Goal: Task Accomplishment & Management: Use online tool/utility

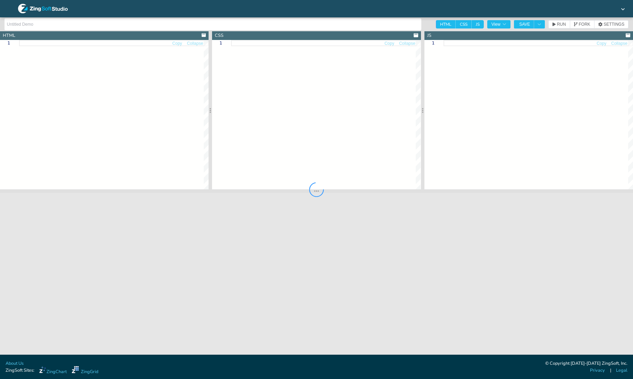
type input "Calendar heatmap"
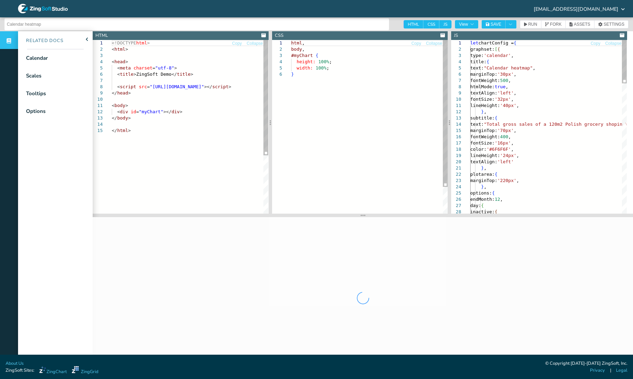
click at [400, 139] on div "html , body , #myChart { height: 100% ; width: 100% ; }" at bounding box center [369, 142] width 157 height 205
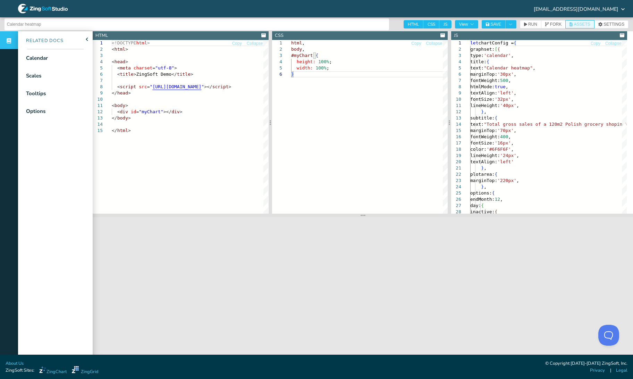
click at [576, 23] on span "ASSETS" at bounding box center [582, 24] width 16 height 4
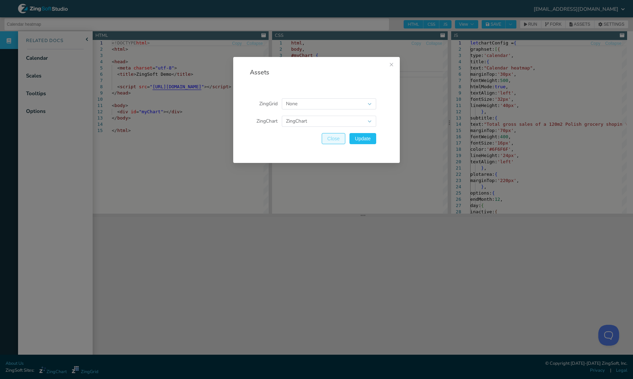
click at [345, 136] on button "Close" at bounding box center [334, 138] width 24 height 11
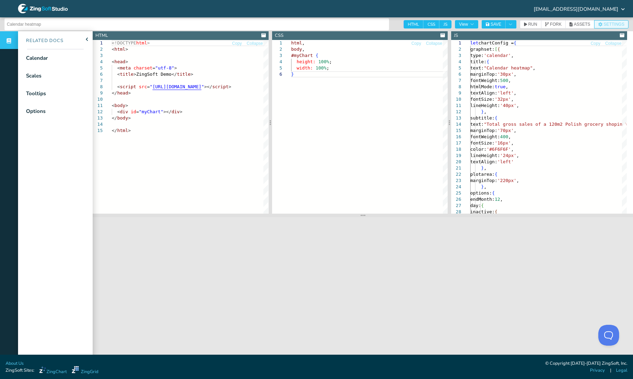
click at [609, 21] on button "SETTINGS" at bounding box center [611, 24] width 34 height 8
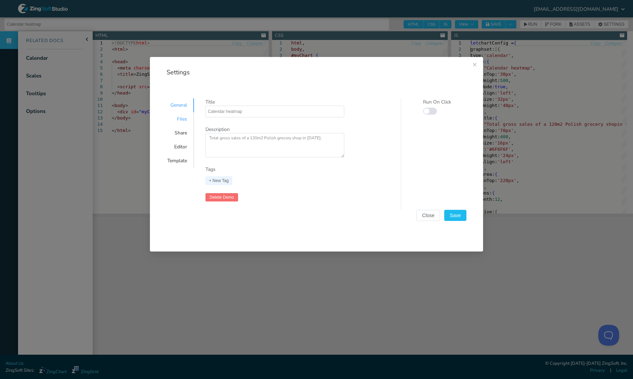
click at [182, 115] on div "Files" at bounding box center [177, 119] width 34 height 14
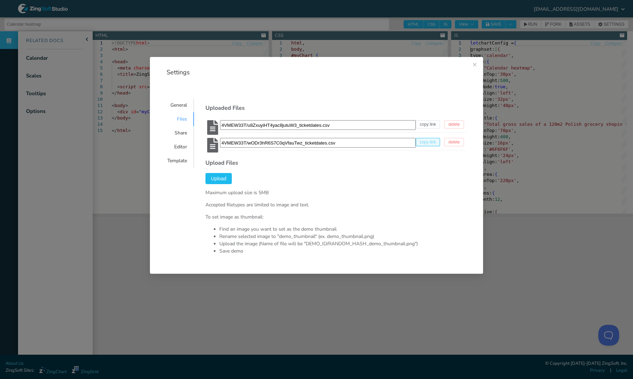
click at [421, 143] on span "copy link" at bounding box center [428, 142] width 16 height 4
type textarea "https://app.zingsoft.com/api/file/4VMEW33T/wODr3hR6S7C0qVfauTwz_ticketdates.csv"
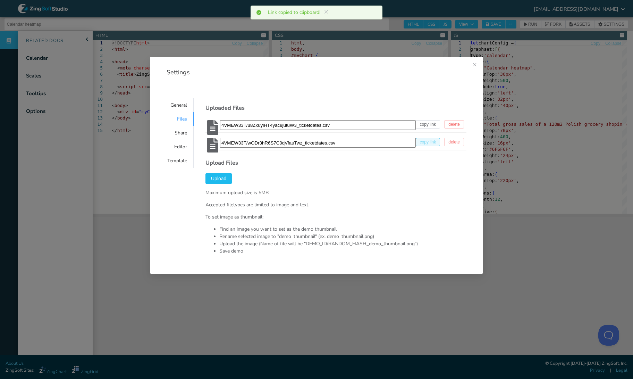
scroll to position [416, 2]
click at [477, 67] on icon "Close this dialog" at bounding box center [475, 65] width 6 height 6
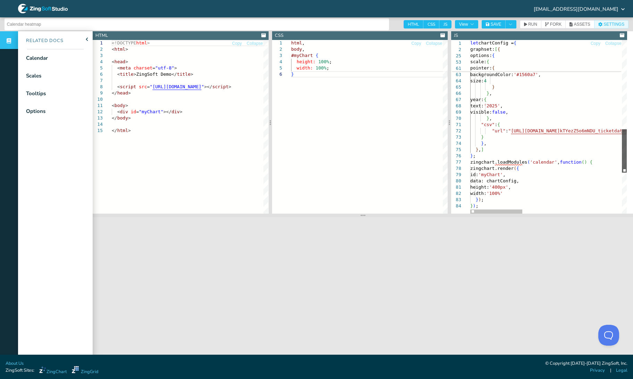
click at [627, 168] on div at bounding box center [624, 150] width 5 height 43
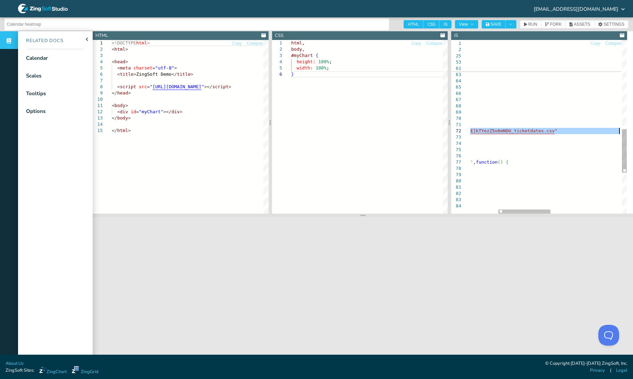
drag, startPoint x: 508, startPoint y: 133, endPoint x: 620, endPoint y: 130, distance: 112.5
click at [620, 130] on div "fontColor: '#2c2c2c' , fontFamily: 'Georgia' , fontSize: '12px' } , pointer: { …" at bounding box center [613, 30] width 454 height 692
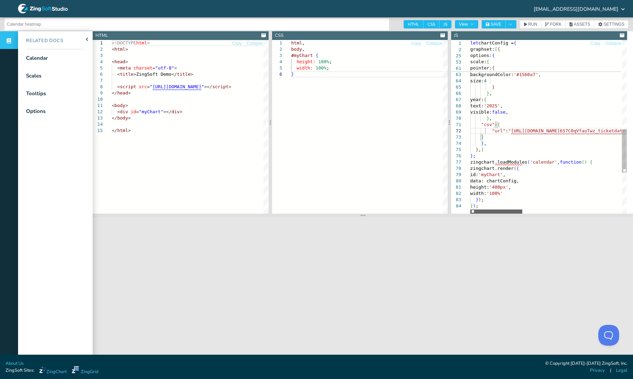
click at [470, 210] on div at bounding box center [496, 211] width 52 height 4
click at [498, 26] on span "SAVE" at bounding box center [495, 24] width 11 height 4
click at [534, 24] on span "RUN" at bounding box center [532, 24] width 9 height 4
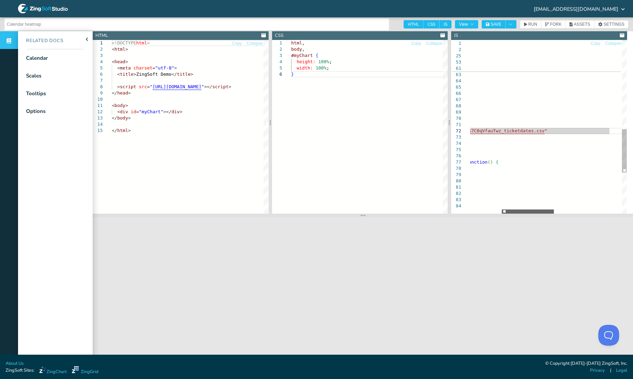
click at [534, 211] on div at bounding box center [528, 211] width 52 height 4
click at [521, 132] on div "fontColor: '#2c2c2c' , fontFamily: 'Georgia' , fontSize: '12px' } , pointer: { …" at bounding box center [603, 30] width 454 height 692
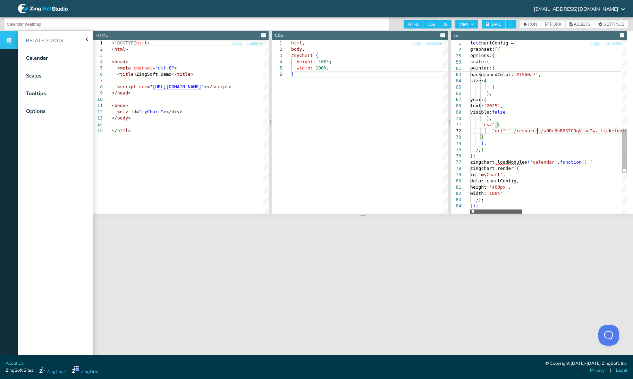
click at [479, 211] on div at bounding box center [496, 211] width 52 height 4
click at [495, 28] on button "SAVE" at bounding box center [494, 24] width 24 height 8
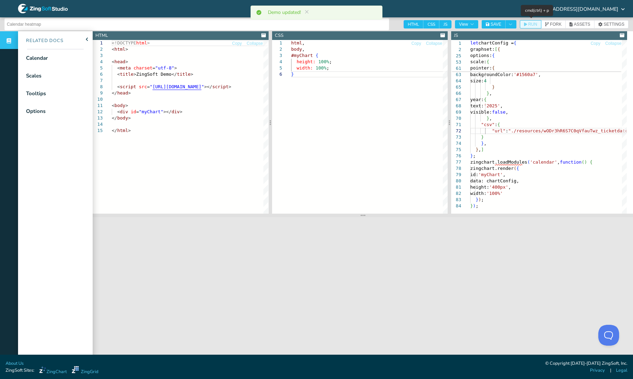
click at [528, 23] on span "RUN" at bounding box center [530, 24] width 13 height 4
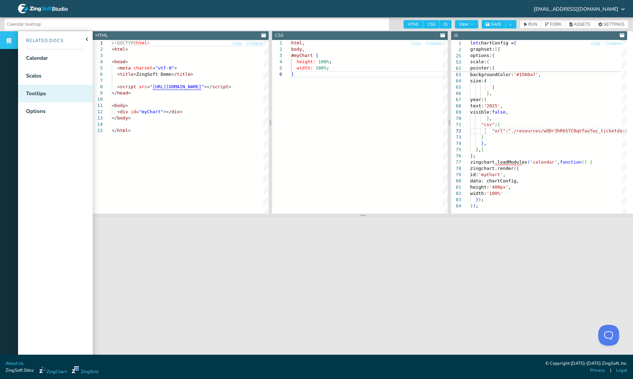
click at [53, 100] on div "Tooltips" at bounding box center [55, 94] width 75 height 18
click at [474, 24] on icon "button" at bounding box center [472, 24] width 4 height 4
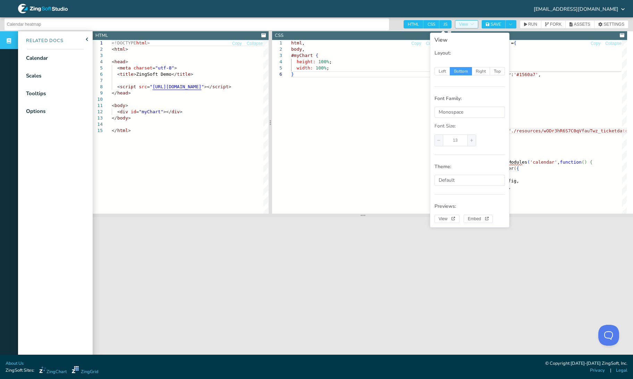
click at [474, 24] on icon "button" at bounding box center [472, 24] width 4 height 4
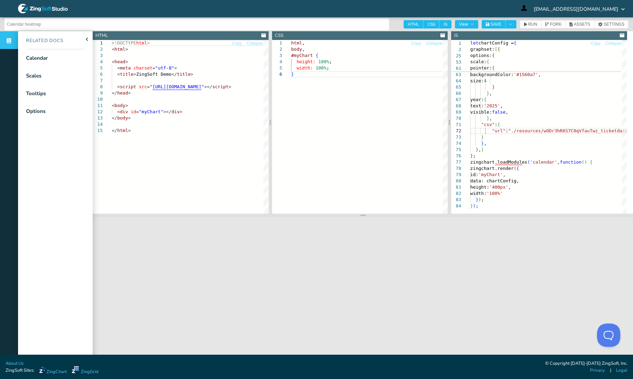
click at [601, 334] on button "Open Beacon popover" at bounding box center [607, 333] width 21 height 21
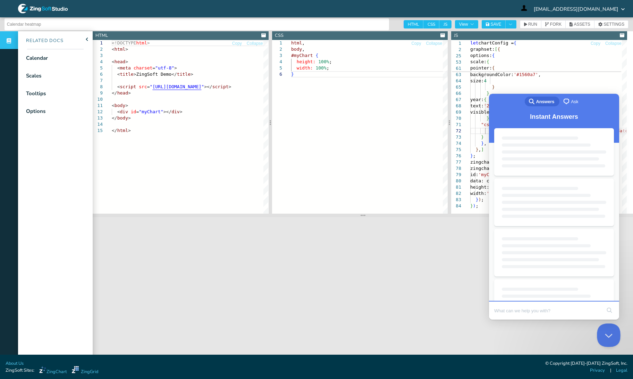
scroll to position [0, 0]
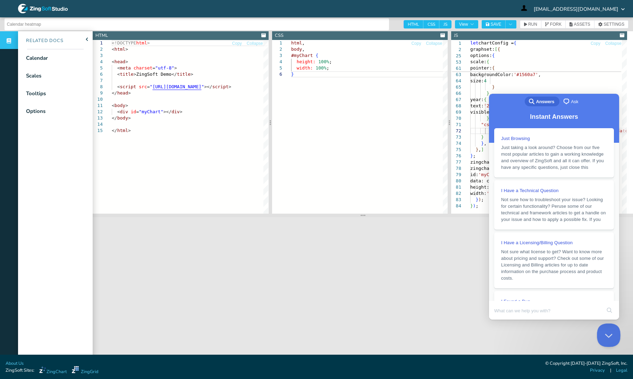
click at [601, 336] on button "Close Beacon popover" at bounding box center [607, 333] width 21 height 21
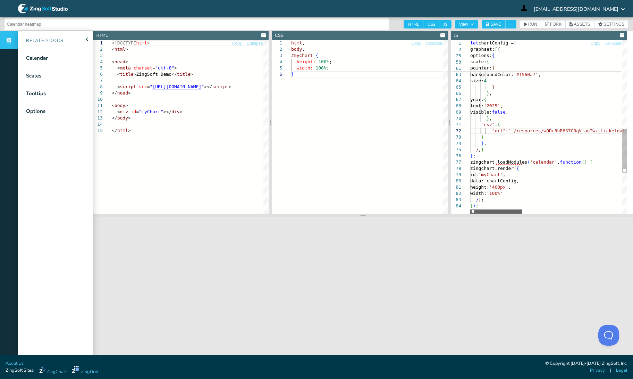
click at [490, 210] on div at bounding box center [496, 211] width 52 height 4
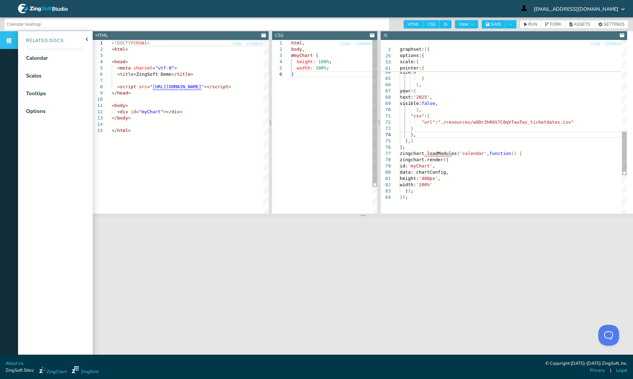
drag, startPoint x: 449, startPoint y: 138, endPoint x: 378, endPoint y: 136, distance: 70.5
click at [378, 136] on div at bounding box center [378, 122] width 3 height 182
click at [524, 124] on div "} ; zingchart.loadModules ( 'calendar' , function ( ) { zingchart.render ( { id…" at bounding box center [513, 21] width 227 height 692
click at [523, 124] on div "} ; zingchart.loadModules ( 'calendar' , function ( ) { zingchart.render ( { id…" at bounding box center [513, 21] width 227 height 692
click at [522, 125] on div "} ; zingchart.loadModules ( 'calendar' , function ( ) { zingchart.render ( { id…" at bounding box center [513, 21] width 227 height 692
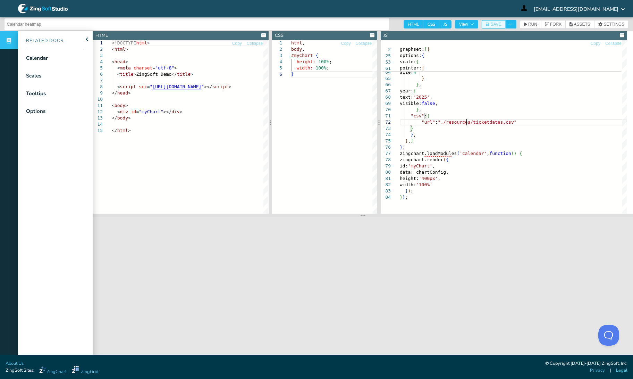
click at [498, 28] on button "SAVE" at bounding box center [494, 24] width 24 height 8
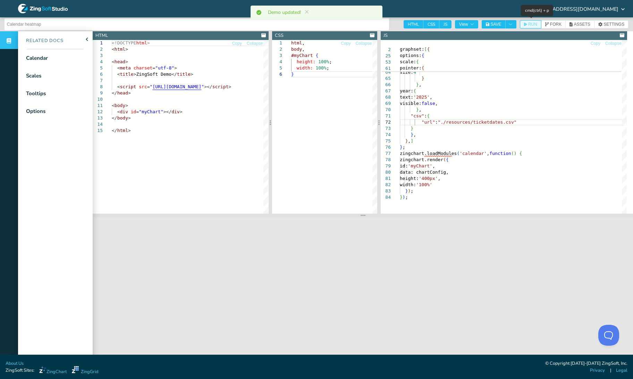
click at [524, 28] on button "RUN" at bounding box center [531, 24] width 22 height 8
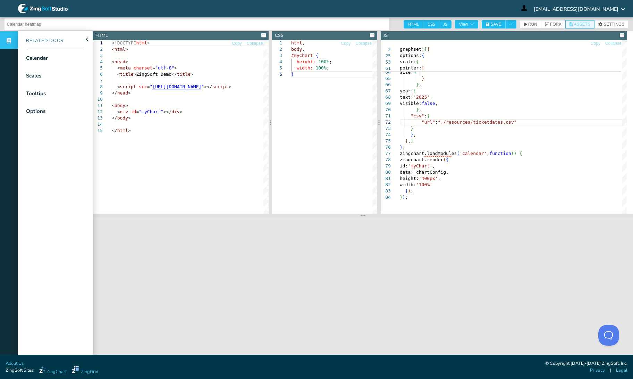
click at [572, 25] on span "ASSETS" at bounding box center [580, 24] width 21 height 4
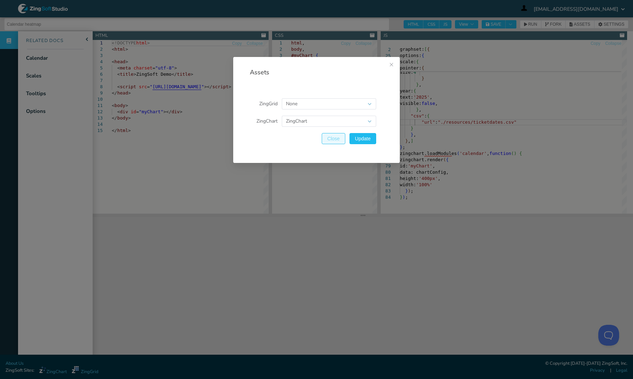
click at [337, 141] on span "Close" at bounding box center [333, 138] width 12 height 5
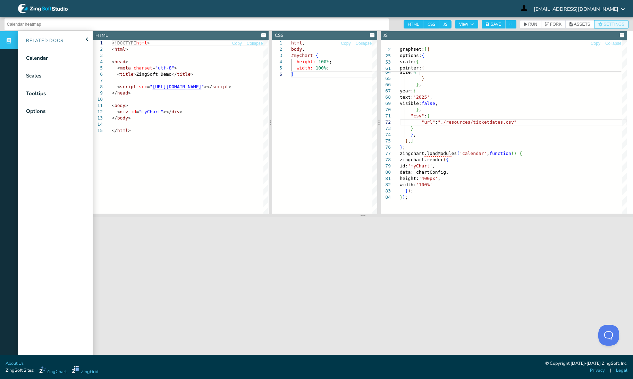
click at [608, 23] on span "SETTINGS" at bounding box center [614, 24] width 21 height 4
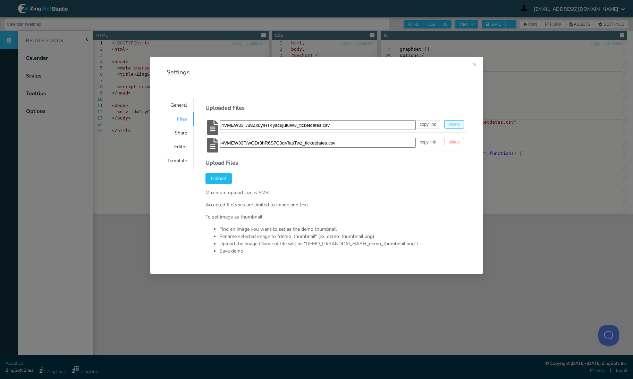
click at [448, 126] on span "delete" at bounding box center [453, 124] width 11 height 4
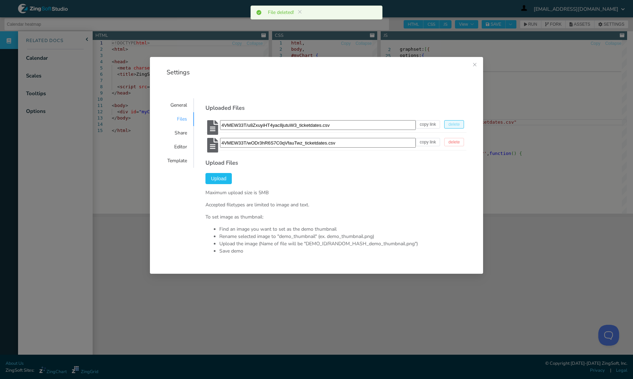
type input "4VMEW33T/wODr3hR6S7C0qVfauTwz_ticketdates.csv"
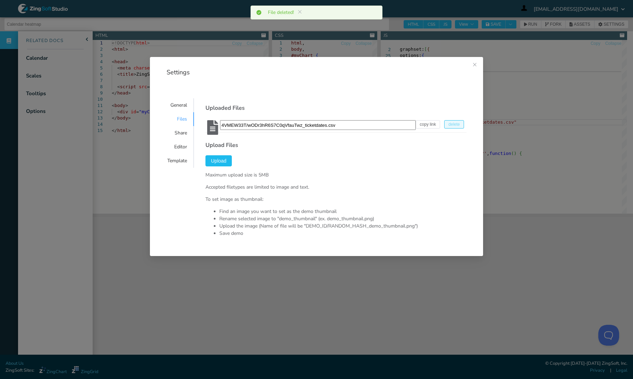
click at [449, 124] on span "delete" at bounding box center [453, 124] width 11 height 4
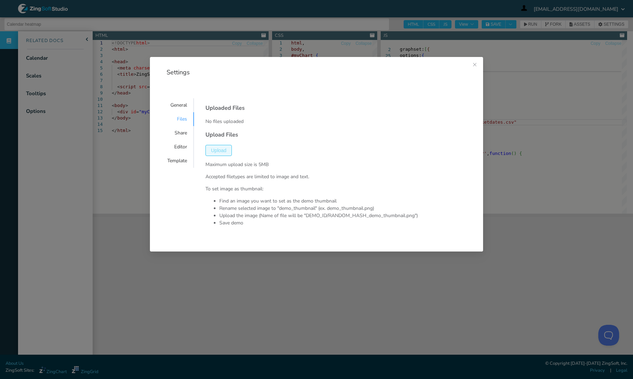
click at [228, 152] on button "Upload" at bounding box center [218, 150] width 26 height 11
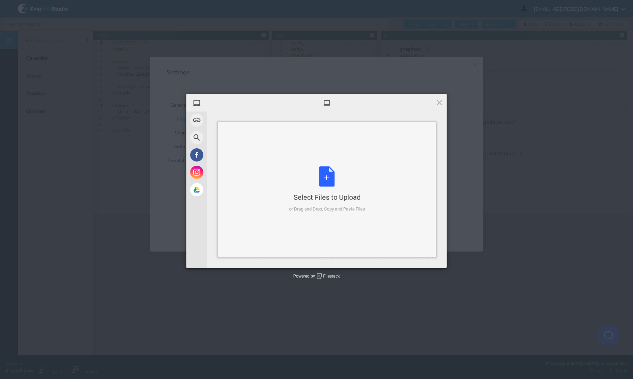
click at [332, 173] on div "Select Files to Upload or Drag and Drop, Copy and Paste Files" at bounding box center [327, 189] width 76 height 46
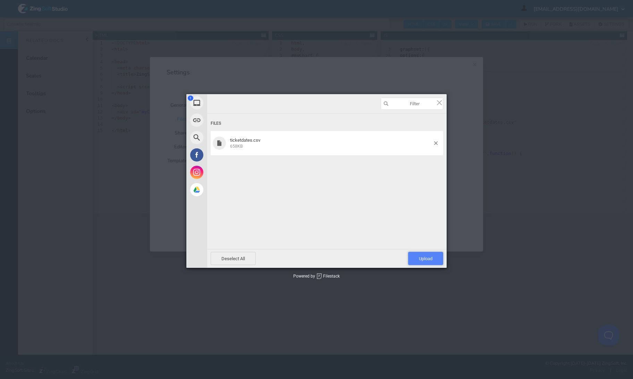
click at [418, 255] on span "Upload 1" at bounding box center [425, 258] width 35 height 13
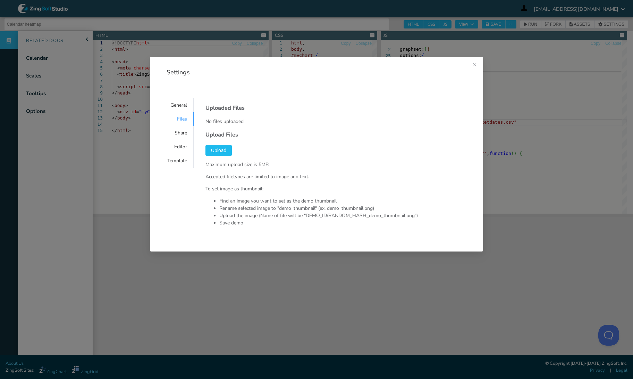
click at [343, 184] on section "Upload Files Upload Maximum upload size is 5MB Accepted filetypes are limited t…" at bounding box center [335, 178] width 261 height 106
click at [473, 64] on icon "Close this dialog" at bounding box center [475, 65] width 6 height 6
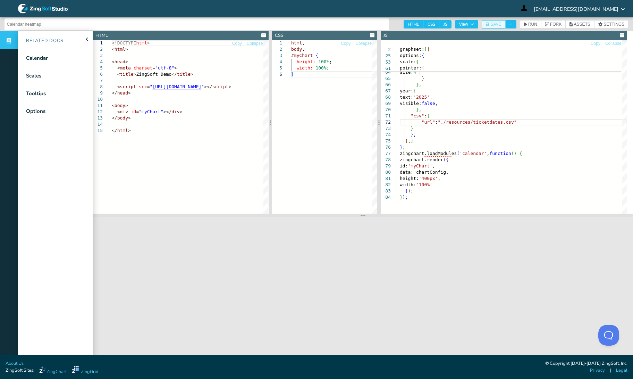
click at [490, 25] on icon "button" at bounding box center [488, 25] width 4 height 4
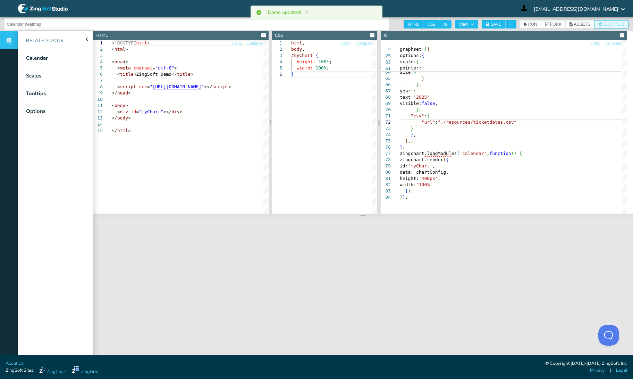
click at [594, 23] on button "SETTINGS" at bounding box center [611, 24] width 34 height 8
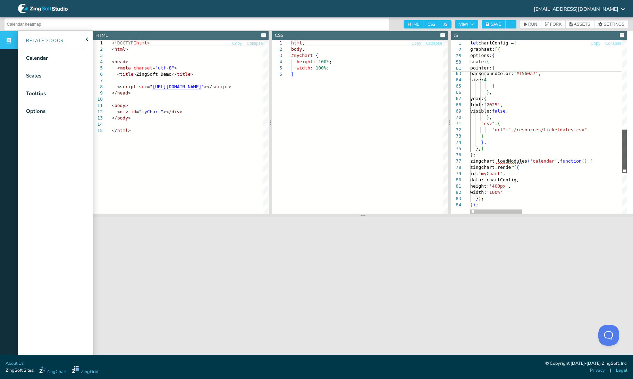
click at [622, 160] on div at bounding box center [624, 150] width 5 height 43
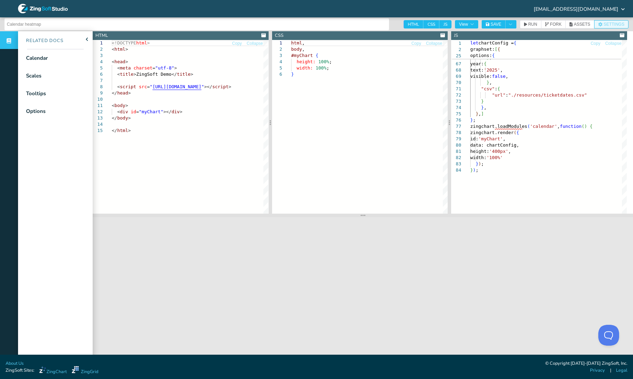
click at [598, 25] on icon "button" at bounding box center [600, 24] width 4 height 4
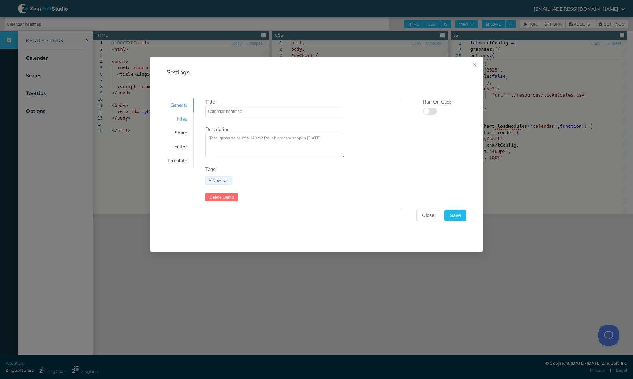
click at [181, 119] on div "Files" at bounding box center [177, 119] width 34 height 14
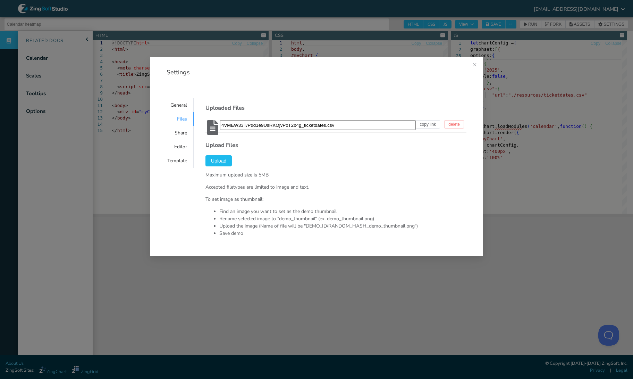
drag, startPoint x: 342, startPoint y: 126, endPoint x: 318, endPoint y: 130, distance: 24.6
click at [220, 128] on input "4VMEW33T/Pdd1e9UsRKOjvPoT2b4g_ticketdates.csv" at bounding box center [318, 125] width 196 height 10
click at [427, 123] on span "copy link" at bounding box center [428, 124] width 16 height 4
type textarea "https://app.zingsoft.com/api/file/4VMEW33T/Pdd1e9UsRKOjvPoT2b4g_ticketdates.csv"
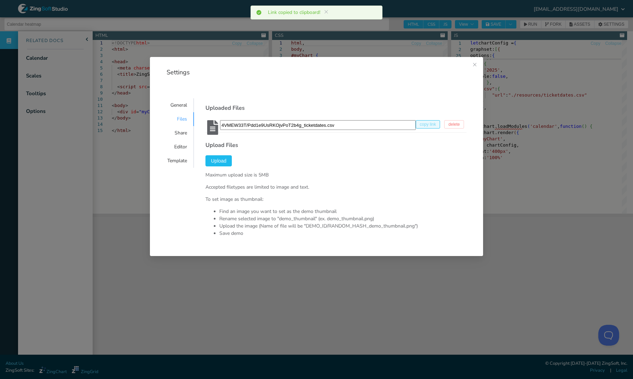
scroll to position [416, 2]
click at [478, 59] on button "Close this dialog" at bounding box center [474, 65] width 17 height 17
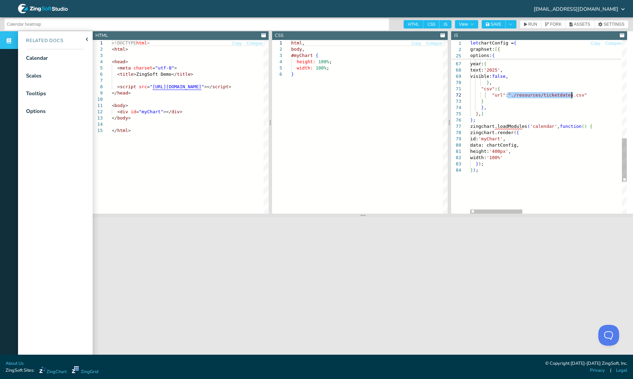
drag, startPoint x: 508, startPoint y: 98, endPoint x: 572, endPoint y: 98, distance: 63.9
click at [470, 211] on div at bounding box center [496, 211] width 52 height 4
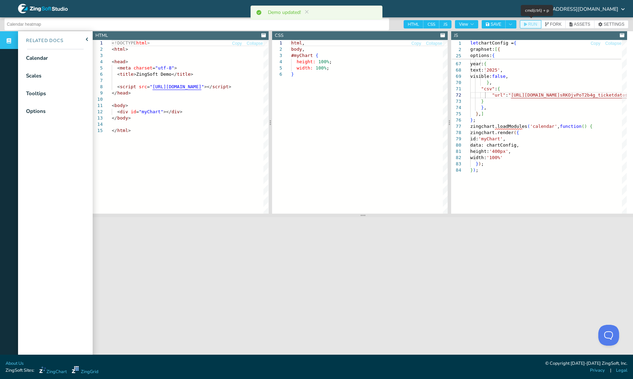
click at [533, 23] on span "RUN" at bounding box center [532, 24] width 9 height 4
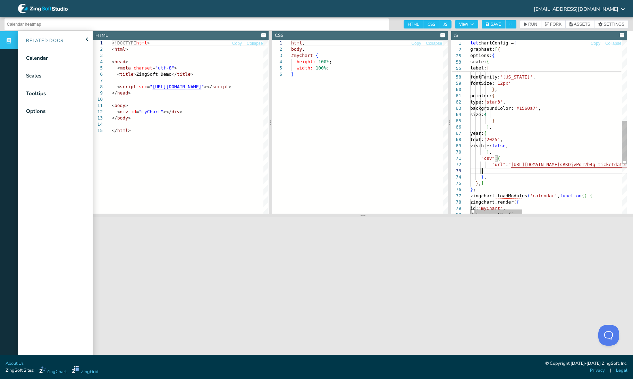
drag, startPoint x: 489, startPoint y: 172, endPoint x: 467, endPoint y: 155, distance: 28.3
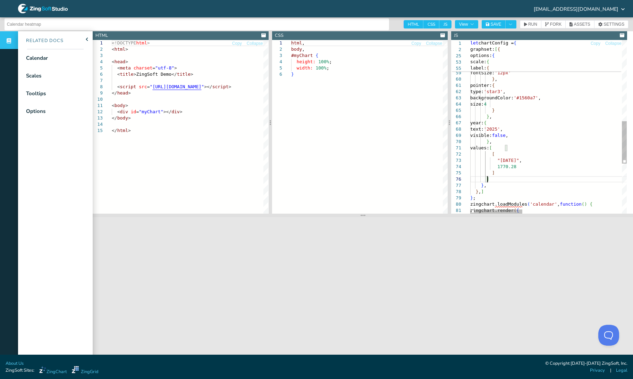
click at [487, 24] on button "SAVE" at bounding box center [494, 24] width 24 height 8
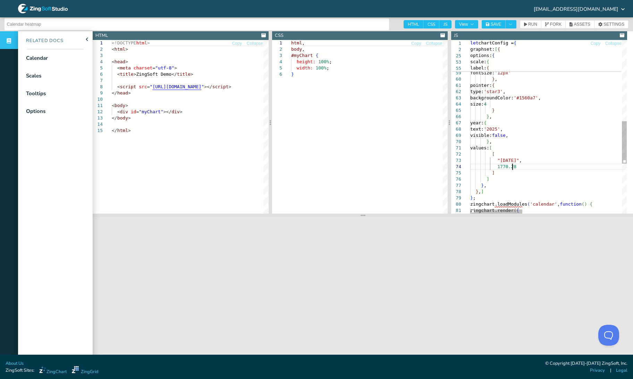
click at [503, 23] on button "SAVE" at bounding box center [494, 24] width 24 height 8
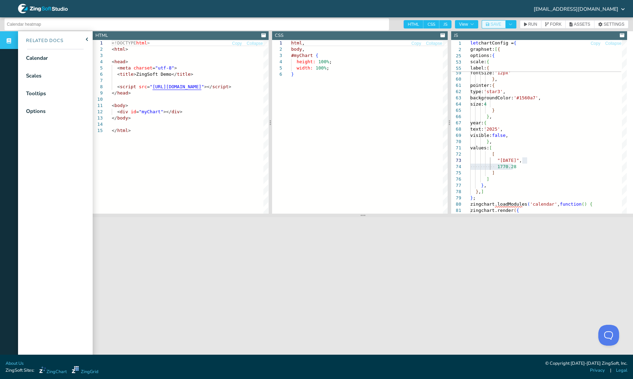
click at [503, 22] on button "SAVE" at bounding box center [494, 24] width 24 height 8
click at [598, 25] on icon "button" at bounding box center [600, 24] width 4 height 4
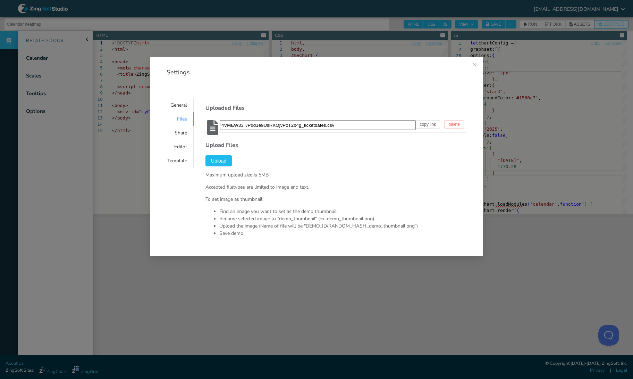
scroll to position [416, 2]
click at [449, 121] on button "delete" at bounding box center [454, 124] width 20 height 8
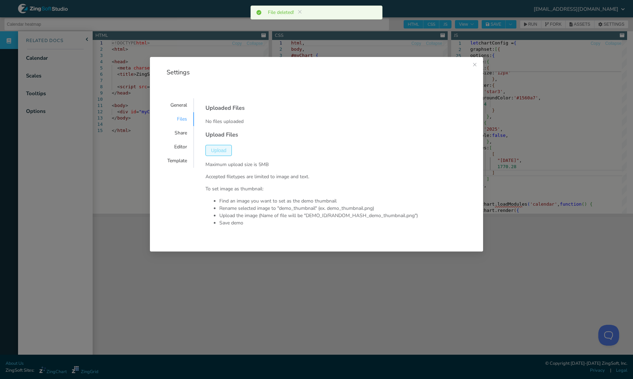
click at [209, 146] on button "Upload" at bounding box center [218, 150] width 26 height 11
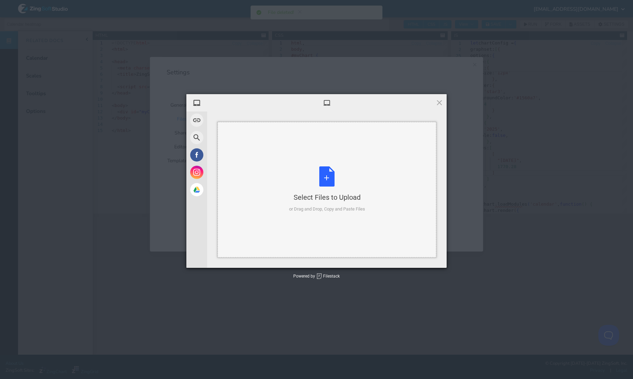
click at [313, 174] on div "Select Files to Upload or Drag and Drop, Copy and Paste Files" at bounding box center [327, 189] width 76 height 46
type input "C:\fakepath\ticketcsv.xlsx"
click at [440, 102] on span at bounding box center [440, 103] width 8 height 8
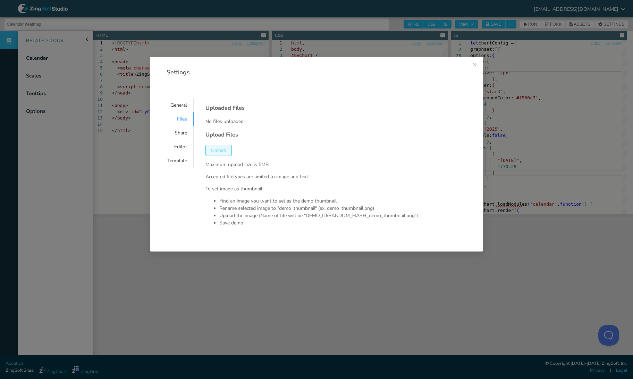
click at [219, 152] on span "Upload" at bounding box center [218, 150] width 15 height 5
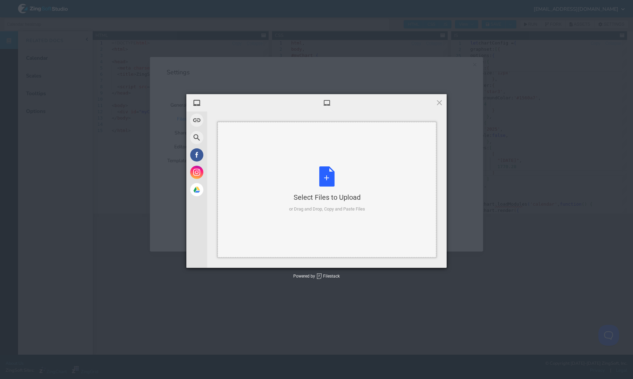
click at [293, 173] on div "Select Files to Upload or Drag and Drop, Copy and Paste Files" at bounding box center [327, 189] width 76 height 46
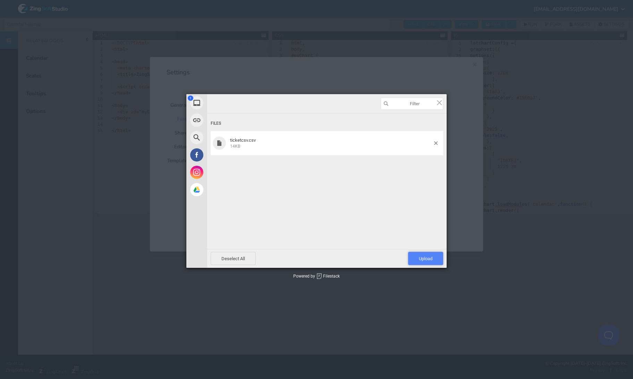
click at [421, 258] on span "Upload 1" at bounding box center [426, 258] width 14 height 5
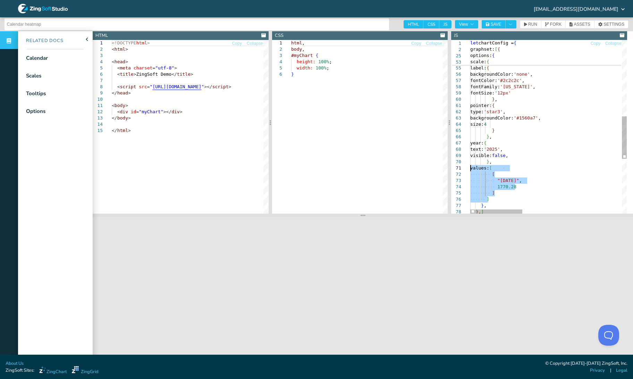
drag, startPoint x: 503, startPoint y: 201, endPoint x: 446, endPoint y: 168, distance: 65.2
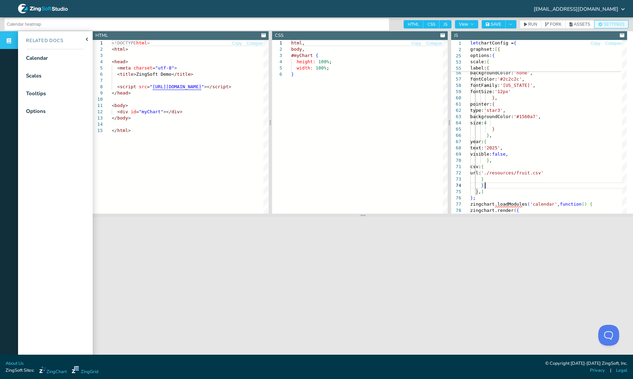
click at [602, 21] on button "SETTINGS" at bounding box center [611, 24] width 34 height 8
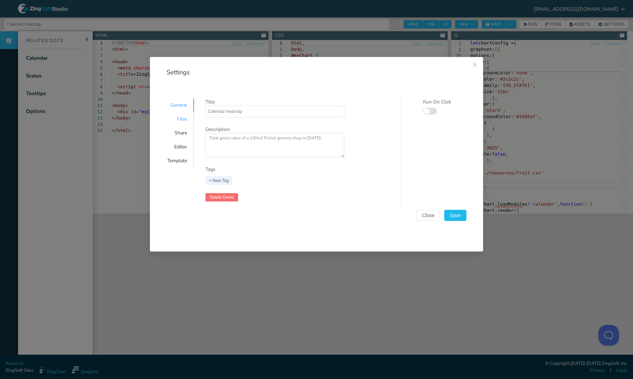
click at [188, 120] on div "Files" at bounding box center [177, 119] width 34 height 14
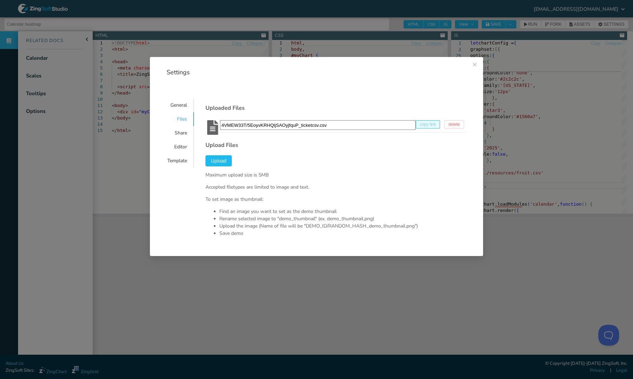
click at [428, 124] on span "copy link" at bounding box center [428, 124] width 16 height 4
type textarea "https://app.zingsoft.com/api/file/4VMEW33T/5EoyvKRHQljSAOyjfquP_ticketcsv.csv"
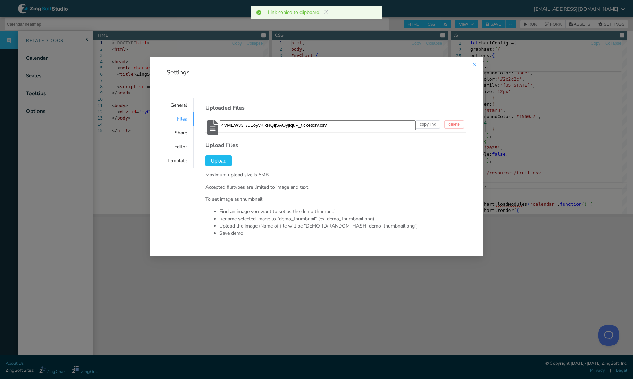
click at [472, 66] on icon "Close this dialog" at bounding box center [475, 65] width 6 height 6
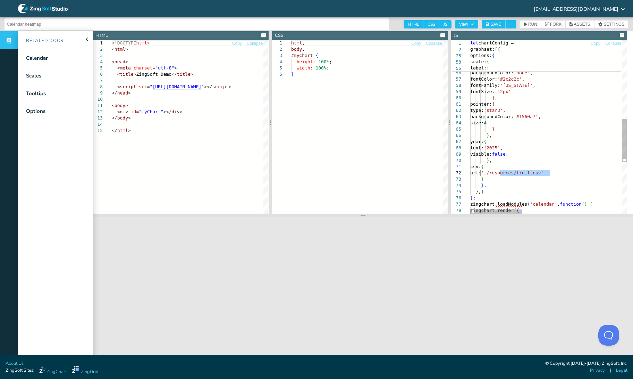
drag, startPoint x: 500, startPoint y: 170, endPoint x: 551, endPoint y: 172, distance: 50.4
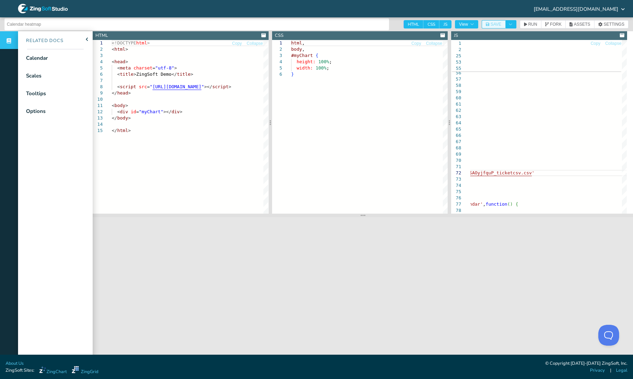
click at [502, 27] on button "SAVE" at bounding box center [494, 24] width 24 height 8
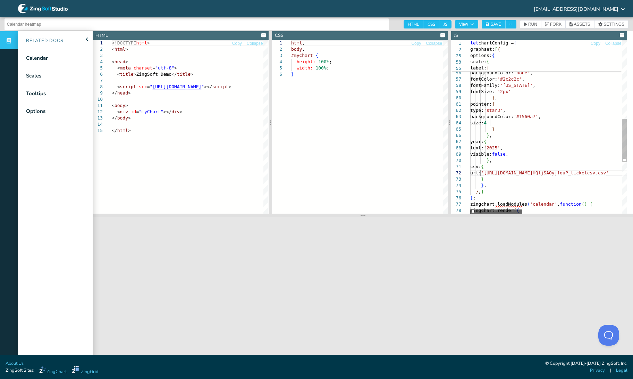
click at [478, 210] on div at bounding box center [496, 211] width 52 height 4
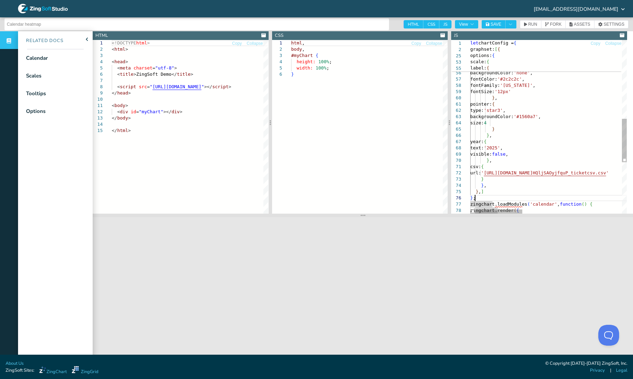
click at [470, 209] on div at bounding box center [496, 211] width 52 height 4
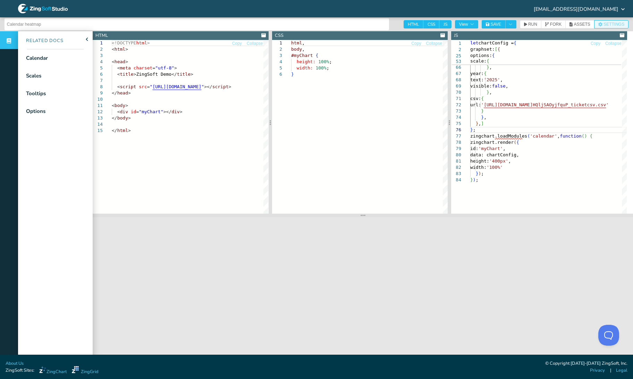
click at [598, 25] on icon "button" at bounding box center [600, 24] width 4 height 4
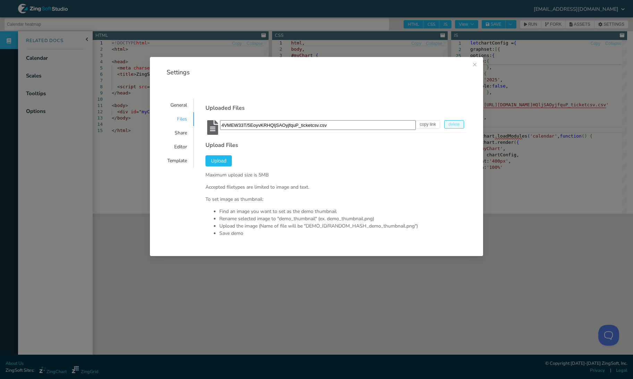
click at [448, 125] on span "delete" at bounding box center [453, 124] width 11 height 4
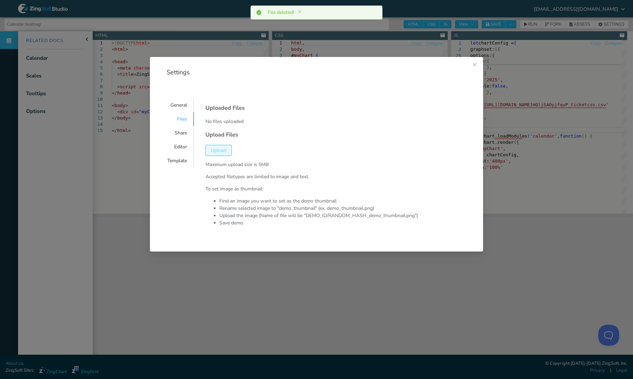
click at [212, 145] on button "Upload" at bounding box center [218, 150] width 26 height 11
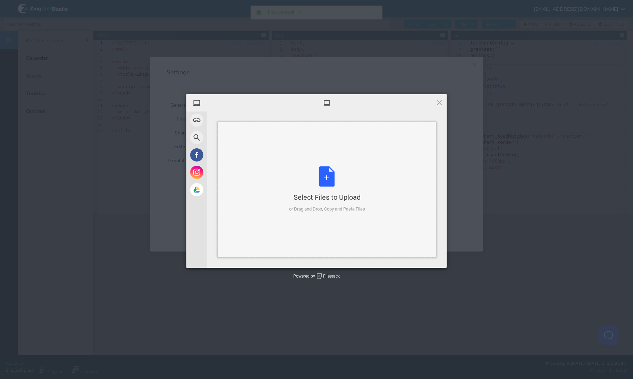
click at [274, 159] on div "Select Files to Upload or Drag and Drop, Copy and Paste Files" at bounding box center [327, 189] width 219 height 135
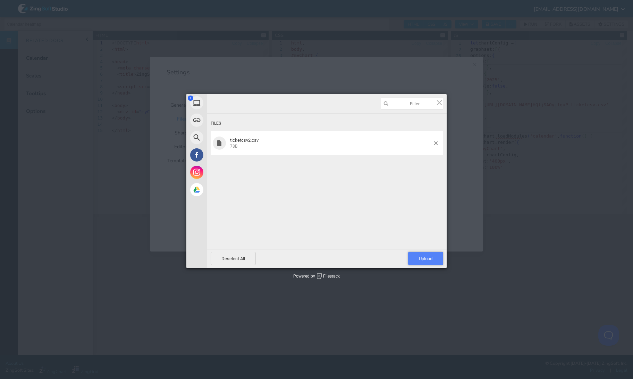
click at [422, 260] on span "Upload 1" at bounding box center [426, 258] width 14 height 5
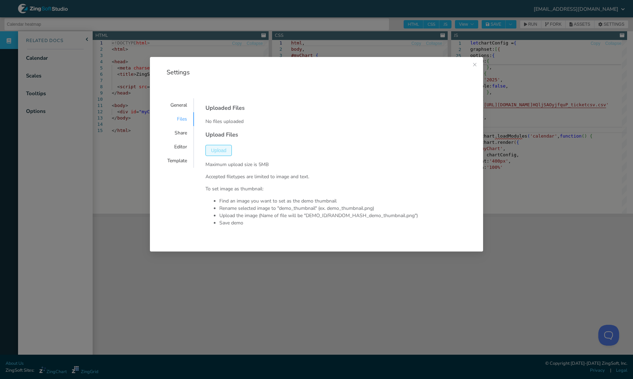
click at [225, 151] on span "Upload" at bounding box center [218, 150] width 15 height 5
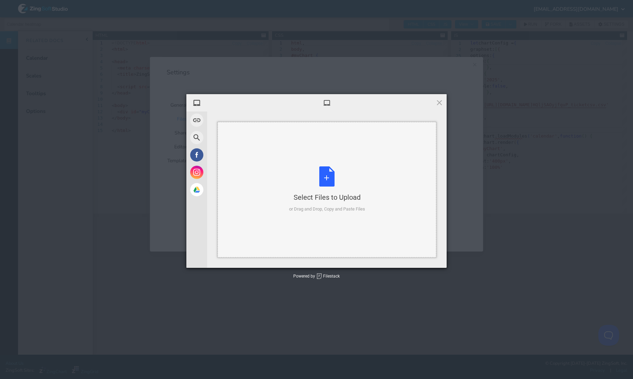
click at [346, 177] on div "Select Files to Upload or Drag and Drop, Copy and Paste Files" at bounding box center [327, 189] width 76 height 46
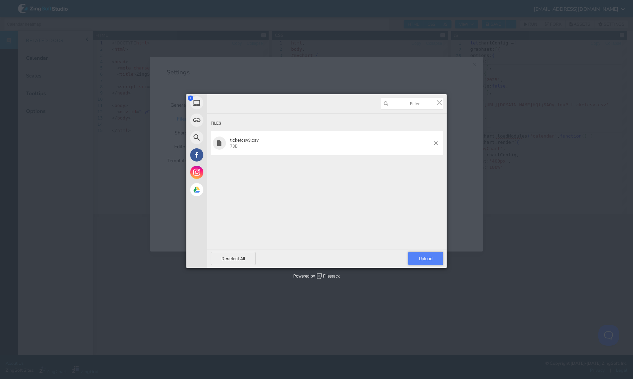
click at [427, 255] on span "Upload 1" at bounding box center [425, 258] width 35 height 13
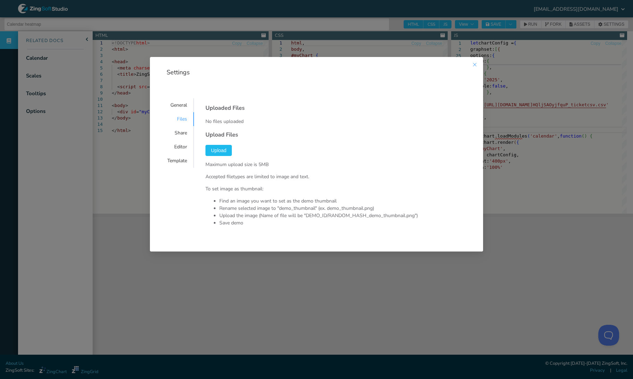
click at [474, 66] on icon "Close this dialog" at bounding box center [475, 65] width 6 height 6
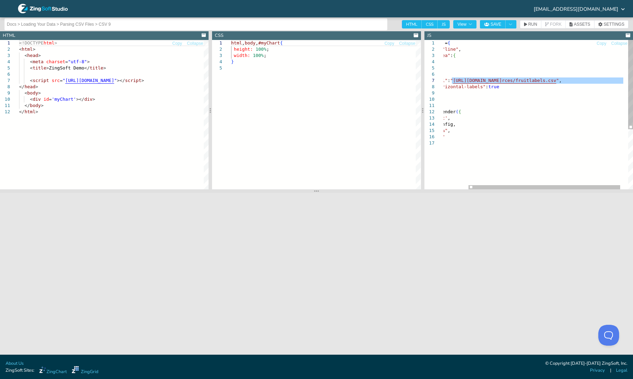
drag, startPoint x: 482, startPoint y: 80, endPoint x: 623, endPoint y: 79, distance: 140.9
click at [623, 79] on div "var myConfig = { "type" : "line" , "plotarea" : { } , "csv" : { "url" : " https…" at bounding box center [527, 164] width 230 height 249
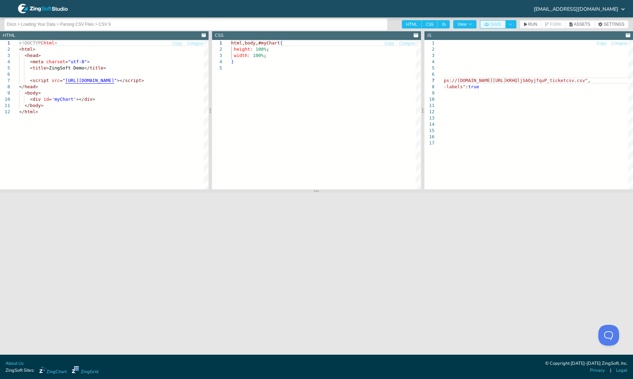
click at [501, 24] on span "SAVE" at bounding box center [495, 24] width 11 height 4
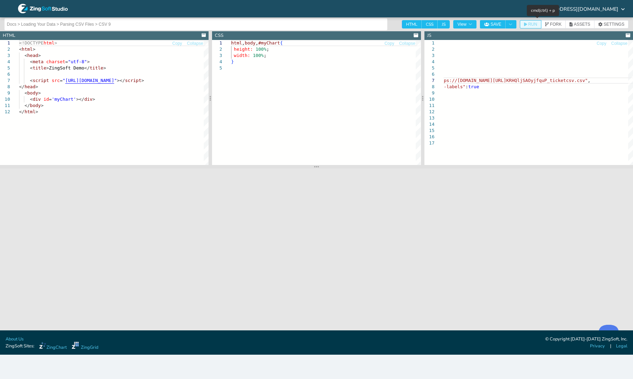
click at [537, 24] on span "RUN" at bounding box center [532, 24] width 9 height 4
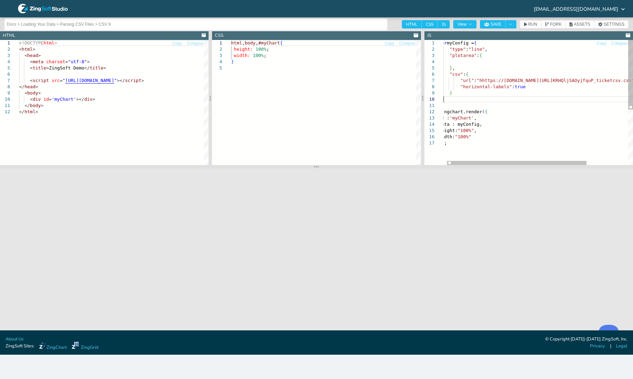
click at [542, 102] on div "var myConfig = { "type" : "line" , "plotarea" : { } , "csv" : { "url" : "hhttps…" at bounding box center [564, 152] width 250 height 225
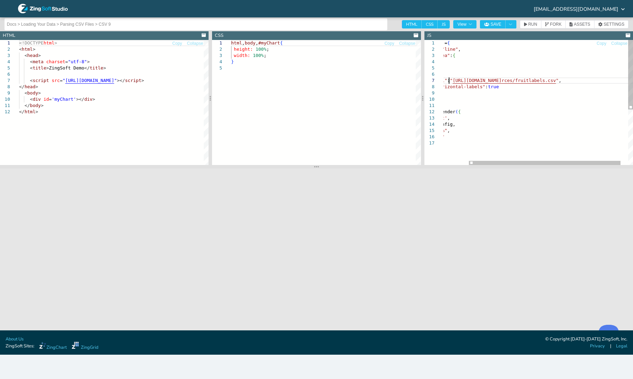
click at [449, 80] on div "var myConfig = { "type" : "line" , "plotarea" : { } , "csv" : { "url" : " https…" at bounding box center [527, 152] width 230 height 225
click at [622, 81] on div "var myConfig = { "type" : "line" , "plotarea" : { } , "csv" : { "url" : " https…" at bounding box center [527, 152] width 230 height 225
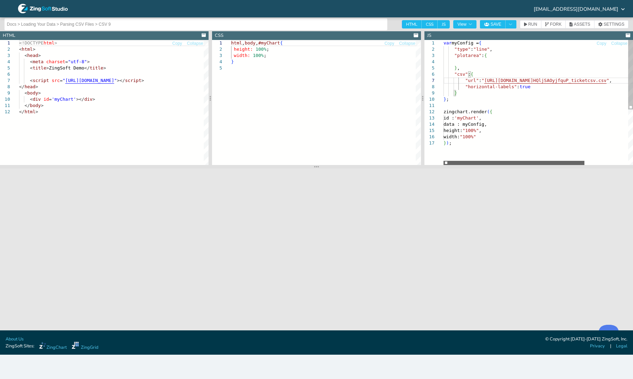
click at [528, 162] on div at bounding box center [514, 163] width 141 height 4
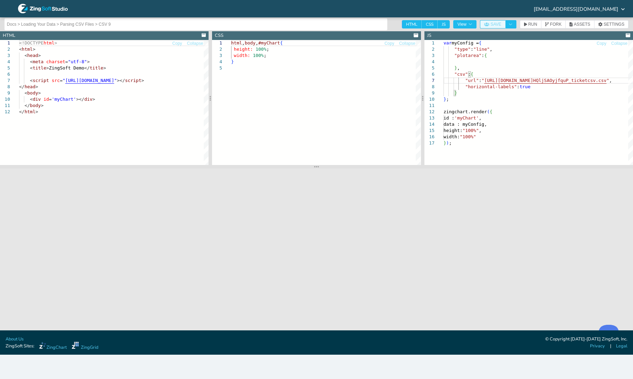
click at [490, 27] on button "SAVE" at bounding box center [492, 24] width 25 height 8
click at [476, 97] on div "var myConfig = { "type" : "line" , "plotarea" : { } , "csv" : { "url" : " https…" at bounding box center [568, 152] width 248 height 225
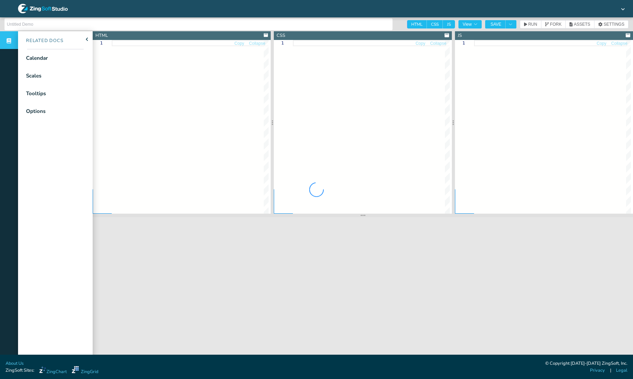
type input "Calendar heatmap"
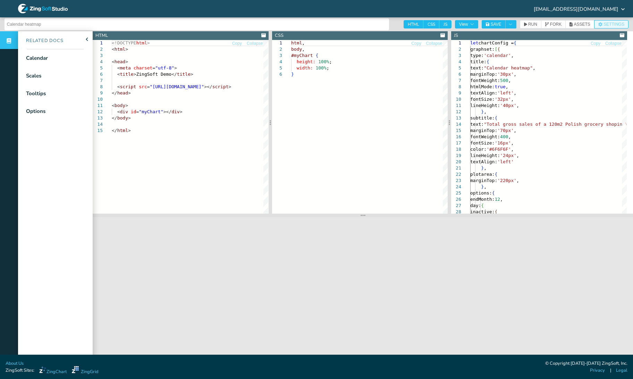
click at [609, 27] on button "SETTINGS" at bounding box center [611, 24] width 34 height 8
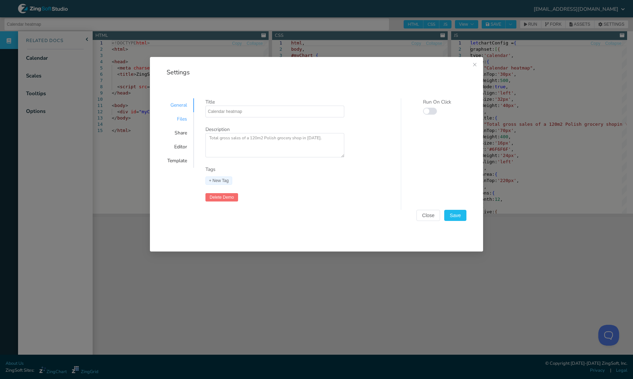
click at [184, 120] on div "Files" at bounding box center [177, 119] width 34 height 14
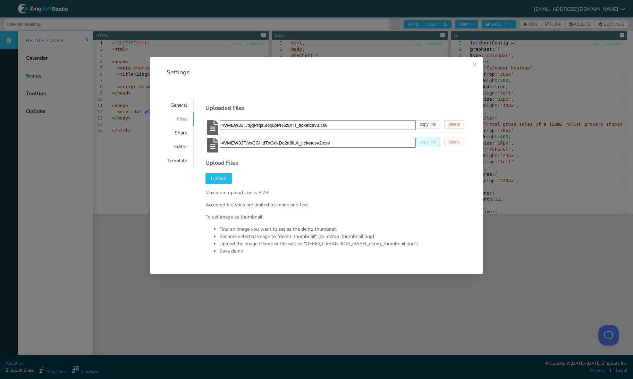
click at [426, 143] on span "copy link" at bounding box center [428, 142] width 16 height 4
type textarea "[URL][DOMAIN_NAME]"
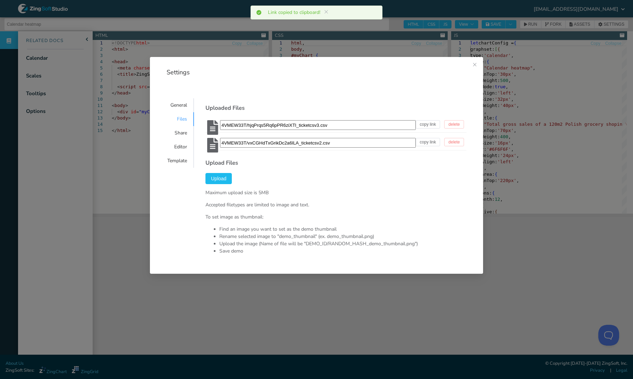
scroll to position [410, 2]
click at [474, 66] on icon "Close this dialog" at bounding box center [475, 65] width 6 height 6
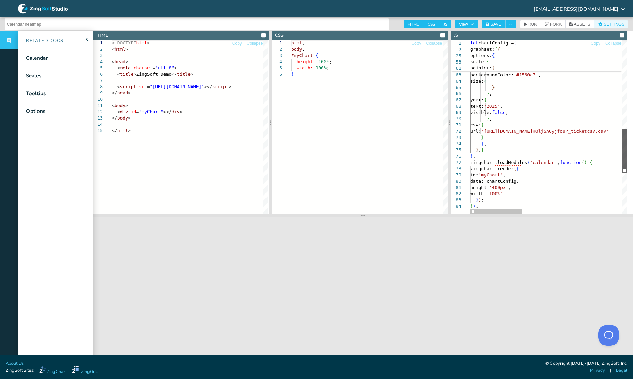
click at [627, 168] on div at bounding box center [624, 150] width 5 height 43
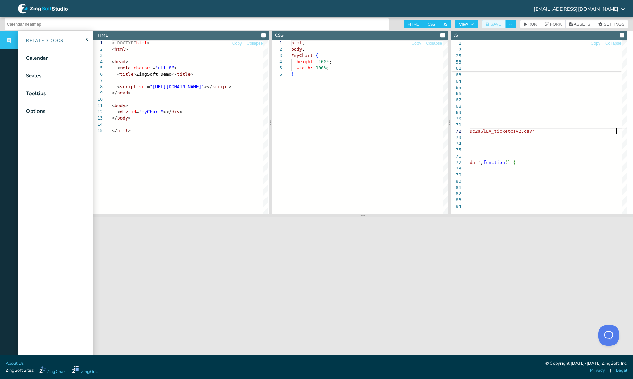
click at [495, 23] on span "SAVE" at bounding box center [495, 24] width 11 height 4
click at [529, 27] on button "RUN" at bounding box center [531, 24] width 22 height 8
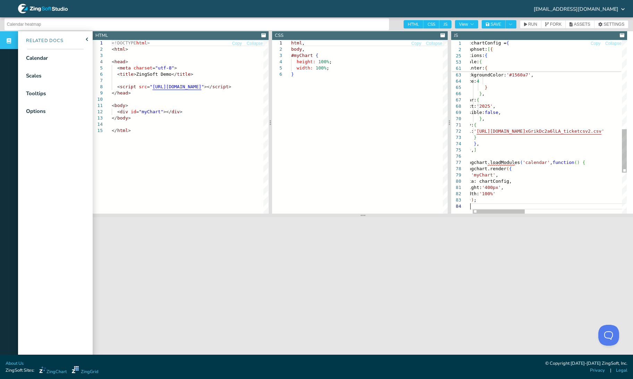
click at [470, 209] on div at bounding box center [496, 211] width 52 height 4
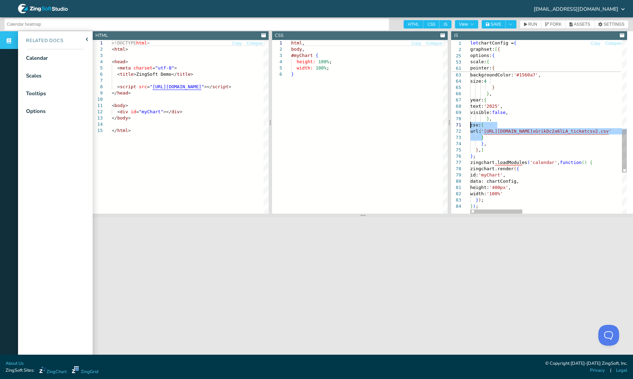
drag, startPoint x: 492, startPoint y: 137, endPoint x: 426, endPoint y: 125, distance: 66.8
drag, startPoint x: 496, startPoint y: 137, endPoint x: 456, endPoint y: 125, distance: 41.3
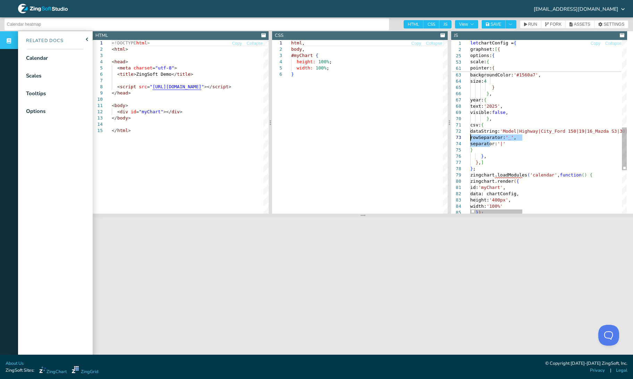
drag, startPoint x: 489, startPoint y: 145, endPoint x: 469, endPoint y: 136, distance: 22.6
drag, startPoint x: 479, startPoint y: 148, endPoint x: 461, endPoint y: 128, distance: 26.3
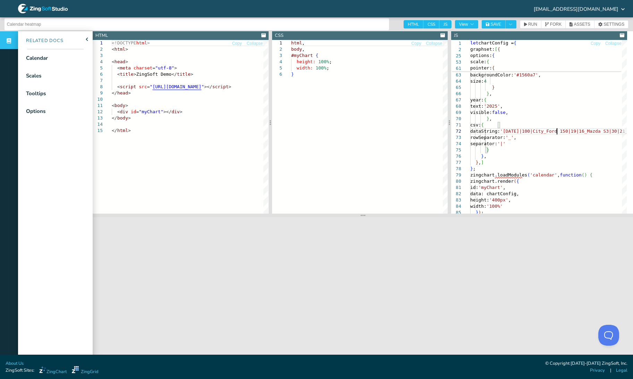
scroll to position [7, 87]
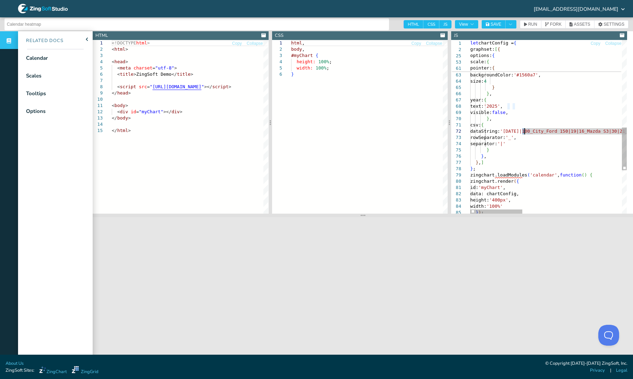
drag, startPoint x: 522, startPoint y: 130, endPoint x: 559, endPoint y: 132, distance: 37.2
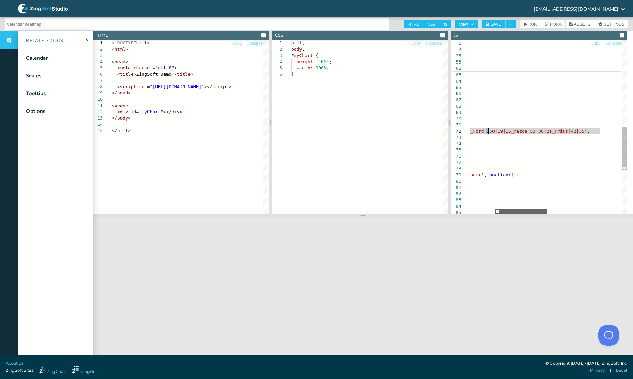
click at [536, 212] on div at bounding box center [521, 211] width 52 height 4
click at [601, 132] on div "backgroundColor: '#1560a7' , size: 4 } } , year: { text: '2025' , visible: fals…" at bounding box center [624, 37] width 454 height 705
click at [511, 133] on div "backgroundColor: '#1560a7' , size: 4 } } , year: { text: '2025' , visible: fals…" at bounding box center [624, 37] width 454 height 705
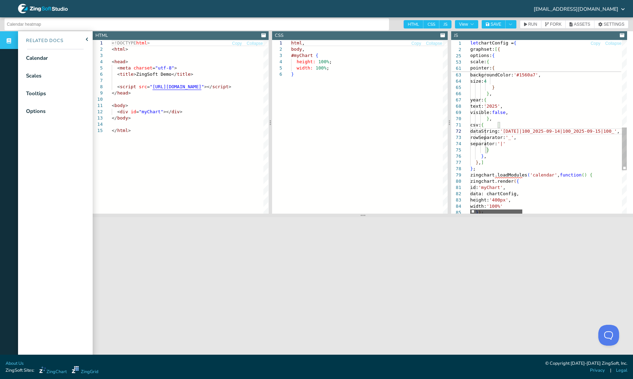
click at [494, 209] on div at bounding box center [496, 211] width 52 height 4
click at [500, 26] on span "SAVE" at bounding box center [495, 24] width 11 height 4
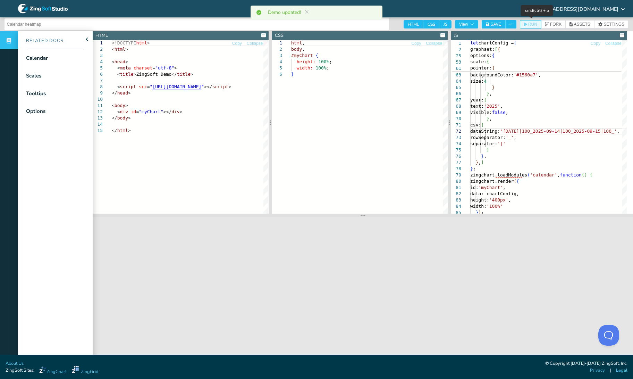
click at [533, 23] on span "RUN" at bounding box center [532, 24] width 9 height 4
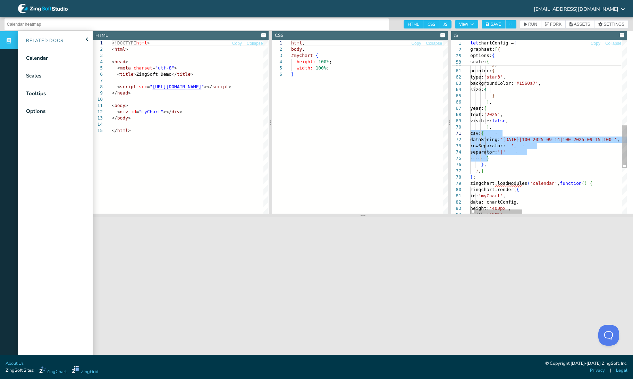
drag, startPoint x: 497, startPoint y: 159, endPoint x: 455, endPoint y: 135, distance: 48.2
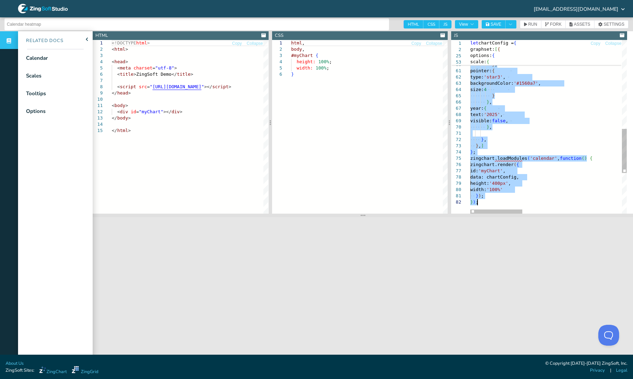
scroll to position [7, 42]
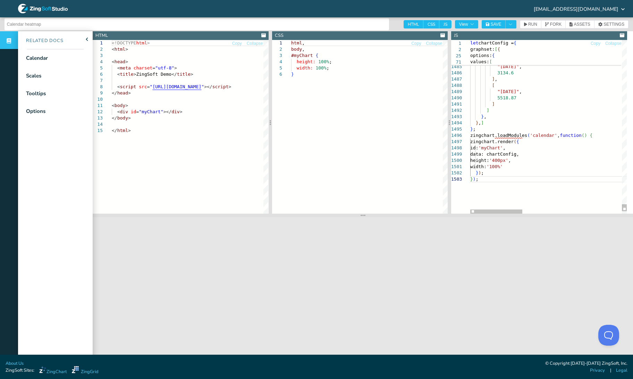
click at [402, 188] on div "html , body , #myChart { height: 100% ; width: 100% ; }" at bounding box center [369, 142] width 157 height 205
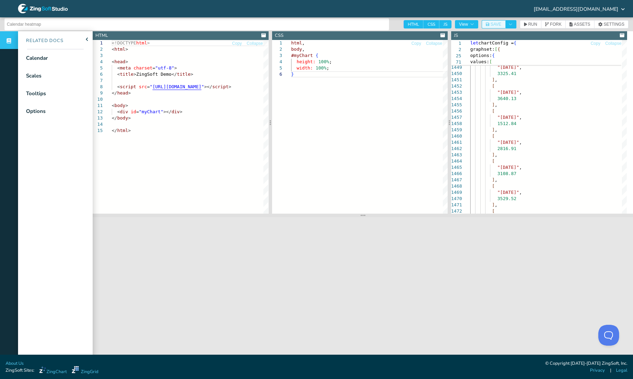
click at [497, 27] on button "SAVE" at bounding box center [494, 24] width 24 height 8
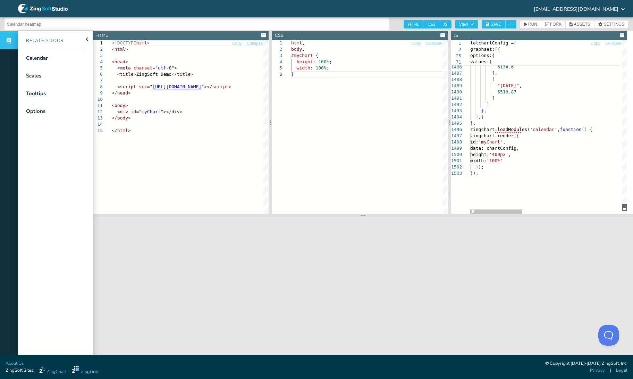
click at [622, 207] on div at bounding box center [624, 207] width 5 height 7
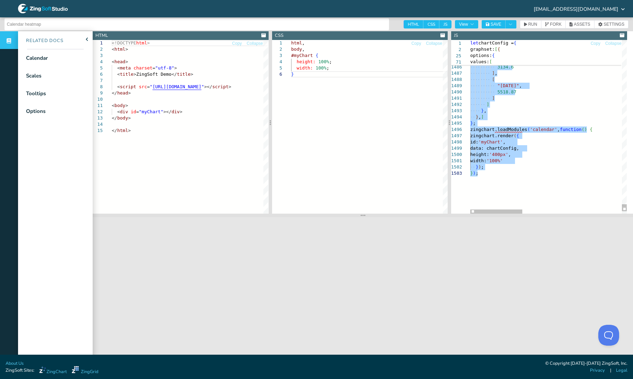
scroll to position [6, 42]
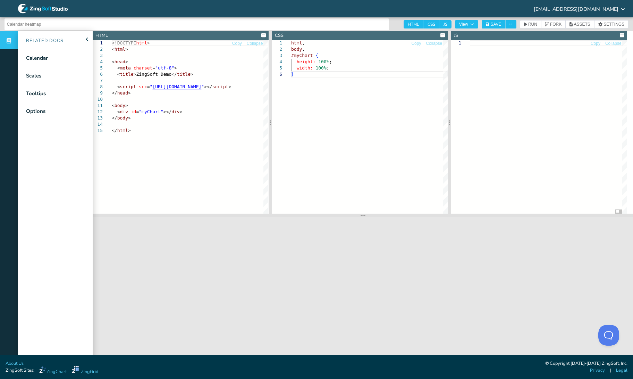
drag, startPoint x: 604, startPoint y: 35, endPoint x: 613, endPoint y: 35, distance: 8.7
click at [606, 35] on header "JS" at bounding box center [539, 35] width 176 height 9
click at [617, 35] on header "JS" at bounding box center [539, 35] width 176 height 9
click at [621, 34] on icon at bounding box center [622, 35] width 5 height 5
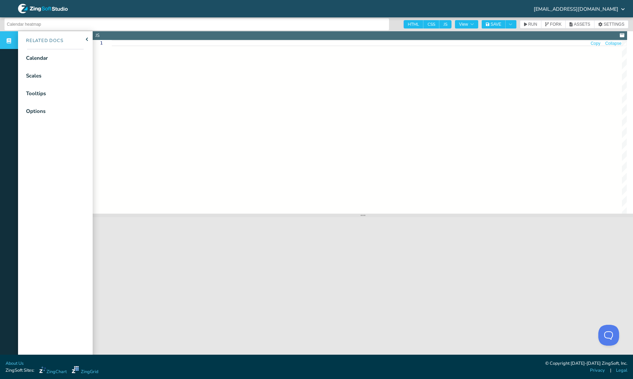
click at [592, 43] on button "Copy" at bounding box center [595, 43] width 10 height 7
type textarea "let chartConfig = { graphset: [{ type: 'calendar', title: { text: "Calendar hea…"
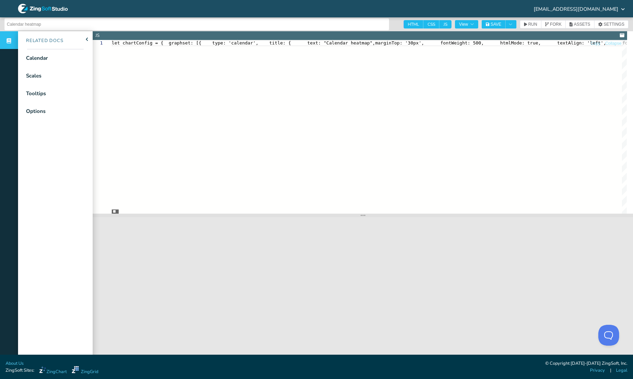
click at [112, 210] on div at bounding box center [115, 211] width 7 height 4
click at [34, 210] on nav "Related Docs Calendar Scales Tooltips Options" at bounding box center [55, 220] width 75 height 379
click at [493, 24] on span "SAVE" at bounding box center [494, 24] width 16 height 5
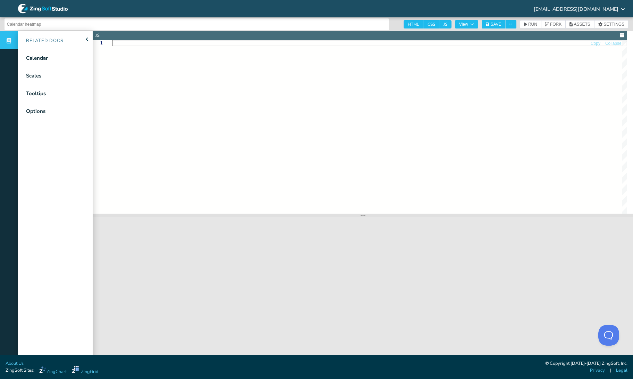
click at [406, 51] on div at bounding box center [369, 127] width 515 height 174
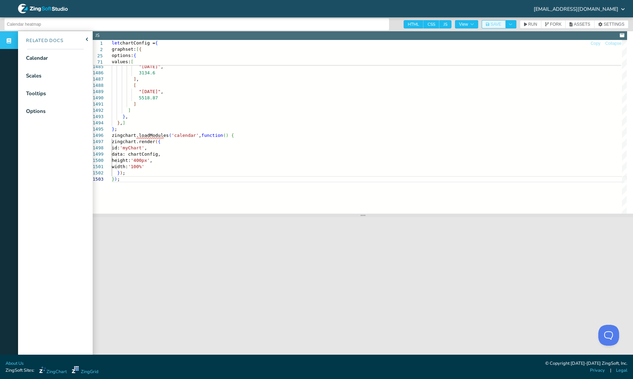
click at [498, 25] on span "SAVE" at bounding box center [495, 24] width 11 height 4
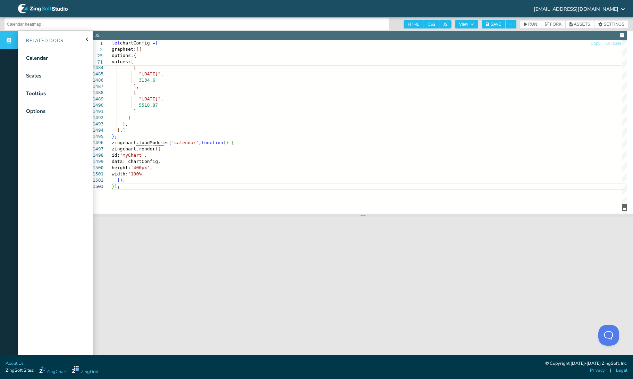
click at [622, 210] on div at bounding box center [624, 207] width 5 height 7
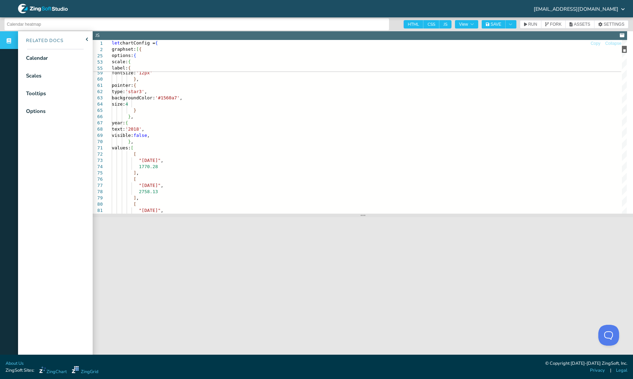
click at [625, 50] on div at bounding box center [624, 49] width 5 height 7
click at [492, 25] on span "SAVE" at bounding box center [494, 24] width 16 height 5
click at [216, 167] on div "direction: 'h' , label: { backgroundColor: 'none' , fontColor: '#2c2c2c' , font…" at bounding box center [369, 62] width 515 height 711
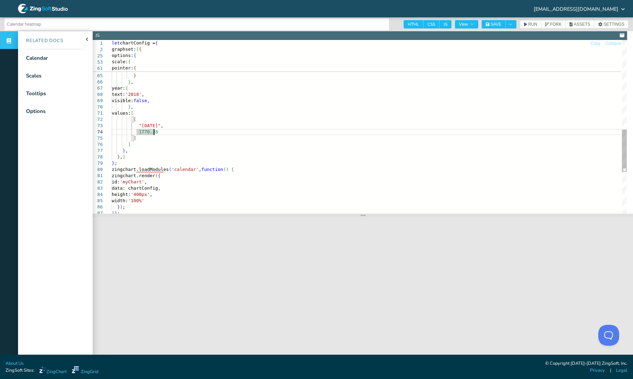
click at [149, 124] on div "fontSize: '12px' } , pointer: { type: 'star3' , backgroundColor: '#1560a7' , si…" at bounding box center [369, 28] width 515 height 711
click at [496, 23] on span "SAVE" at bounding box center [495, 24] width 11 height 4
click at [150, 138] on div "fontSize: '12px' } , pointer: { type: 'star3' , backgroundColor: '#1560a7' , si…" at bounding box center [369, 28] width 515 height 711
click at [148, 140] on div "fontSize: '12px' } , pointer: { type: 'star3' , backgroundColor: '#1560a7' , si…" at bounding box center [369, 28] width 515 height 711
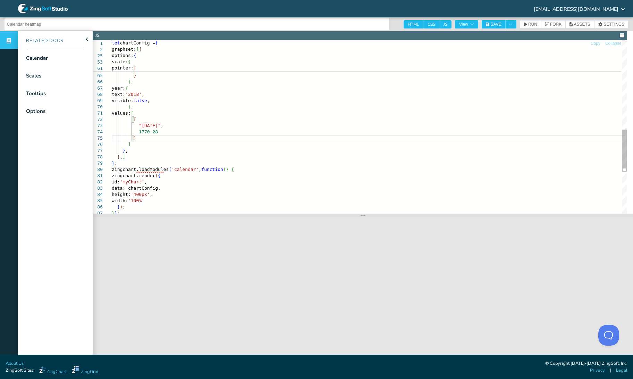
click at [146, 139] on div "fontSize: '12px' } , pointer: { type: 'star3' , backgroundColor: '#1560a7' , si…" at bounding box center [369, 28] width 515 height 711
click at [141, 144] on div "fontSize: '12px' } , pointer: { type: 'star3' , backgroundColor: '#1560a7' , si…" at bounding box center [369, 28] width 515 height 711
drag, startPoint x: 138, startPoint y: 144, endPoint x: 94, endPoint y: 115, distance: 53.0
click at [112, 115] on div "fontSize: '12px' } , pointer: { type: 'star3' , backgroundColor: '#1560a7' , si…" at bounding box center [369, 28] width 515 height 711
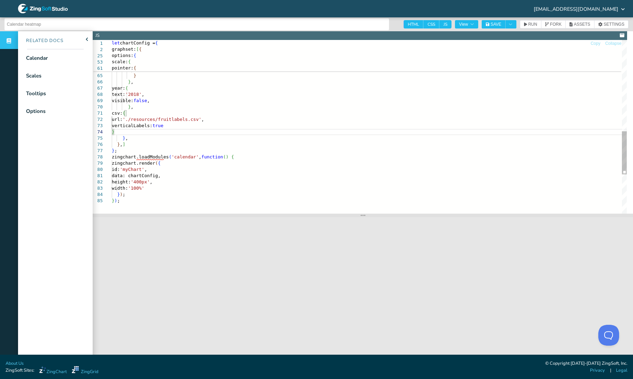
click at [112, 116] on div "fontSize: '12px' } , pointer: { type: 'star3' , backgroundColor: '#1560a7' , si…" at bounding box center [369, 22] width 515 height 698
click at [178, 127] on div "fontSize: '12px' } , pointer: { type: 'star3' , backgroundColor: '#1560a7' , si…" at bounding box center [369, 22] width 515 height 698
click at [213, 126] on div "fontSize: '12px' } , pointer: { type: 'star3' , backgroundColor: '#1560a7' , si…" at bounding box center [369, 25] width 515 height 705
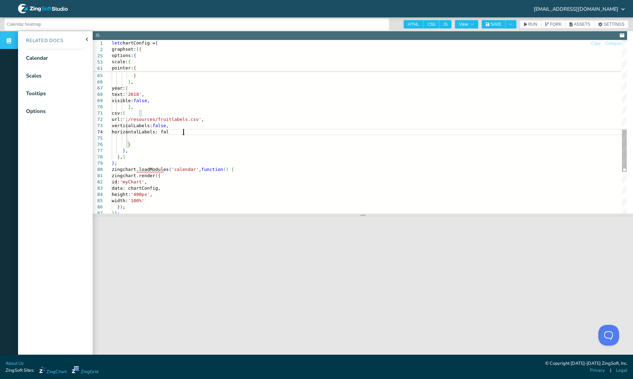
scroll to position [19, 77]
click at [604, 25] on span "SETTINGS" at bounding box center [614, 24] width 21 height 4
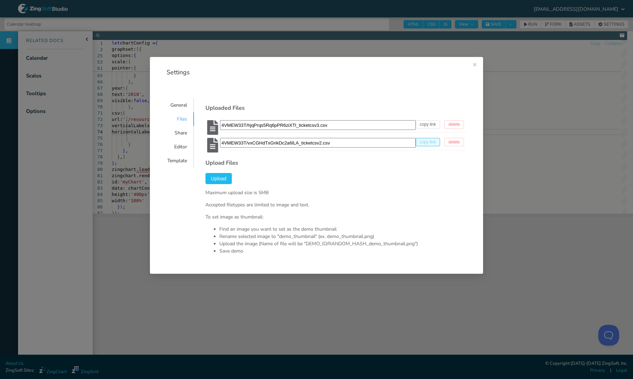
click at [420, 145] on button "copy link" at bounding box center [428, 142] width 25 height 8
click at [521, 105] on div "Settings Title Calendar heatmap Description Total gross sales of a 120m2 Polish…" at bounding box center [316, 189] width 633 height 379
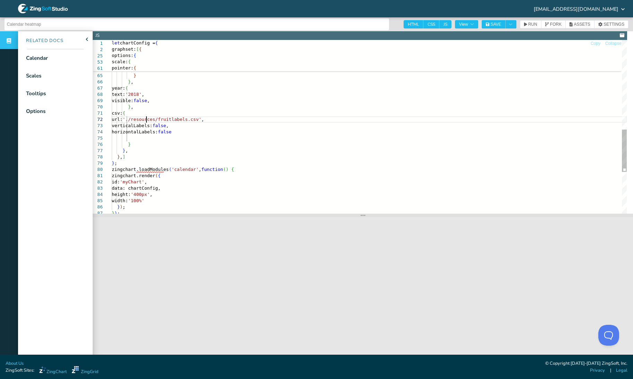
click at [146, 120] on div "fontSize: '12px' } , pointer: { type: 'star3' , backgroundColor: '#1560a7' , si…" at bounding box center [369, 28] width 515 height 711
click at [214, 119] on div "fontSize: '12px' } , pointer: { type: 'star3' , backgroundColor: '#1560a7' , si…" at bounding box center [369, 28] width 515 height 711
click at [158, 95] on div "fontSize: '12px' } , pointer: { type: 'star3' , backgroundColor: '#1560a7' , si…" at bounding box center [369, 28] width 515 height 711
click at [492, 26] on span "SAVE" at bounding box center [494, 24] width 16 height 5
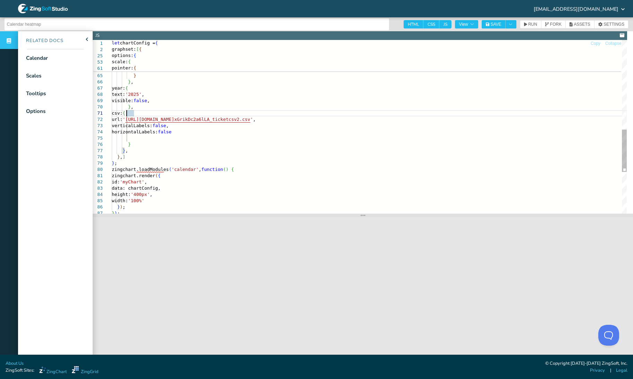
click at [127, 115] on div "fontSize: '12px' } , pointer: { type: 'star3' , backgroundColor: '#1560a7' , si…" at bounding box center [369, 28] width 515 height 711
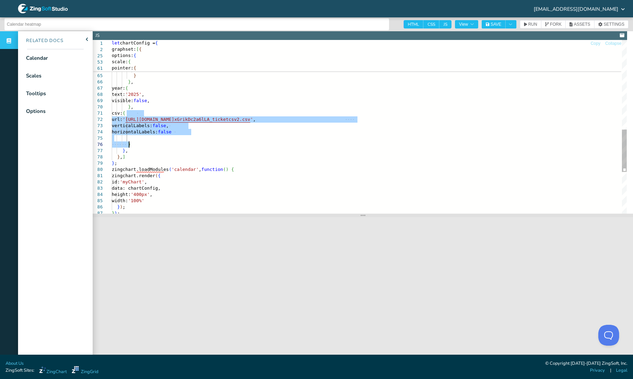
click at [156, 143] on div "fontSize: '12px' } , pointer: { type: 'star3' , backgroundColor: '#1560a7' , si…" at bounding box center [369, 28] width 515 height 711
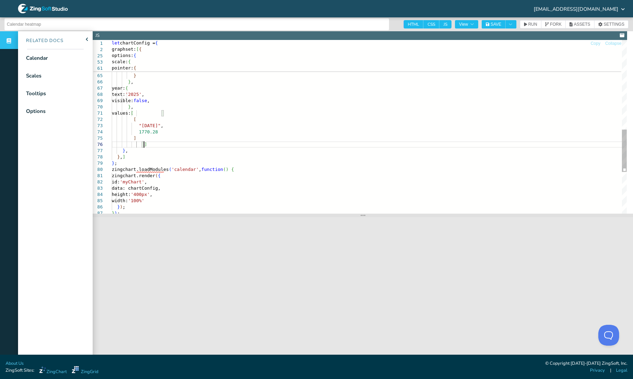
click at [142, 125] on div "fontSize: '12px' } , pointer: { type: 'star3' , backgroundColor: '#1560a7' , si…" at bounding box center [369, 28] width 515 height 711
click at [490, 25] on icon "button" at bounding box center [488, 25] width 4 height 4
click at [233, 25] on input "Calendar heatmap" at bounding box center [197, 24] width 380 height 11
click at [278, 180] on div "fontSize: '12px' } , pointer: { type: 'star3' , backgroundColor: '#1560a7' , si…" at bounding box center [369, 28] width 515 height 711
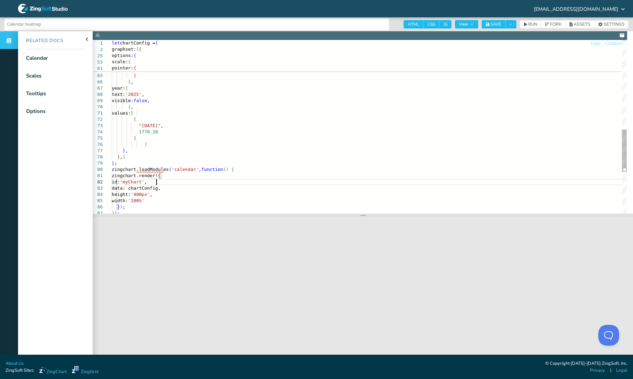
click at [229, 120] on div "fontSize: '12px' } , pointer: { type: 'star3' , backgroundColor: '#1560a7' , si…" at bounding box center [369, 28] width 515 height 711
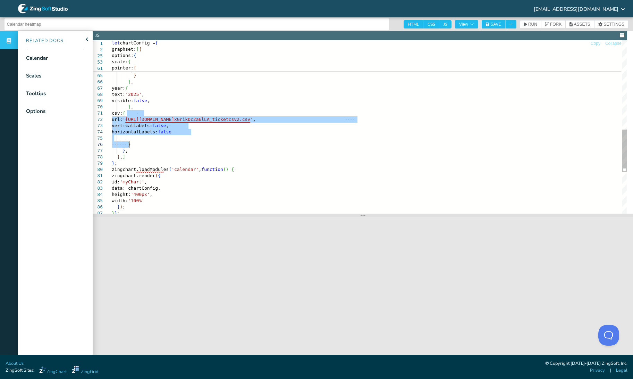
click at [170, 135] on div "fontSize: '12px' } , pointer: { type: 'star3' , backgroundColor: '#1560a7' , si…" at bounding box center [369, 28] width 515 height 711
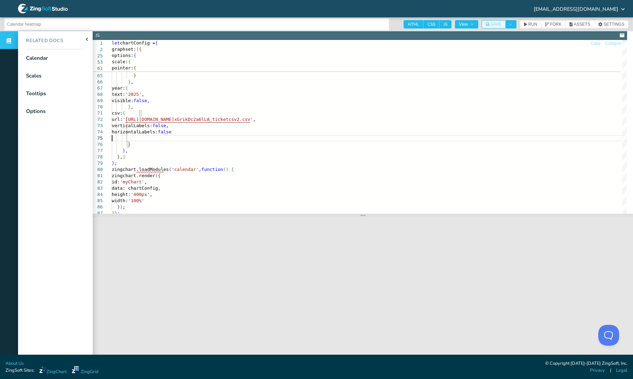
click at [490, 27] on button "SAVE" at bounding box center [494, 24] width 24 height 8
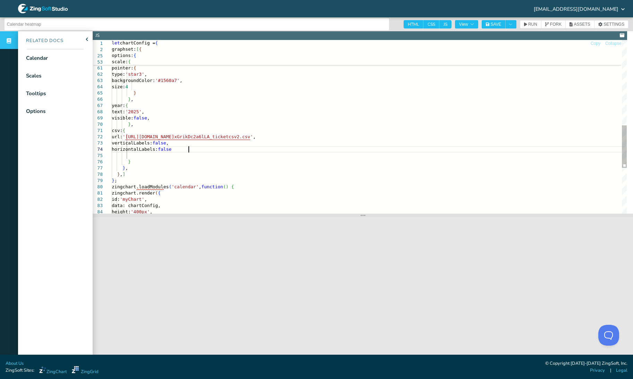
click at [223, 150] on div "fontSize: '12px' } , pointer: { type: 'star3' , backgroundColor: '#1560a7' , si…" at bounding box center [369, 45] width 515 height 711
click at [495, 25] on span "SAVE" at bounding box center [495, 24] width 11 height 4
click at [604, 24] on span "SETTINGS" at bounding box center [614, 24] width 21 height 4
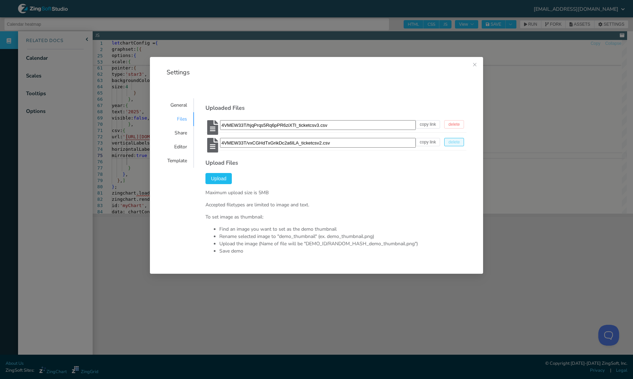
click at [444, 138] on button "delete" at bounding box center [454, 142] width 20 height 8
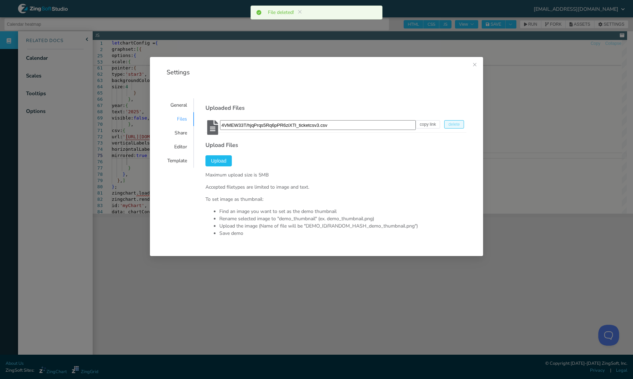
click at [450, 123] on span "delete" at bounding box center [453, 124] width 11 height 4
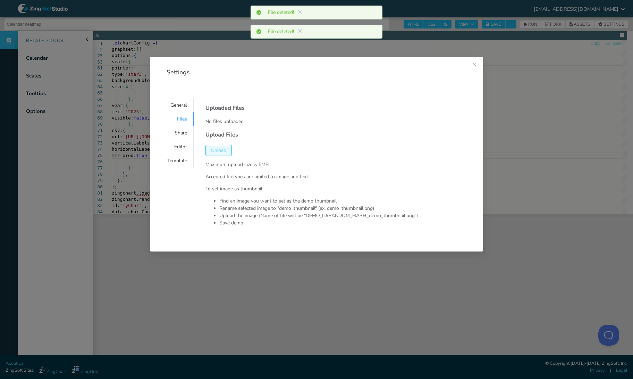
click at [221, 150] on span "Upload" at bounding box center [218, 150] width 15 height 5
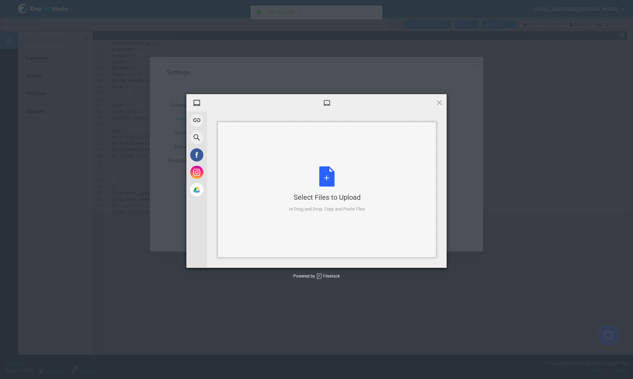
click at [335, 168] on div "Select Files to Upload or Drag and Drop, Copy and Paste Files" at bounding box center [327, 189] width 76 height 46
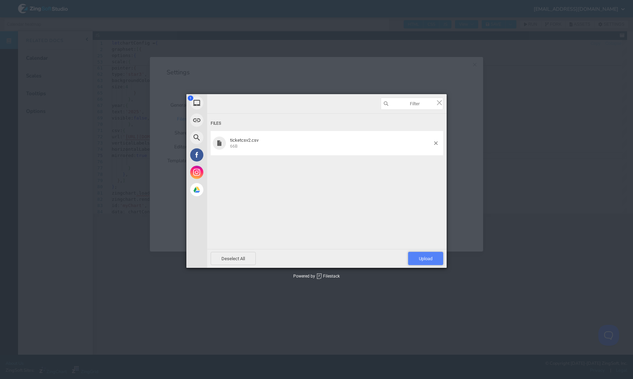
click at [427, 262] on span "Upload 1" at bounding box center [425, 258] width 35 height 13
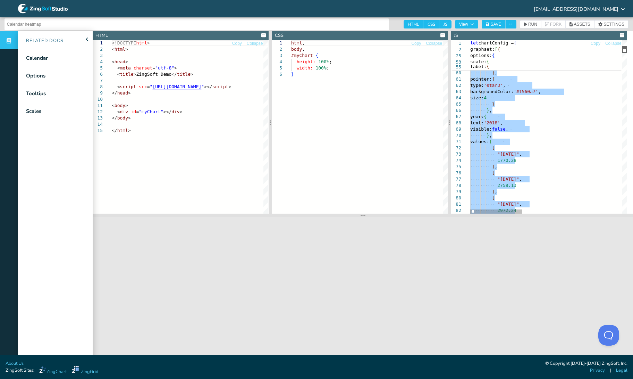
click at [624, 52] on div at bounding box center [624, 49] width 5 height 7
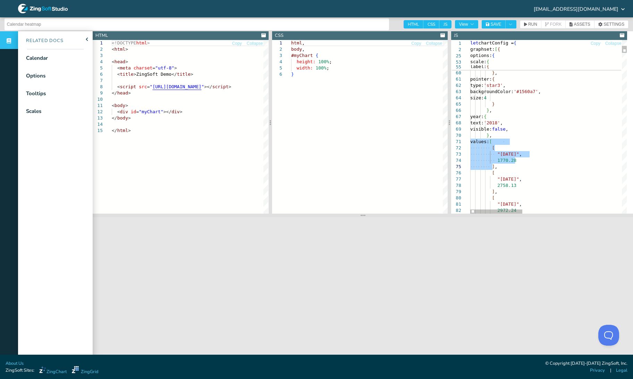
drag, startPoint x: 471, startPoint y: 143, endPoint x: 492, endPoint y: 168, distance: 32.8
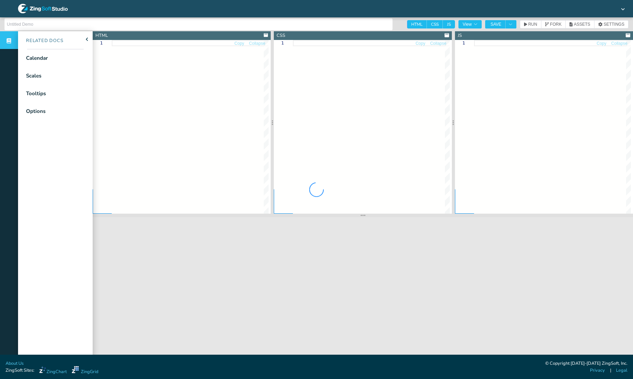
type input "Calendar heatmap"
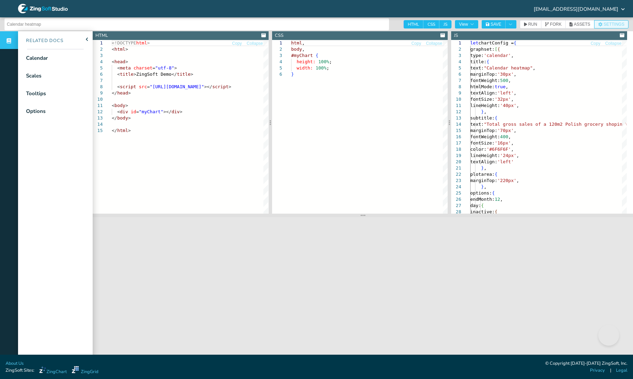
click at [607, 26] on span "SETTINGS" at bounding box center [614, 24] width 21 height 4
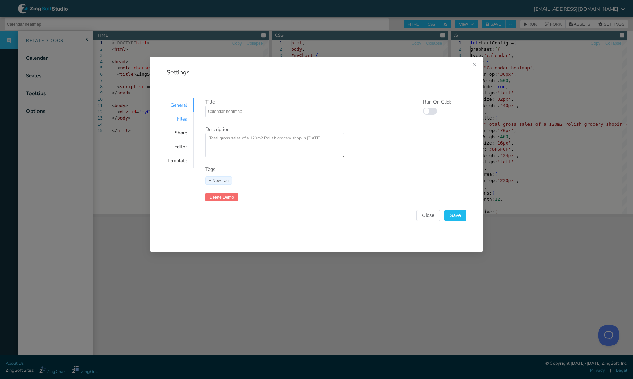
click at [181, 119] on div "Files" at bounding box center [177, 119] width 34 height 14
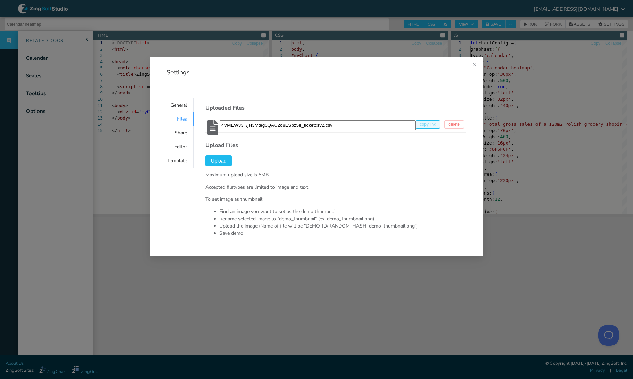
click at [429, 126] on span "copy link" at bounding box center [428, 124] width 16 height 4
type textarea "[URL][DOMAIN_NAME]"
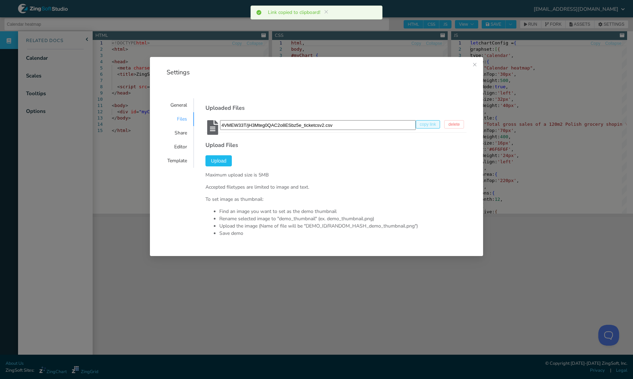
scroll to position [410, 2]
click at [474, 68] on button "Close this dialog" at bounding box center [474, 65] width 17 height 17
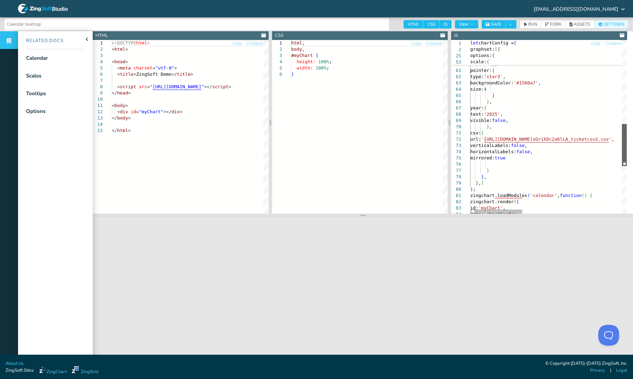
click at [625, 145] on div at bounding box center [624, 145] width 5 height 42
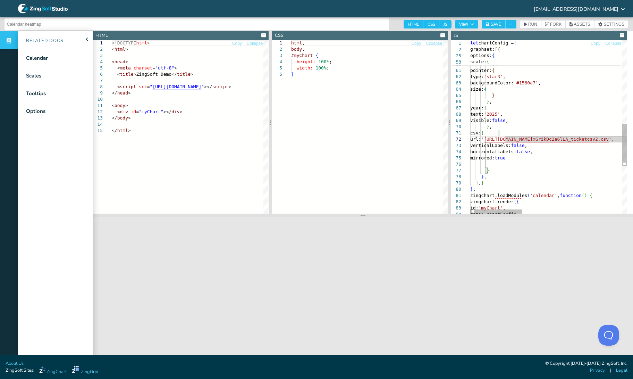
click at [551, 211] on div at bounding box center [546, 211] width 152 height 4
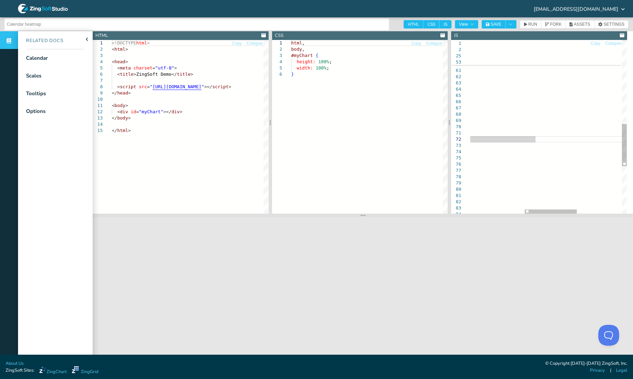
click at [535, 141] on div "} } , } , ] } ; zingchart.loadModules ( 'calendar' , function ( ) { zingchart.r…" at bounding box center [534, 50] width 454 height 717
click at [498, 24] on span "SAVE" at bounding box center [495, 24] width 11 height 4
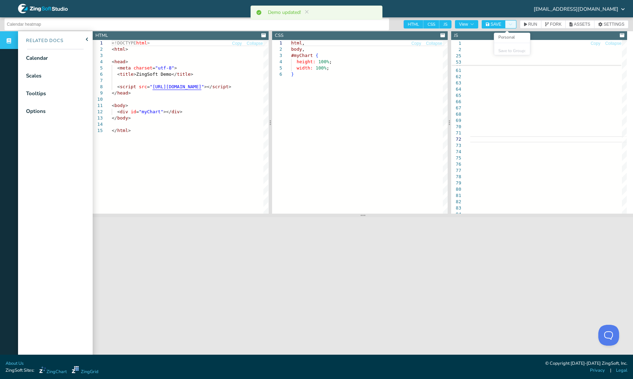
click at [513, 27] on button "Toggle Dropdown" at bounding box center [510, 24] width 11 height 8
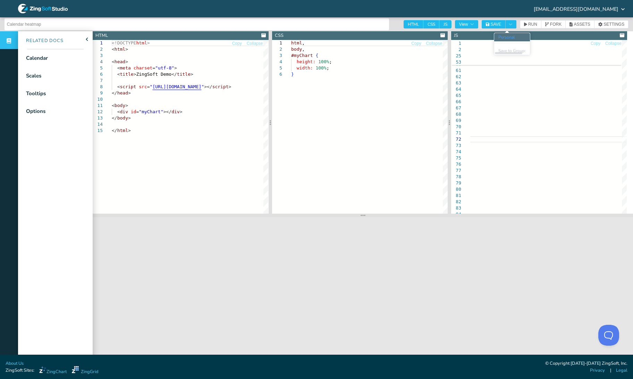
click at [512, 39] on li "Personal" at bounding box center [512, 37] width 36 height 8
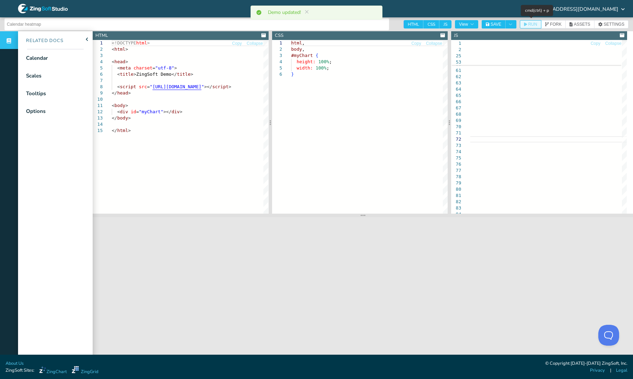
click at [535, 25] on span "RUN" at bounding box center [532, 24] width 9 height 4
click at [522, 212] on div at bounding box center [546, 211] width 152 height 4
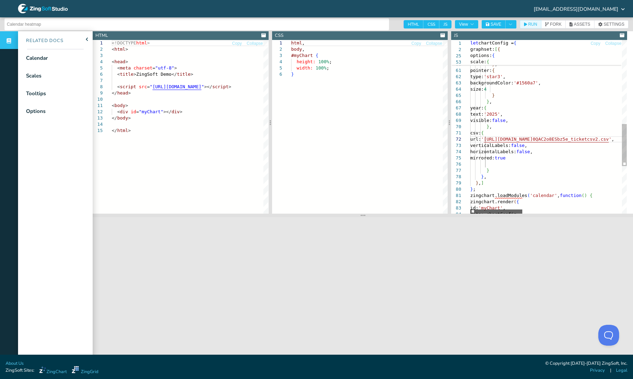
click at [491, 209] on div at bounding box center [496, 211] width 52 height 4
click at [500, 27] on button "SAVE" at bounding box center [494, 24] width 24 height 8
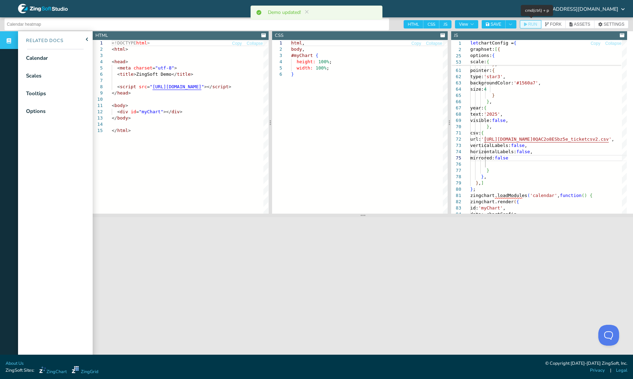
click at [533, 28] on button "RUN" at bounding box center [531, 24] width 22 height 8
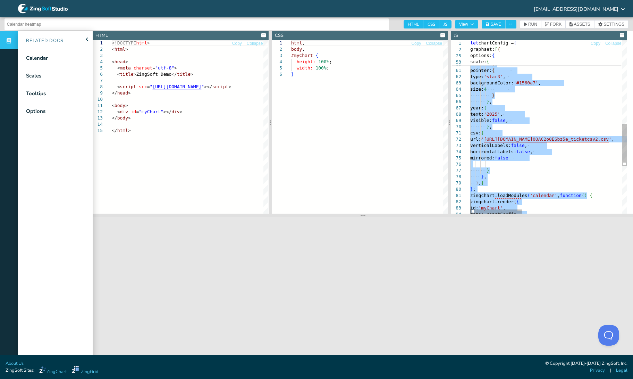
scroll to position [19, 42]
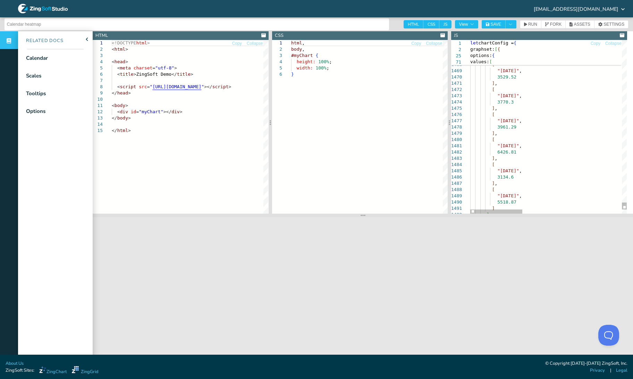
click at [490, 25] on icon "button" at bounding box center [488, 25] width 4 height 4
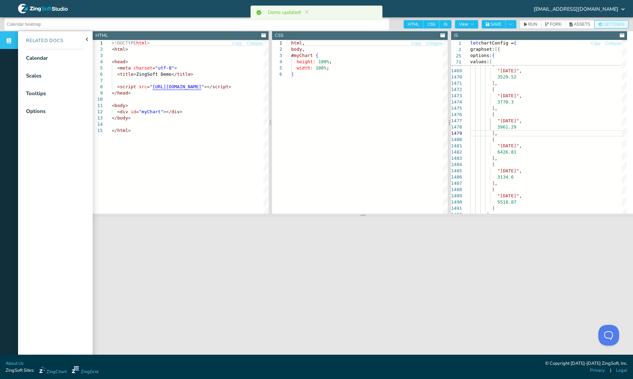
click at [594, 23] on button "SETTINGS" at bounding box center [611, 24] width 34 height 8
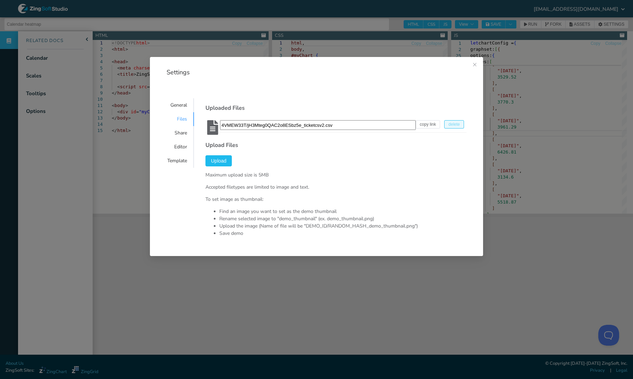
click at [448, 125] on span "delete" at bounding box center [453, 124] width 11 height 4
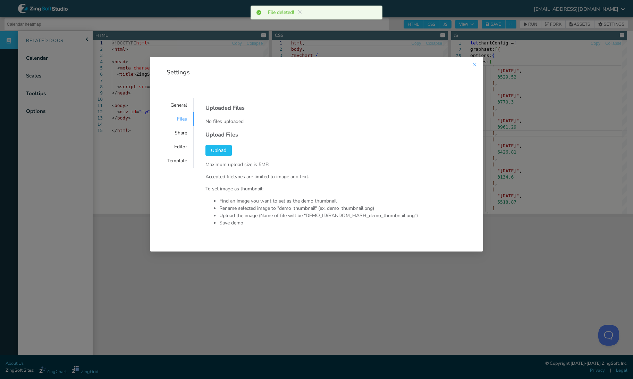
click at [481, 65] on button "Close this dialog" at bounding box center [474, 65] width 17 height 17
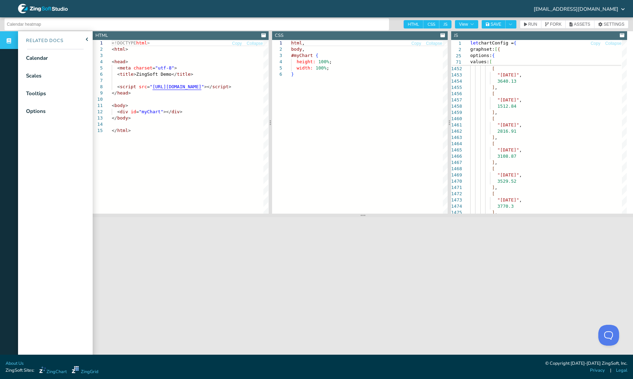
click at [620, 36] on icon at bounding box center [622, 35] width 5 height 4
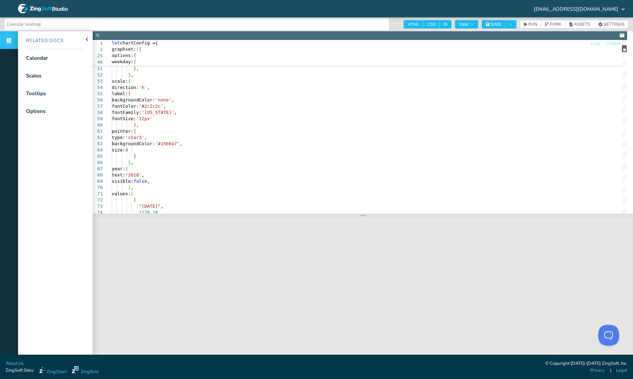
click at [622, 51] on div at bounding box center [624, 48] width 5 height 7
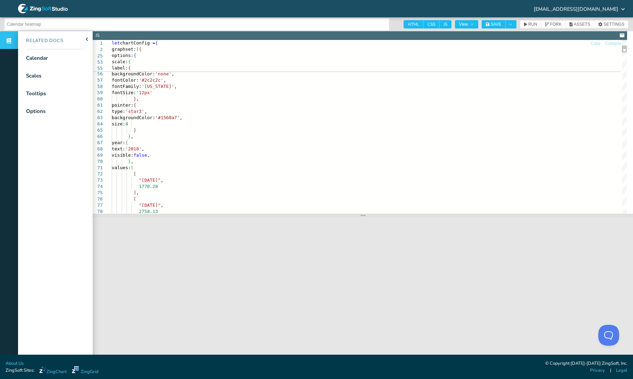
click at [501, 22] on button "SAVE" at bounding box center [494, 24] width 24 height 8
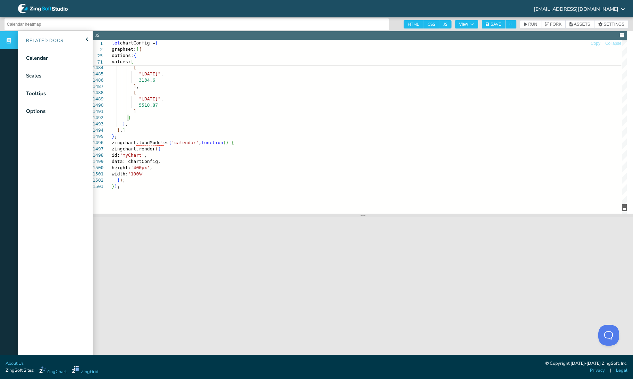
click at [627, 207] on div at bounding box center [624, 207] width 5 height 7
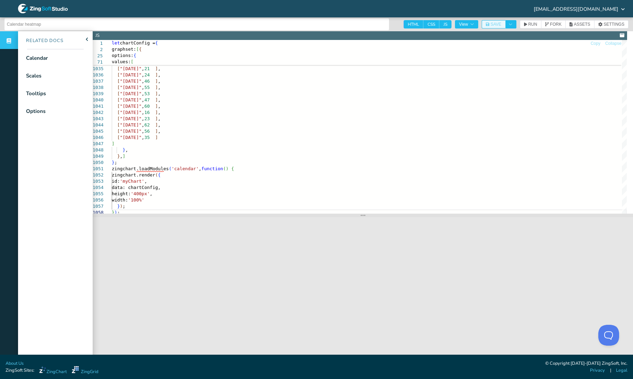
click at [497, 24] on span "SAVE" at bounding box center [495, 24] width 11 height 4
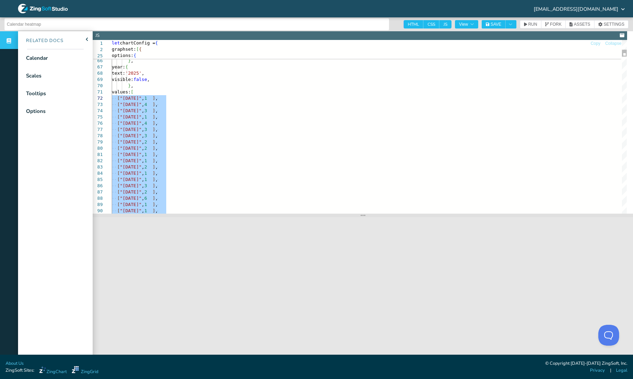
drag, startPoint x: 129, startPoint y: 197, endPoint x: 85, endPoint y: 96, distance: 110.5
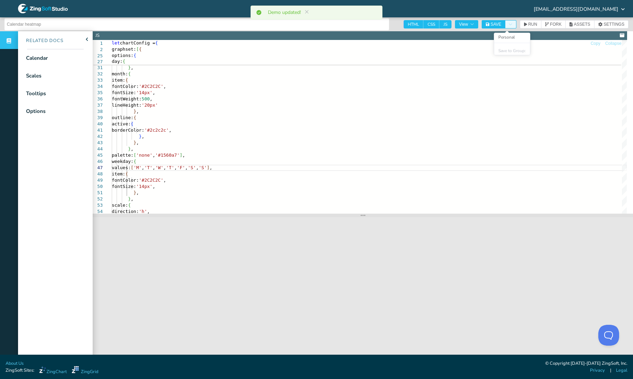
click at [513, 22] on button "Toggle Dropdown" at bounding box center [510, 24] width 11 height 8
click at [497, 23] on span "SAVE" at bounding box center [495, 24] width 11 height 4
click at [513, 23] on icon "Toggle Dropdown" at bounding box center [510, 24] width 4 height 4
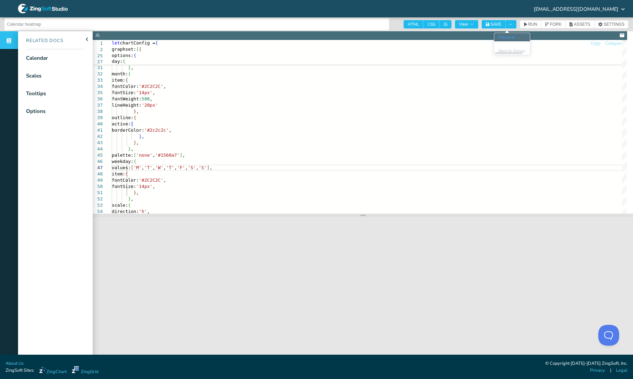
click at [509, 40] on li "Personal" at bounding box center [512, 37] width 36 height 8
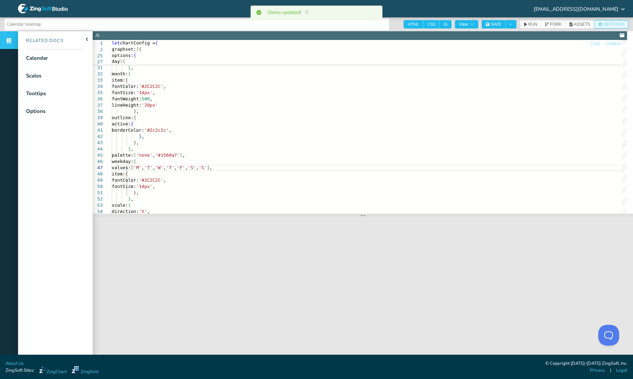
click at [611, 24] on span "SETTINGS" at bounding box center [614, 24] width 21 height 4
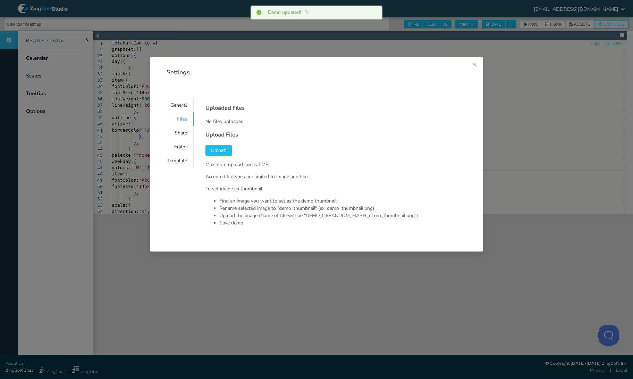
scroll to position [410, 2]
click at [186, 107] on div "General" at bounding box center [177, 105] width 34 height 14
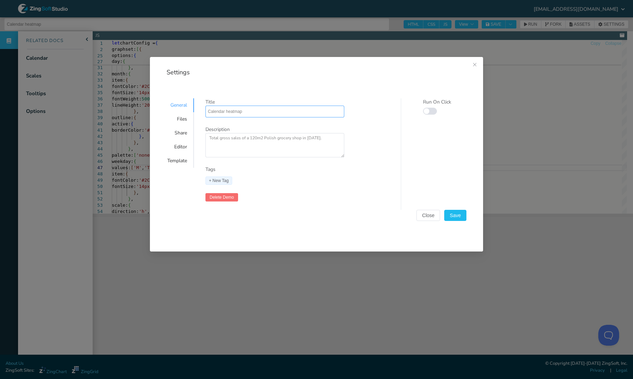
click at [253, 108] on input "Calendar heatmap" at bounding box center [275, 111] width 134 height 11
click at [181, 129] on div "Share" at bounding box center [177, 133] width 34 height 14
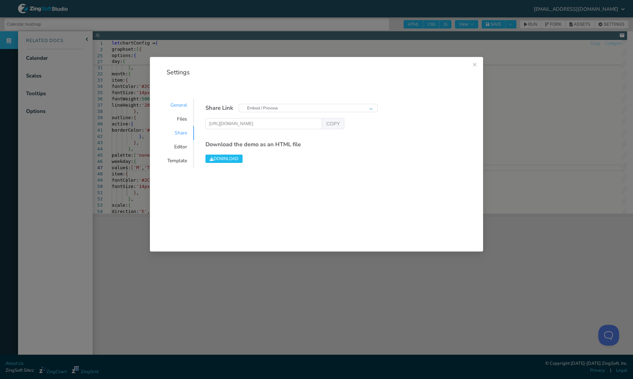
click at [184, 100] on div "General" at bounding box center [177, 105] width 34 height 14
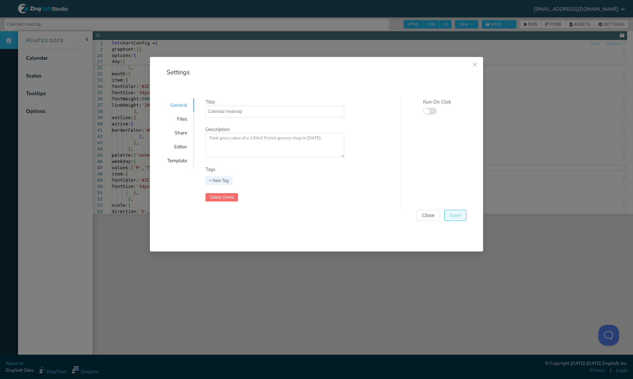
click at [461, 214] on span "Save" at bounding box center [455, 215] width 11 height 5
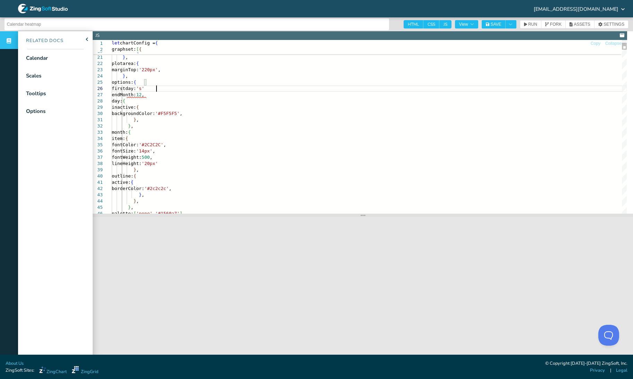
scroll to position [37, 44]
click at [490, 25] on icon "button" at bounding box center [488, 24] width 4 height 4
click at [490, 24] on icon "button" at bounding box center [488, 25] width 4 height 4
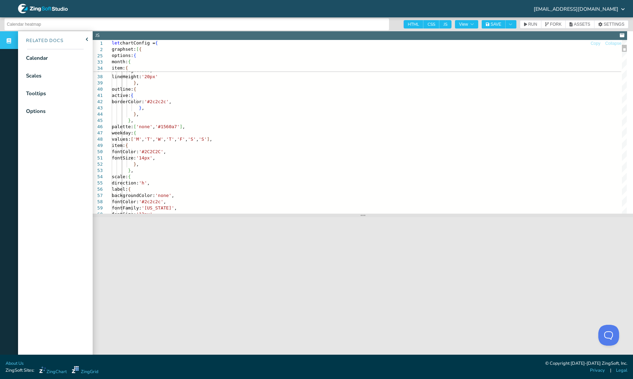
drag, startPoint x: 132, startPoint y: 137, endPoint x: 244, endPoint y: 140, distance: 112.5
click at [486, 25] on button "SAVE" at bounding box center [494, 24] width 24 height 8
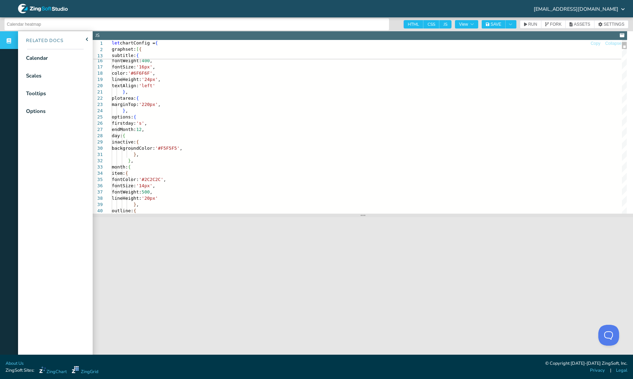
click at [488, 25] on button "SAVE" at bounding box center [494, 24] width 24 height 8
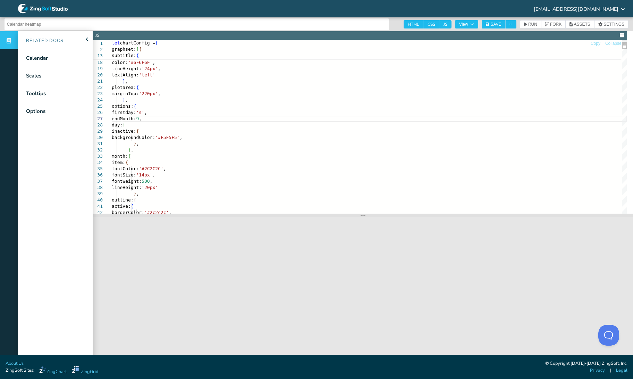
click at [490, 23] on icon "button" at bounding box center [488, 25] width 4 height 4
click at [487, 26] on button "SAVE" at bounding box center [494, 24] width 24 height 8
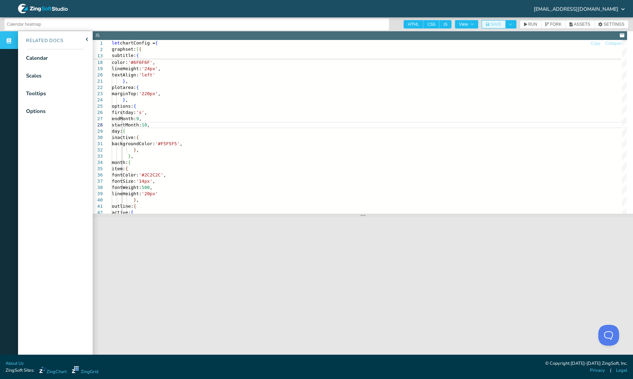
click at [487, 26] on button "SAVE" at bounding box center [494, 24] width 24 height 8
click at [490, 25] on icon "button" at bounding box center [488, 24] width 4 height 4
click at [499, 24] on span "SAVE" at bounding box center [495, 24] width 11 height 4
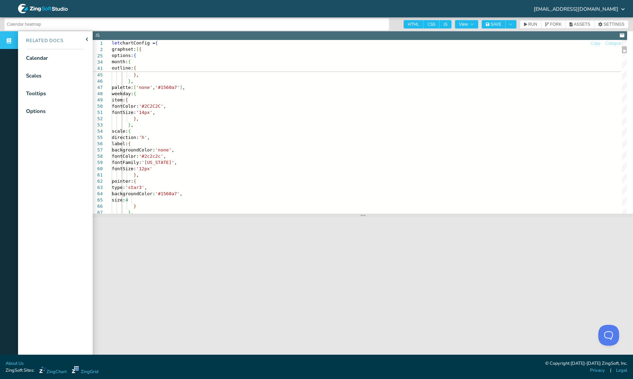
click at [497, 27] on button "SAVE" at bounding box center [494, 24] width 24 height 8
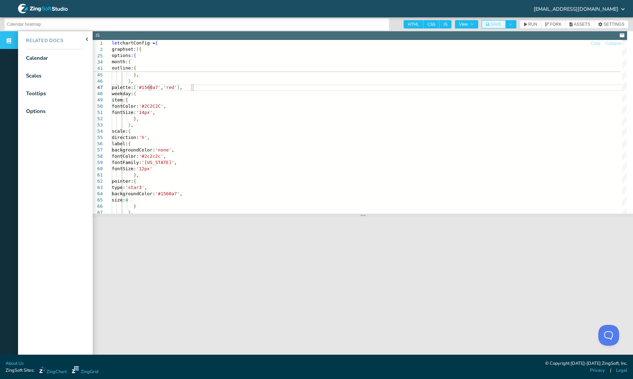
click at [497, 24] on span "SAVE" at bounding box center [495, 24] width 11 height 4
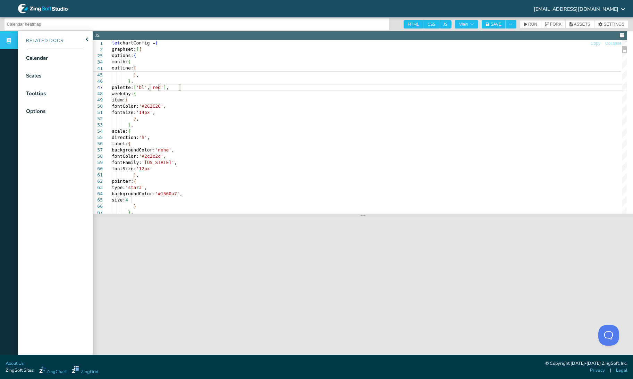
scroll to position [43, 52]
click at [505, 26] on button "SAVE" at bounding box center [494, 24] width 24 height 8
click at [495, 25] on span "SAVE" at bounding box center [495, 24] width 11 height 4
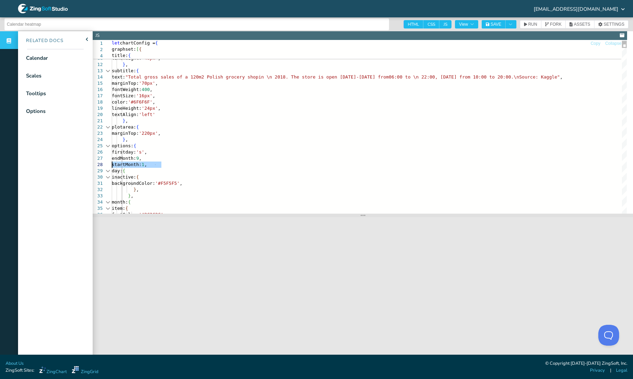
drag, startPoint x: 179, startPoint y: 164, endPoint x: 108, endPoint y: 164, distance: 71.2
click at [497, 25] on span "SAVE" at bounding box center [495, 24] width 11 height 4
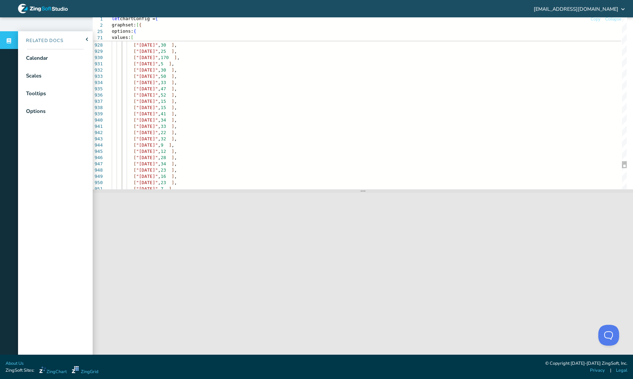
scroll to position [24, 0]
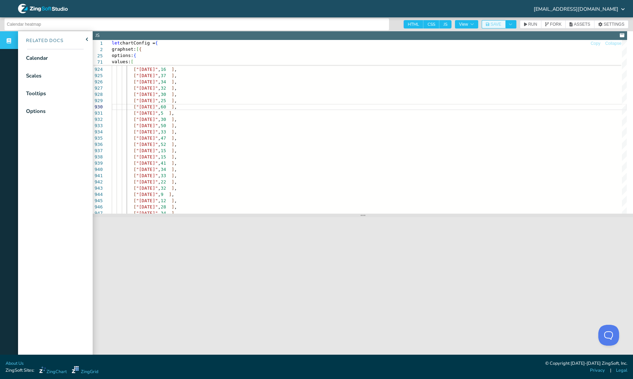
click at [490, 23] on icon "button" at bounding box center [488, 24] width 4 height 4
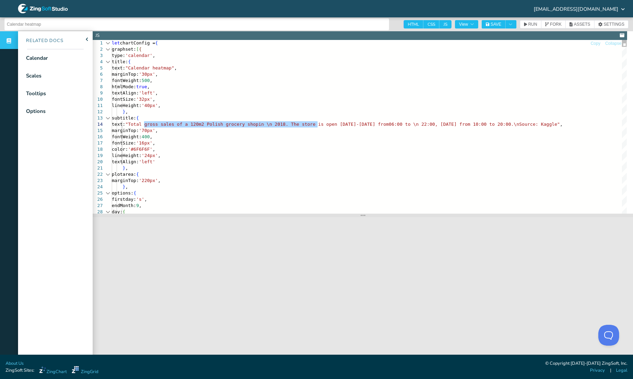
drag, startPoint x: 145, startPoint y: 123, endPoint x: 318, endPoint y: 123, distance: 173.5
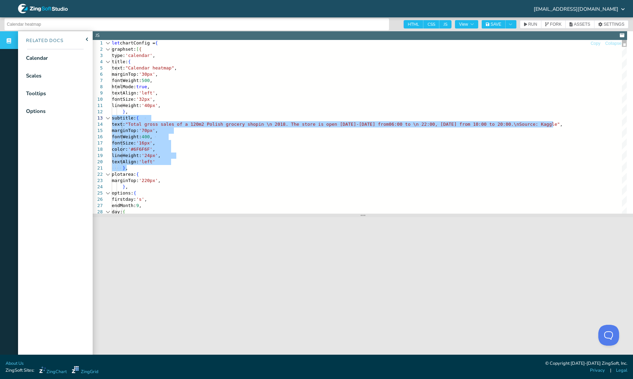
drag, startPoint x: 151, startPoint y: 168, endPoint x: 60, endPoint y: 121, distance: 101.8
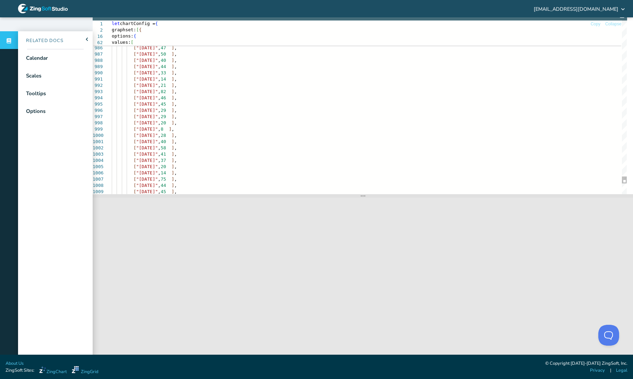
scroll to position [2, 0]
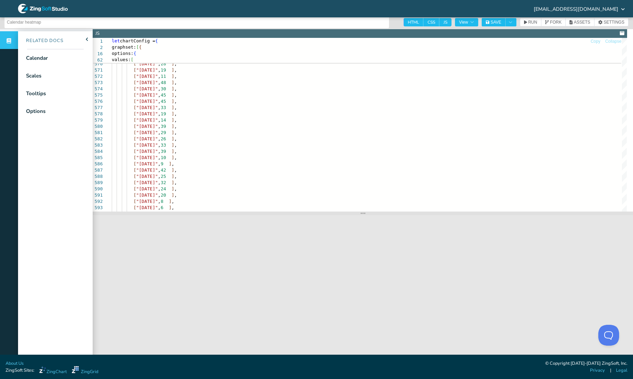
click at [416, 26] on header "Calendar heatmap HTML CSS JS View SAVE RUN FORK ASSETS SETTINGS" at bounding box center [316, 22] width 633 height 14
click at [417, 23] on span "HTML" at bounding box center [414, 22] width 20 height 8
click at [408, 23] on input "HTML" at bounding box center [406, 20] width 5 height 5
checkbox input "false"
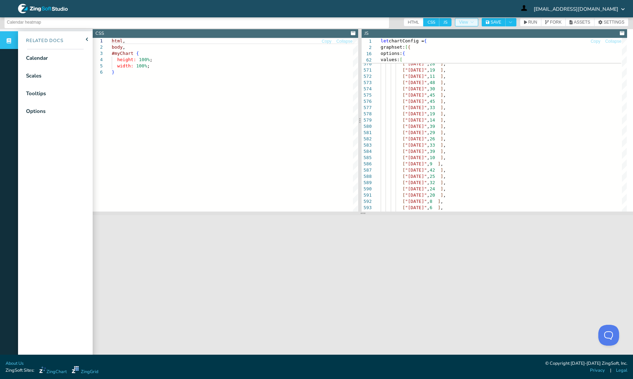
click at [474, 26] on button "View" at bounding box center [466, 22] width 23 height 8
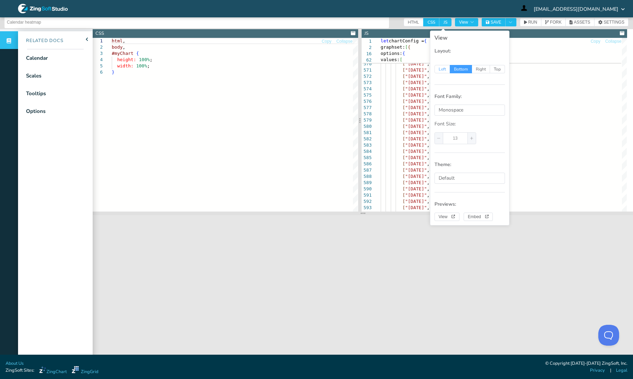
click at [440, 67] on span "Left" at bounding box center [443, 69] width 16 height 8
click at [440, 67] on input "Left" at bounding box center [438, 68] width 5 height 5
radio input "true"
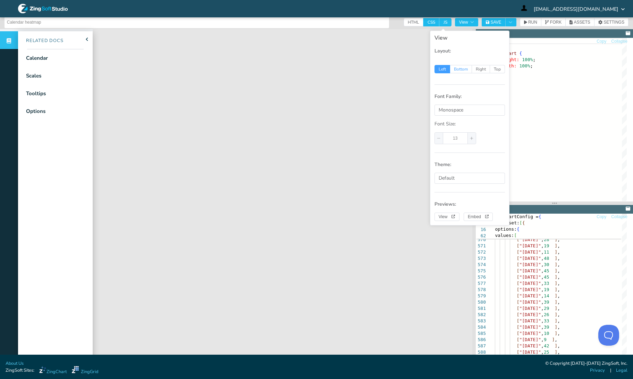
click at [458, 69] on span "Bottom" at bounding box center [461, 69] width 22 height 8
click at [456, 69] on input "Bottom" at bounding box center [454, 68] width 5 height 5
radio input "true"
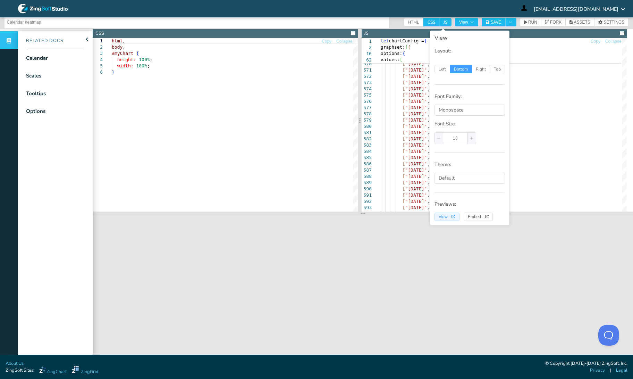
click at [441, 219] on span "View" at bounding box center [447, 216] width 17 height 4
click at [301, 137] on div "html , body , #myChart { height: 100% ; width: 100% ; }" at bounding box center [235, 140] width 246 height 205
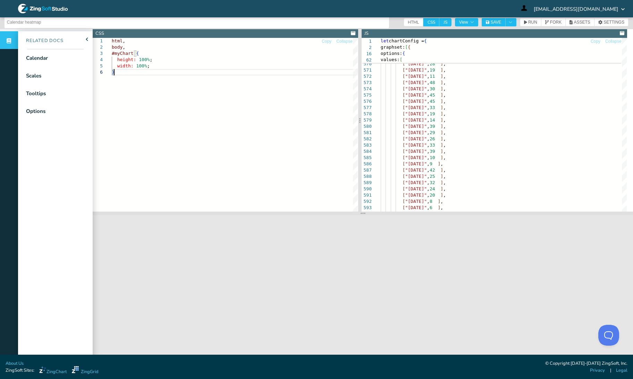
click at [430, 22] on span "CSS" at bounding box center [431, 22] width 16 height 8
click at [428, 22] on input "CSS" at bounding box center [425, 20] width 5 height 5
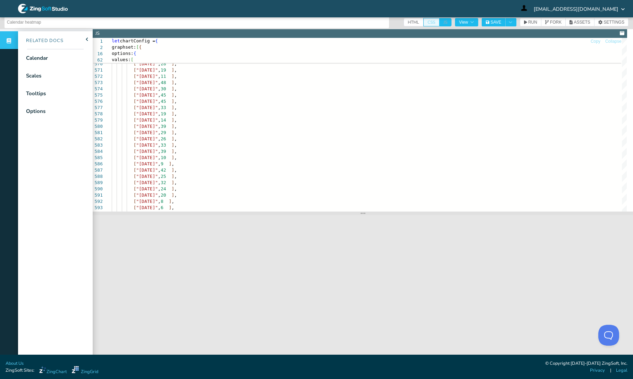
click at [432, 22] on span "CSS" at bounding box center [431, 22] width 16 height 8
click at [428, 22] on input "CSS" at bounding box center [425, 20] width 5 height 5
checkbox input "true"
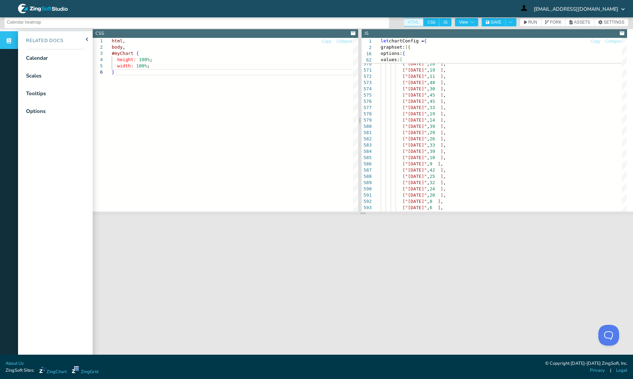
click at [416, 22] on span "HTML" at bounding box center [414, 22] width 20 height 8
click at [408, 22] on input "HTML" at bounding box center [406, 20] width 5 height 5
checkbox input "true"
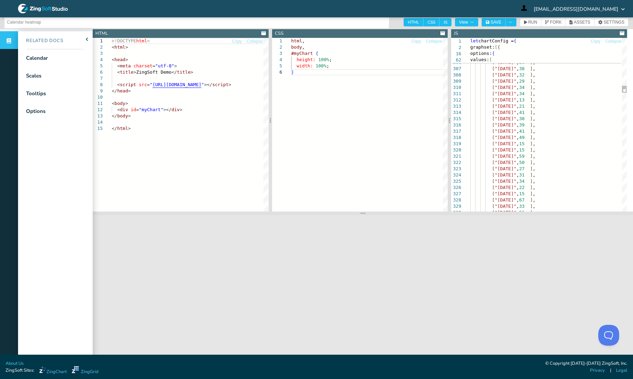
scroll to position [0, 0]
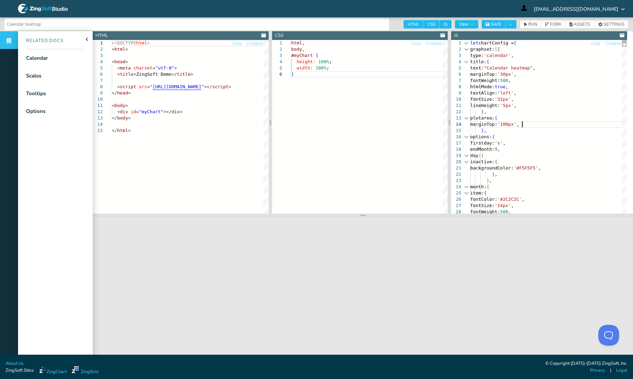
click at [467, 21] on button "View" at bounding box center [466, 24] width 23 height 8
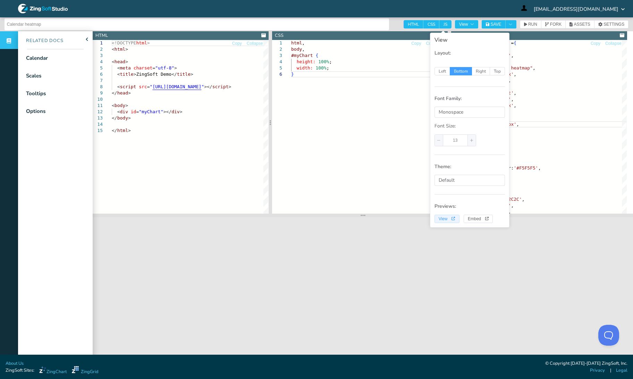
click at [453, 218] on icon "View" at bounding box center [454, 219] width 4 height 4
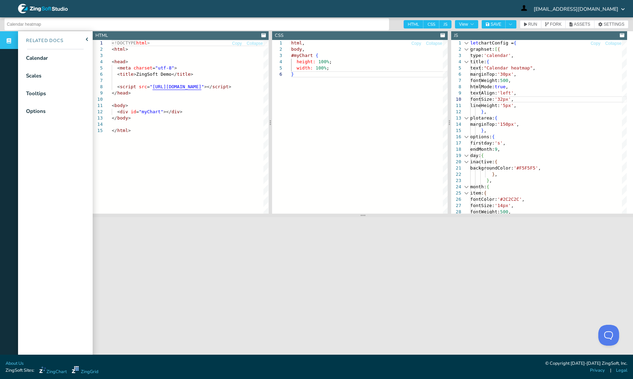
click at [524, 124] on div at bounding box center [316, 189] width 633 height 379
click at [493, 22] on span "SAVE" at bounding box center [495, 24] width 11 height 4
click at [472, 24] on span "View" at bounding box center [466, 24] width 15 height 4
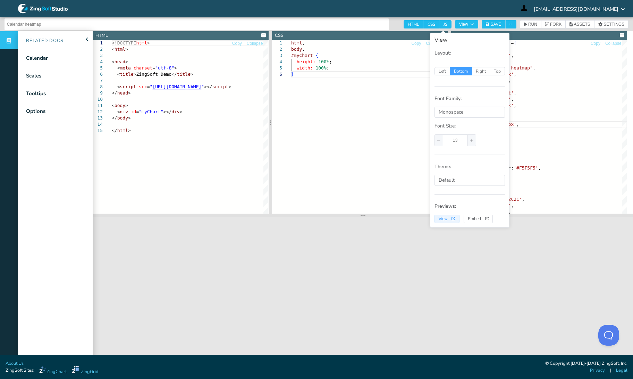
click at [448, 221] on button "View" at bounding box center [447, 218] width 25 height 8
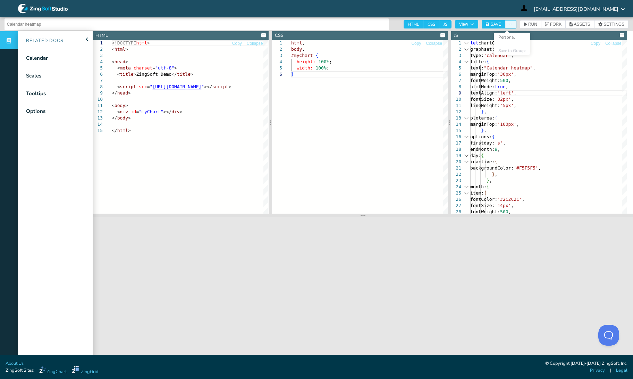
click at [516, 26] on button "Toggle Dropdown" at bounding box center [510, 24] width 11 height 8
click at [383, 29] on input "Calendar heatmap" at bounding box center [197, 24] width 380 height 11
click at [612, 23] on span "SETTINGS" at bounding box center [614, 24] width 21 height 4
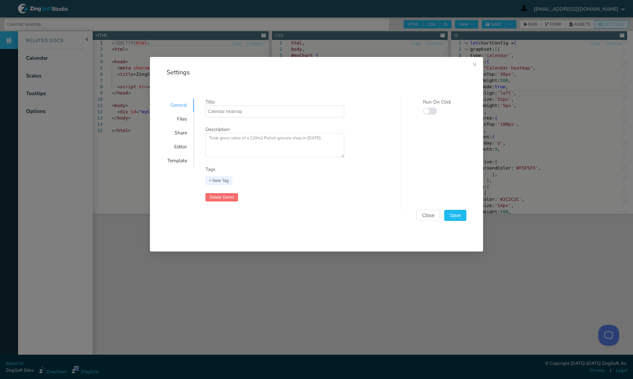
scroll to position [410, 2]
click at [178, 109] on div "General" at bounding box center [177, 105] width 34 height 14
click at [178, 116] on div "Files" at bounding box center [177, 119] width 34 height 14
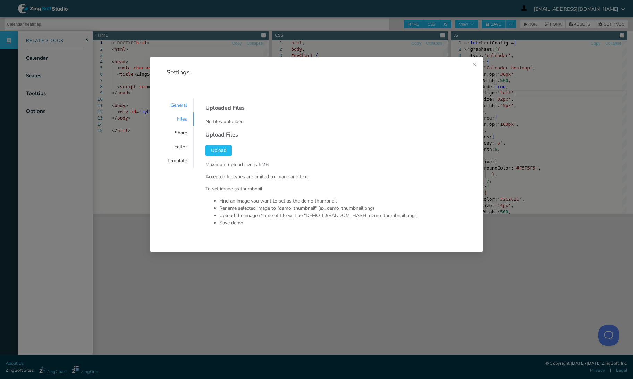
click at [182, 105] on div "General" at bounding box center [177, 105] width 34 height 14
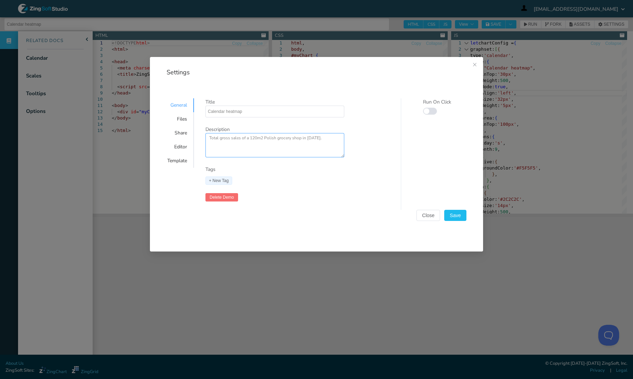
click at [330, 141] on textarea "Total gross sales of a 120m2 Polish grocery shop in 2018." at bounding box center [274, 145] width 139 height 24
click at [458, 214] on span "Save" at bounding box center [455, 215] width 11 height 5
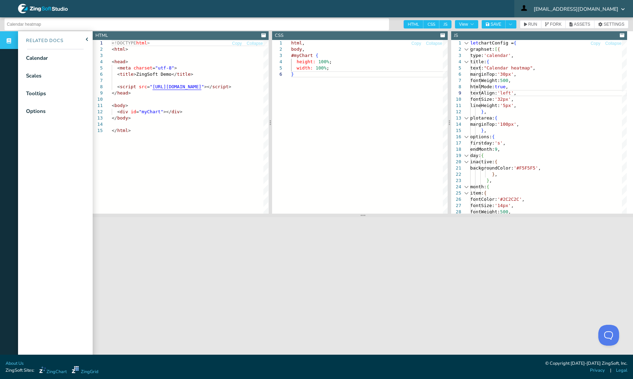
click at [591, 7] on span "[EMAIL_ADDRESS][DOMAIN_NAME]" at bounding box center [576, 9] width 85 height 5
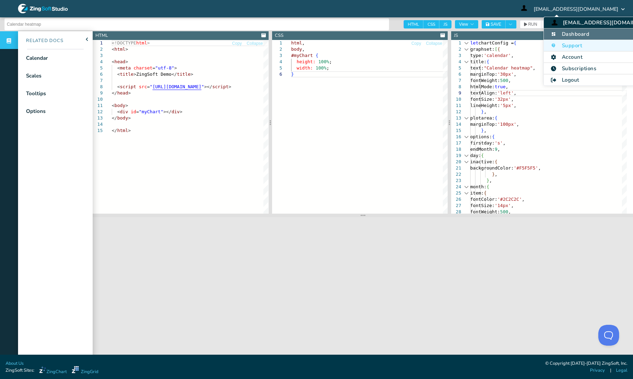
click at [579, 34] on li "Dashboard" at bounding box center [604, 33] width 120 height 11
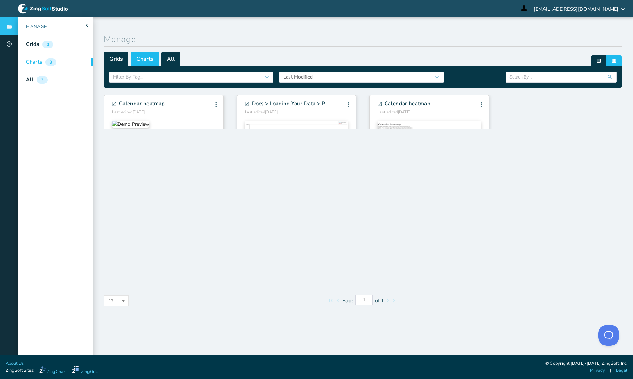
click at [52, 65] on div "3" at bounding box center [50, 62] width 11 height 8
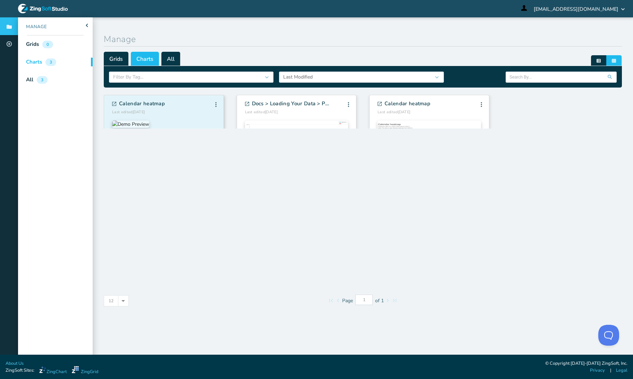
click at [174, 114] on div "Calendar heatmap Last edited 9/17/2025 Edit Info Fork Delete Edit Info Fork Del…" at bounding box center [163, 108] width 103 height 14
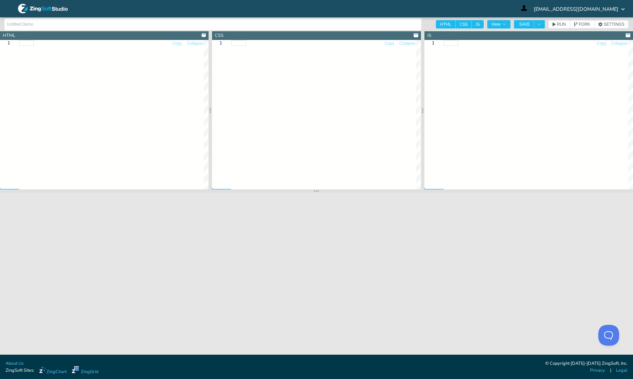
type input "Calendar heatmap"
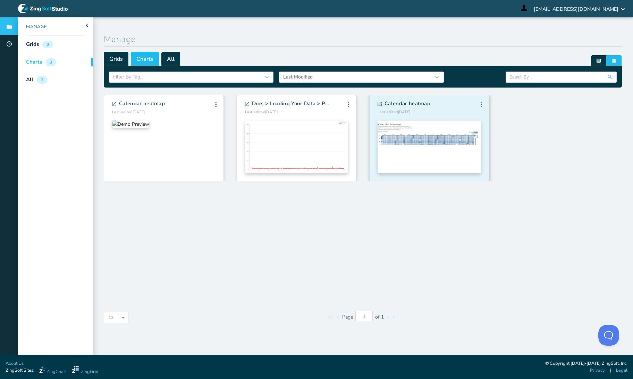
click at [426, 134] on img at bounding box center [429, 146] width 103 height 53
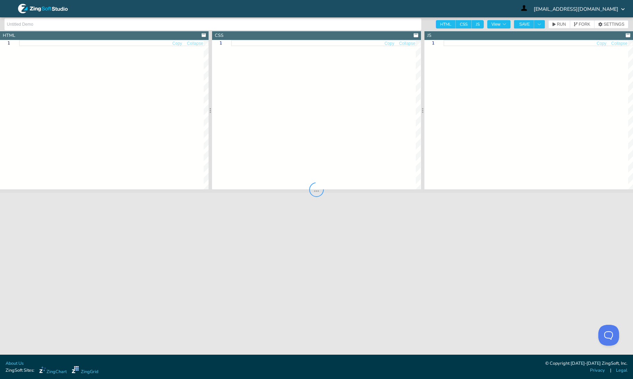
type input "Calendar heatmap"
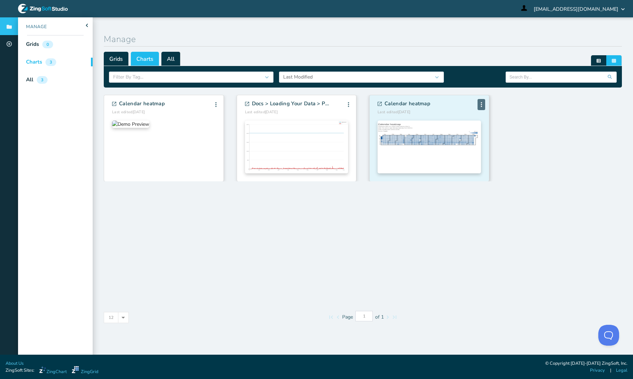
click at [484, 106] on div "Edit Info Fork Delete" at bounding box center [482, 104] width 8 height 11
click at [465, 144] on li "Delete" at bounding box center [465, 144] width 37 height 12
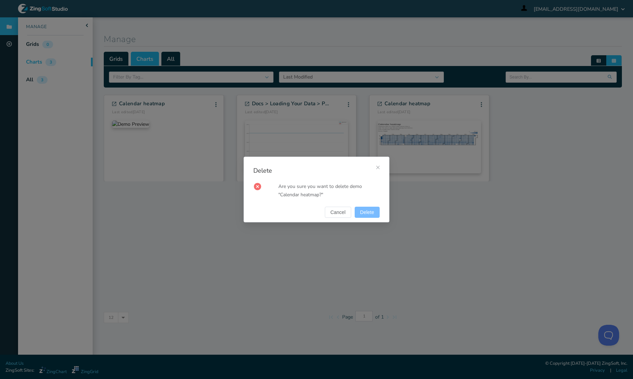
click at [370, 208] on button "Delete" at bounding box center [367, 212] width 25 height 11
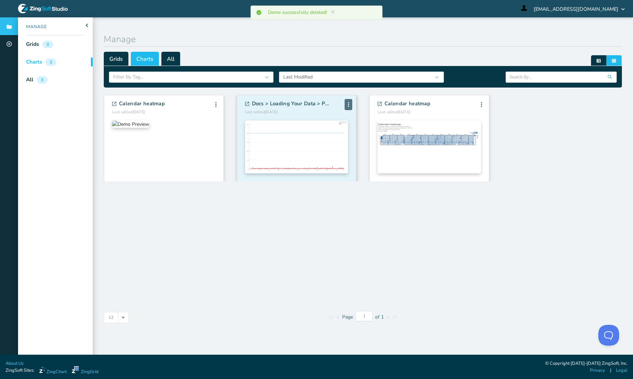
click at [349, 103] on icon at bounding box center [348, 104] width 1 height 5
click at [341, 143] on li "Delete" at bounding box center [332, 144] width 37 height 12
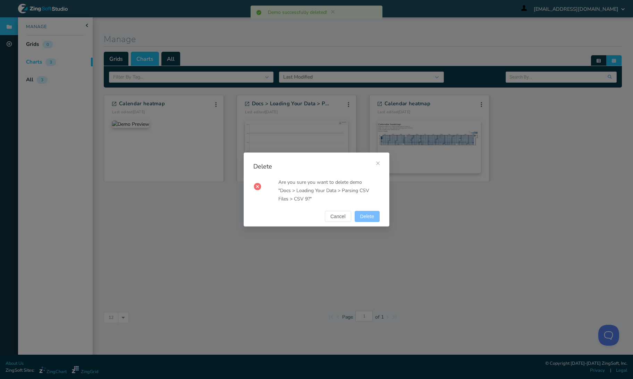
click at [368, 214] on span "Delete" at bounding box center [367, 216] width 14 height 5
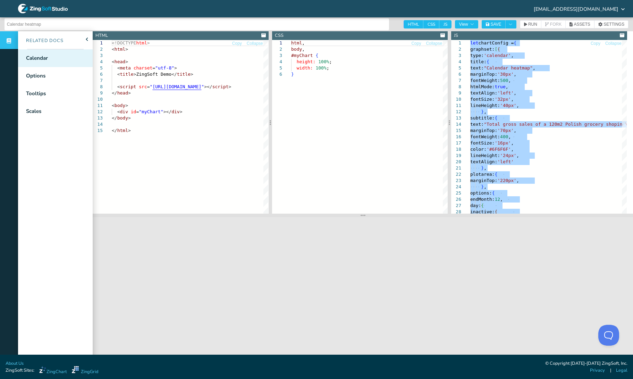
click at [42, 59] on div "Calendar" at bounding box center [37, 58] width 22 height 8
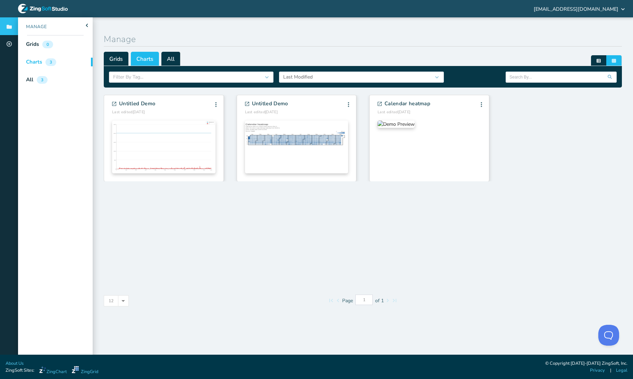
click at [52, 59] on div "3" at bounding box center [50, 62] width 11 height 8
click at [179, 58] on span "All" at bounding box center [170, 59] width 19 height 14
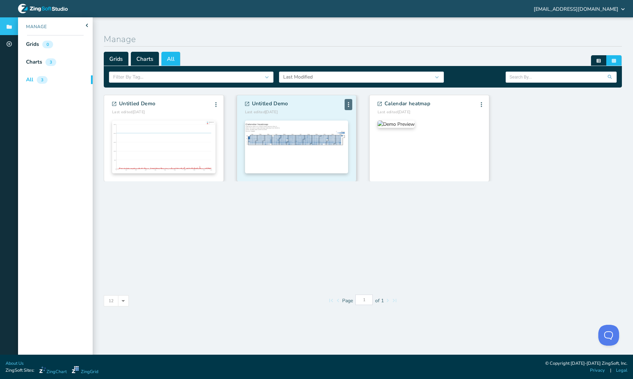
click at [349, 106] on span at bounding box center [348, 105] width 5 height 6
click at [338, 143] on li "Delete" at bounding box center [332, 144] width 37 height 12
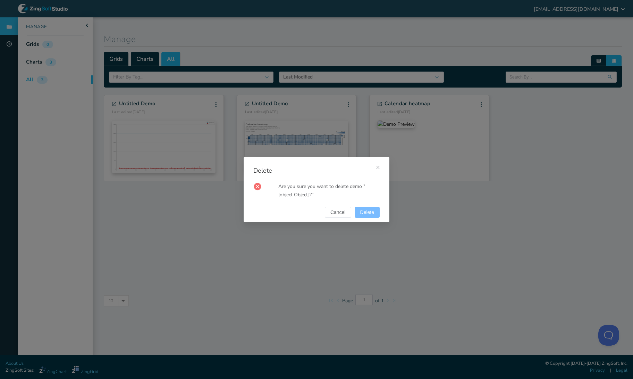
click at [374, 210] on button "Delete" at bounding box center [367, 212] width 25 height 11
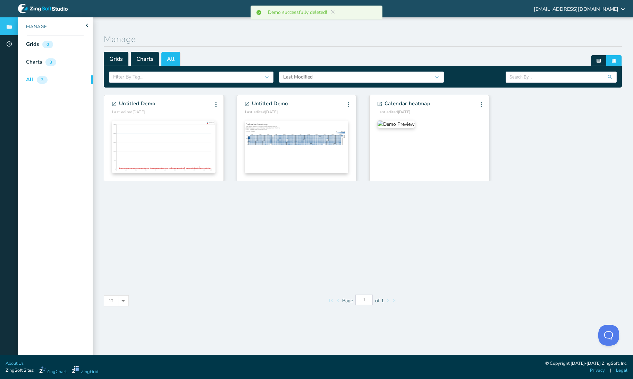
click at [167, 56] on span "All" at bounding box center [170, 59] width 19 height 14
click at [136, 56] on span "Charts" at bounding box center [145, 59] width 28 height 14
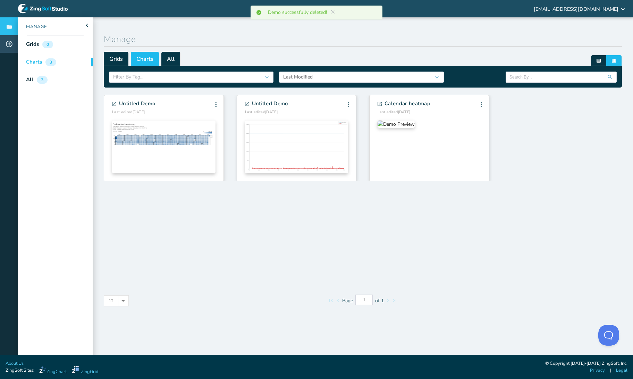
click at [6, 47] on div at bounding box center [9, 44] width 18 height 18
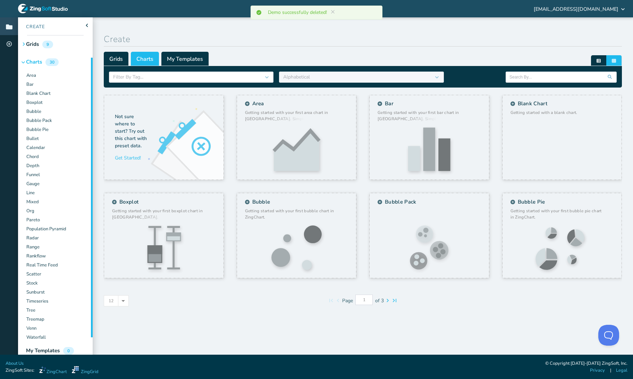
click at [11, 25] on span at bounding box center [15, 26] width 8 height 3
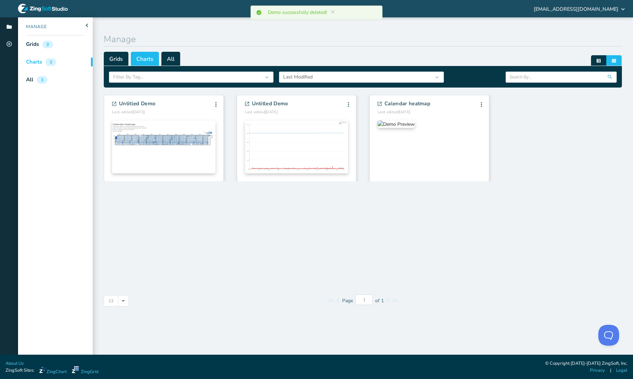
click at [68, 61] on div "Charts 3" at bounding box center [55, 62] width 75 height 18
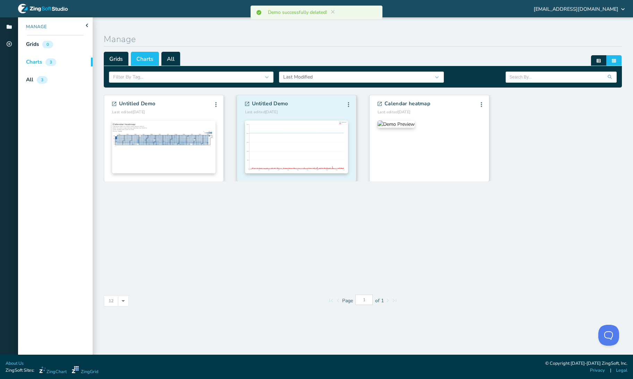
click at [287, 125] on img at bounding box center [296, 146] width 103 height 53
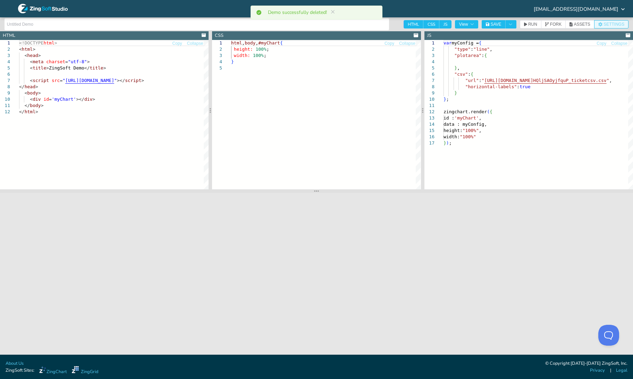
click at [620, 24] on span "SETTINGS" at bounding box center [614, 24] width 21 height 4
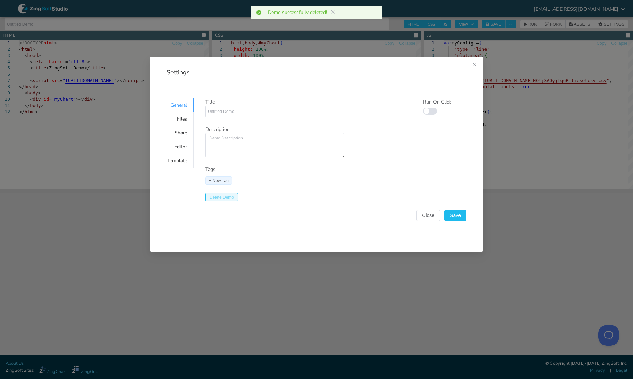
click at [233, 197] on span "Delete Demo" at bounding box center [222, 197] width 24 height 4
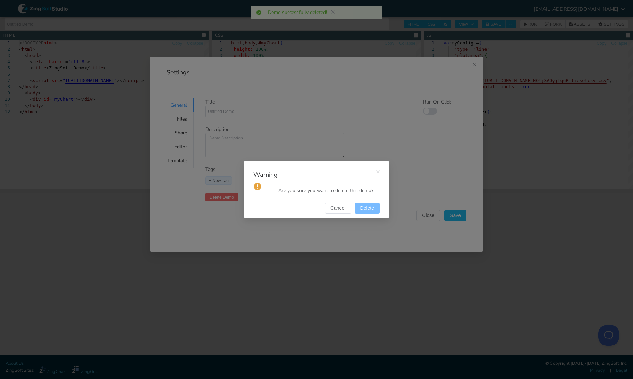
click at [360, 207] on button "Delete" at bounding box center [367, 207] width 25 height 11
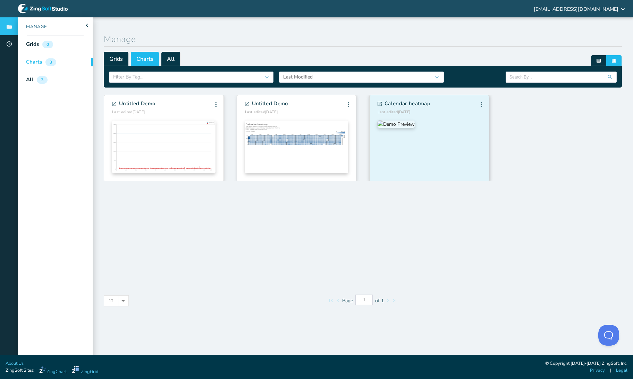
click at [383, 128] on img at bounding box center [396, 123] width 37 height 7
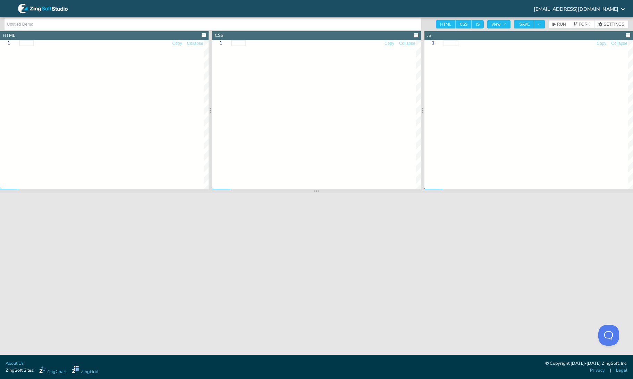
type input "Calendar heatmap"
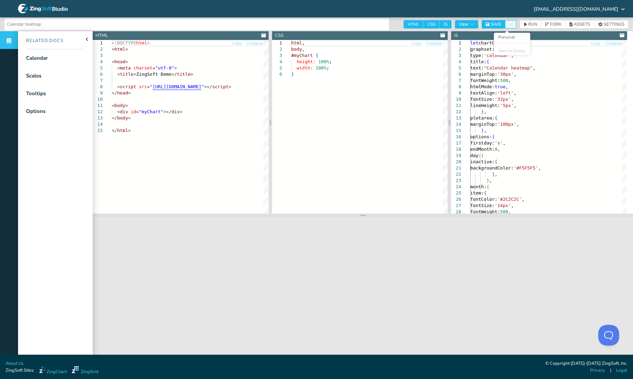
click at [513, 22] on button "Toggle Dropdown" at bounding box center [510, 24] width 11 height 8
click at [507, 40] on li "Personal" at bounding box center [512, 37] width 36 height 8
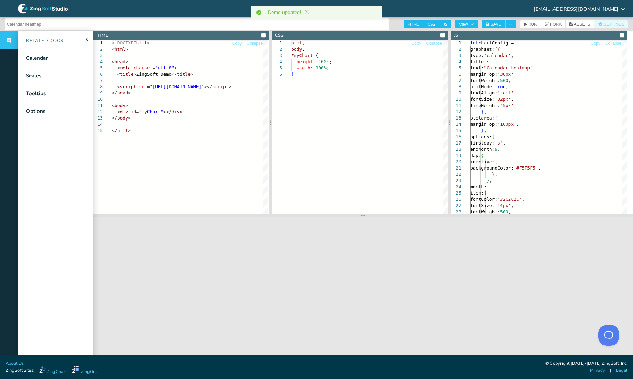
click at [613, 24] on span "SETTINGS" at bounding box center [614, 24] width 21 height 4
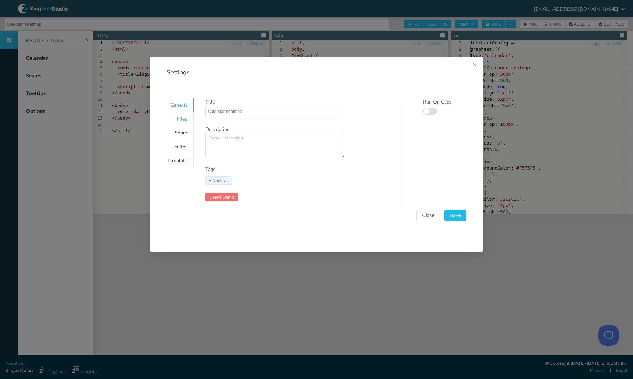
click at [178, 115] on div "Files" at bounding box center [177, 119] width 34 height 14
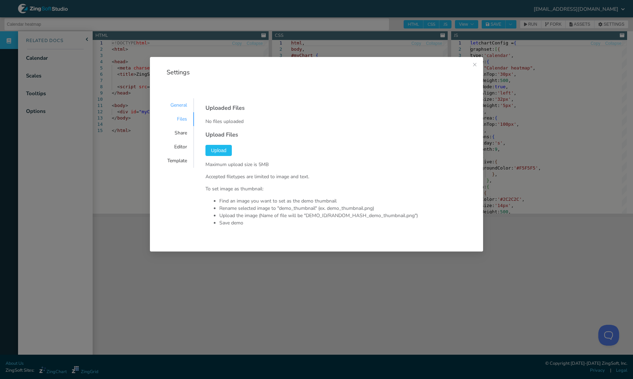
click at [175, 103] on div "General" at bounding box center [177, 105] width 34 height 14
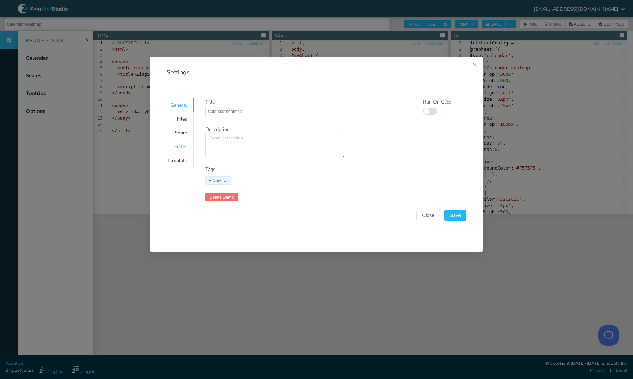
click at [171, 142] on div "Editor" at bounding box center [177, 147] width 34 height 14
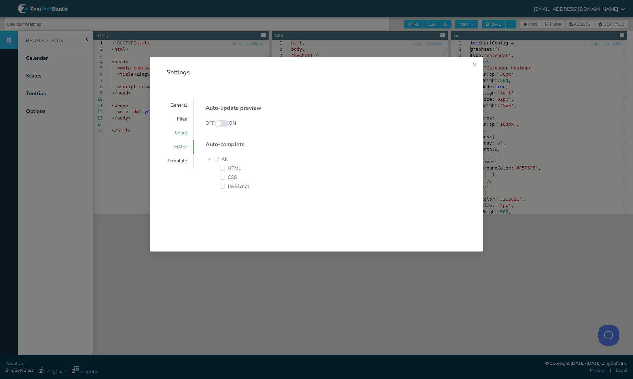
click at [179, 138] on div "Share" at bounding box center [177, 133] width 34 height 14
click at [468, 67] on button "Close this dialog" at bounding box center [474, 65] width 17 height 17
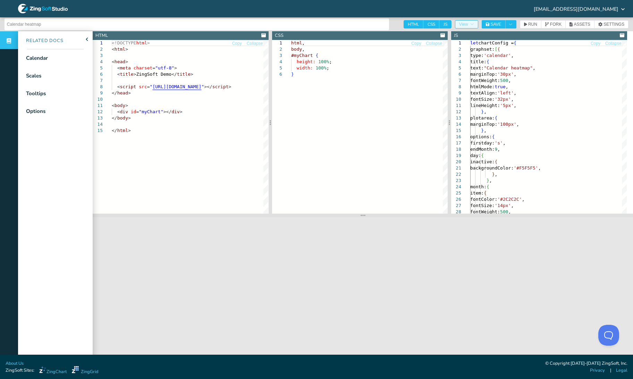
click at [474, 23] on icon "button" at bounding box center [472, 24] width 4 height 4
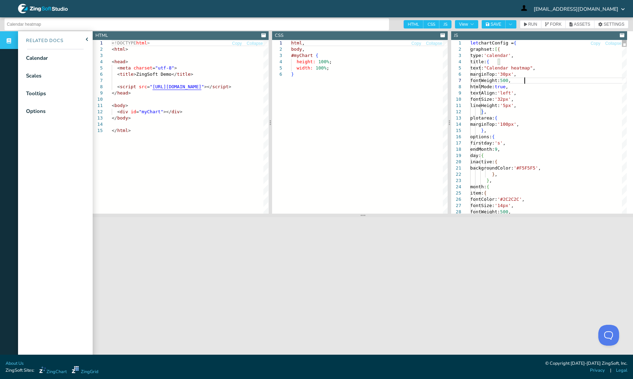
click at [582, 23] on span "ASSETS" at bounding box center [582, 24] width 16 height 4
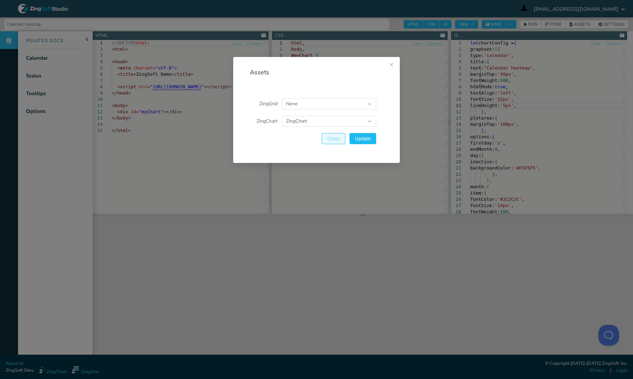
click at [338, 135] on button "Close" at bounding box center [334, 138] width 24 height 11
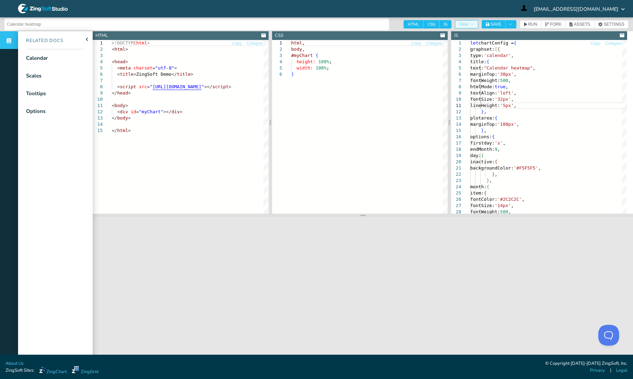
click at [478, 26] on button "View" at bounding box center [466, 24] width 23 height 8
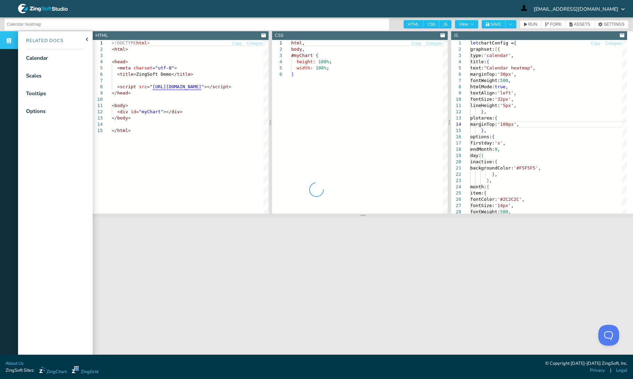
click at [514, 23] on div at bounding box center [316, 189] width 633 height 379
click at [511, 27] on button "Toggle Dropdown" at bounding box center [510, 24] width 11 height 8
click at [604, 28] on button "SETTINGS" at bounding box center [611, 24] width 34 height 8
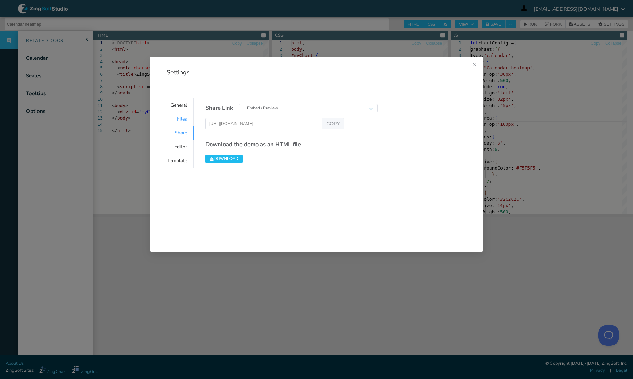
click at [186, 120] on div "Files" at bounding box center [177, 119] width 34 height 14
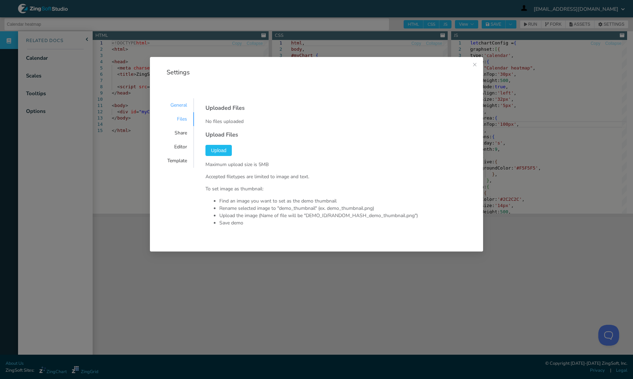
click at [182, 104] on div "General" at bounding box center [177, 105] width 34 height 14
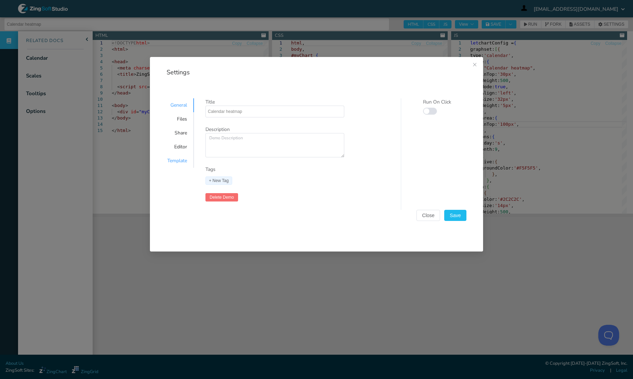
click at [181, 157] on div "Template" at bounding box center [177, 161] width 34 height 14
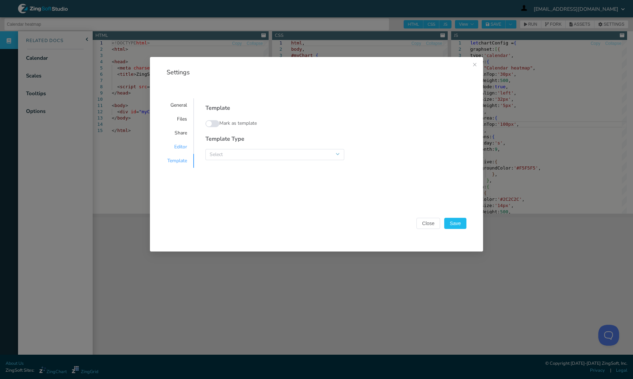
click at [183, 142] on div "Editor" at bounding box center [177, 147] width 34 height 14
click at [473, 70] on button "Close this dialog" at bounding box center [474, 65] width 17 height 17
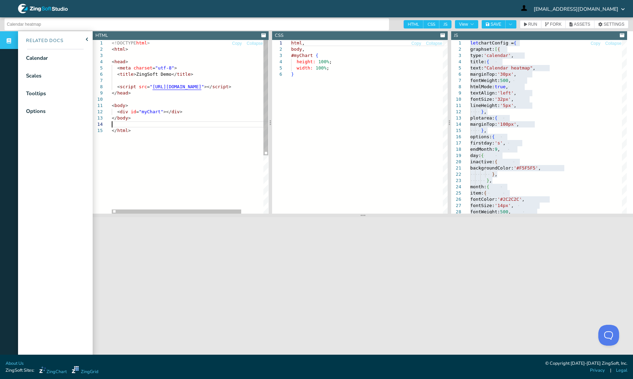
click at [244, 122] on div "<!DOCTYPE html > < html > < head > < meta charset = "utf-8" > < title > ZingSof…" at bounding box center [203, 170] width 183 height 261
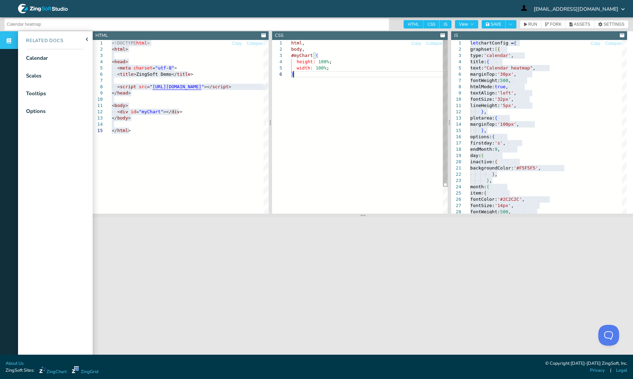
click at [305, 123] on div "html , body , #myChart { height: 100% ; width: 100% ; }" at bounding box center [369, 142] width 157 height 205
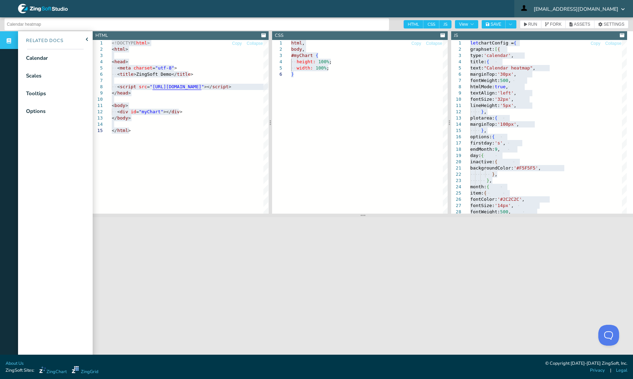
click at [589, 7] on span "[EMAIL_ADDRESS][DOMAIN_NAME]" at bounding box center [576, 9] width 85 height 5
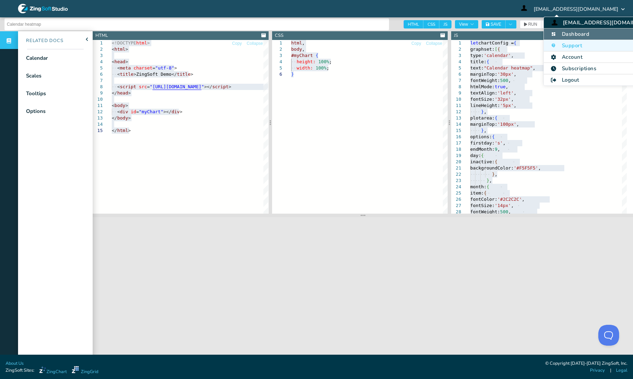
click at [582, 38] on li "Dashboard" at bounding box center [604, 33] width 120 height 11
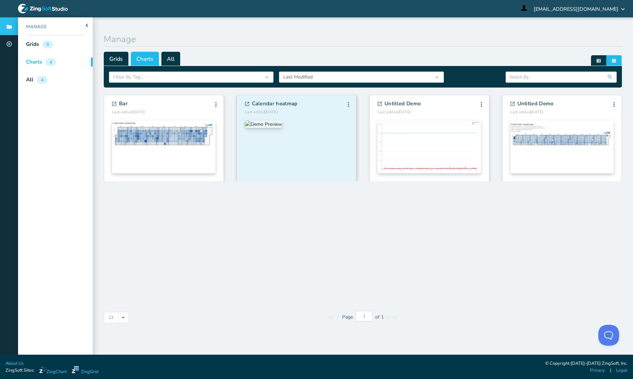
click at [263, 124] on img at bounding box center [263, 123] width 37 height 7
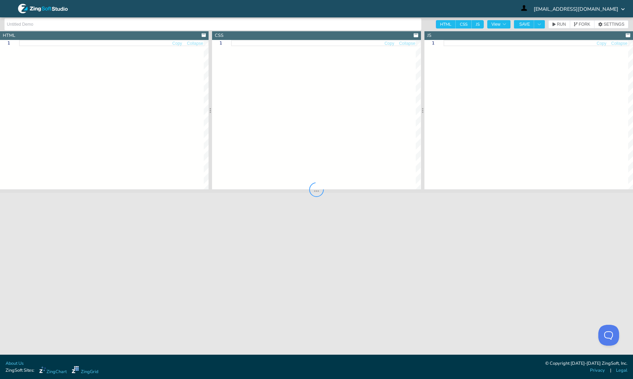
type input "Calendar heatmap"
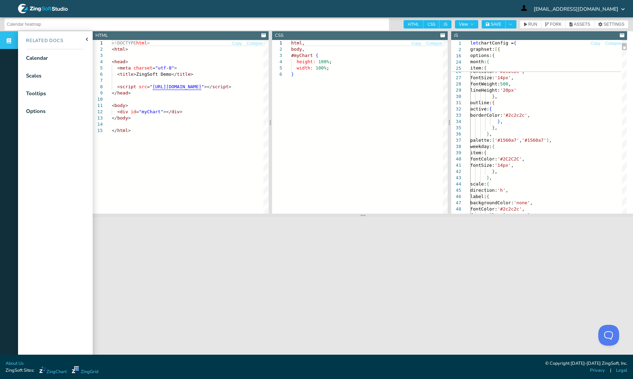
scroll to position [2, 0]
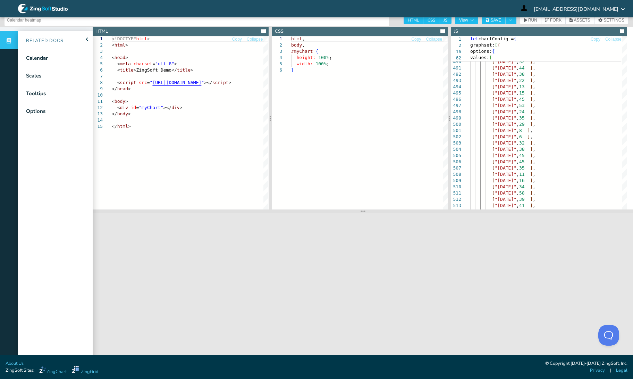
scroll to position [0, 0]
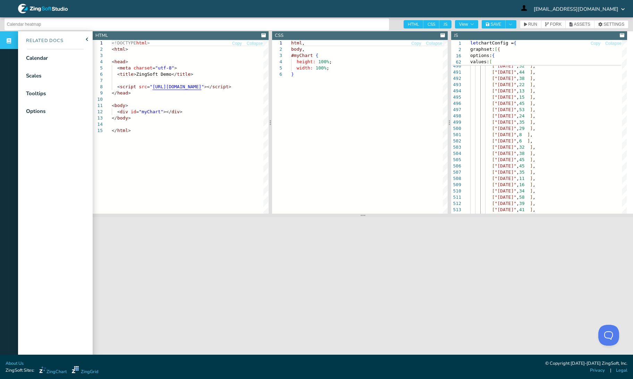
click at [44, 10] on icon at bounding box center [46, 9] width 8 height 4
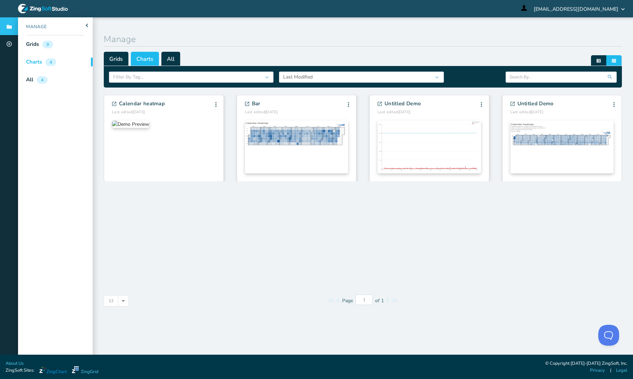
click at [53, 371] on link "ZingChart" at bounding box center [52, 370] width 27 height 9
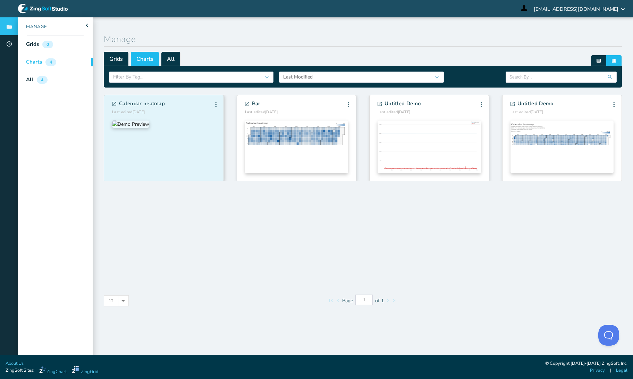
click at [167, 101] on div "Calendar heatmap Last edited 9/17/2025 Edit Info Fork Delete Edit Info Fork Del…" at bounding box center [163, 108] width 103 height 14
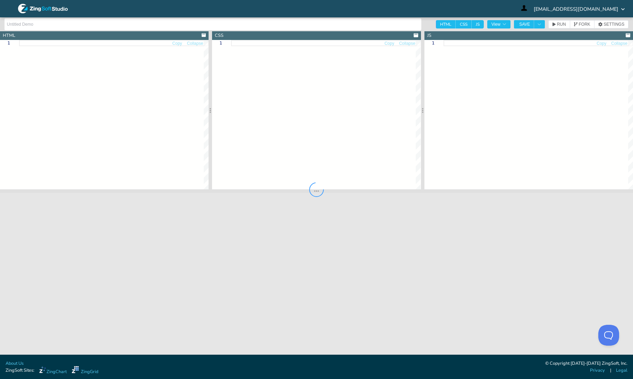
type input "Calendar heatmap"
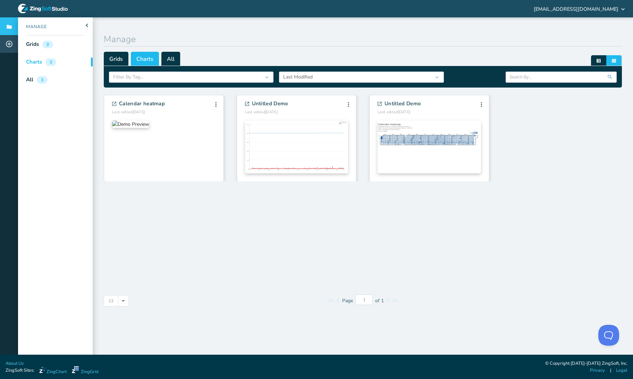
click at [9, 42] on icon at bounding box center [9, 44] width 7 height 7
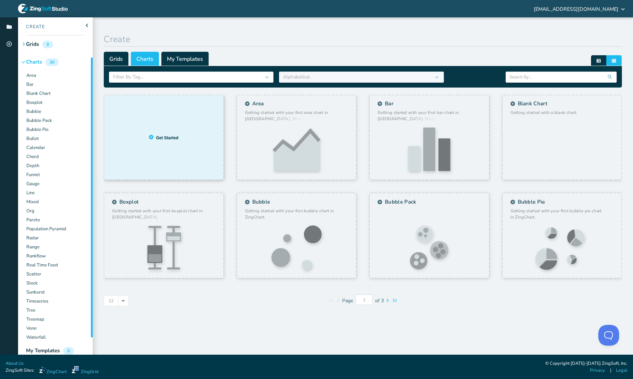
click at [174, 154] on div "Not sure where to start? Try out this chart with preset data. Get Started! Get …" at bounding box center [163, 137] width 119 height 85
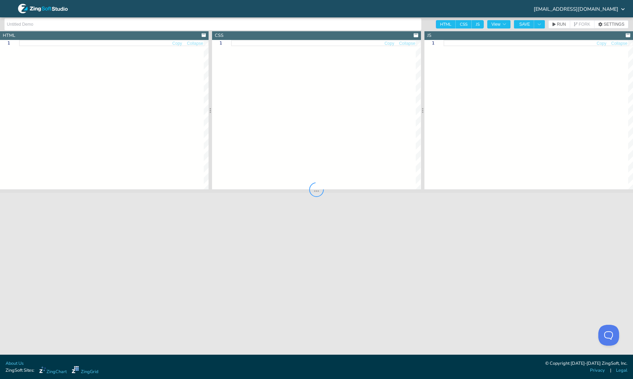
type input "Bar"
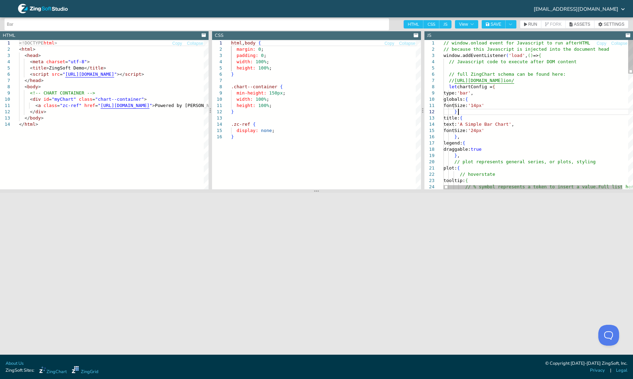
click at [514, 111] on div "// window.onload event for Javascript to run after HTML // because this Javascr…" at bounding box center [542, 367] width 196 height 655
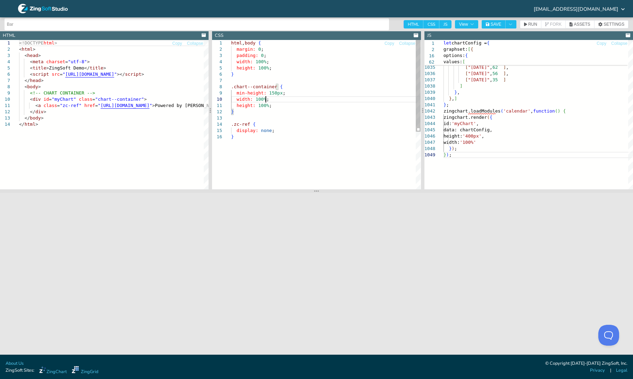
click at [362, 100] on div "html , body { margin: 0 ; padding: 0 ; width: 100% ; height: 100% ; } .chart--c…" at bounding box center [326, 161] width 190 height 243
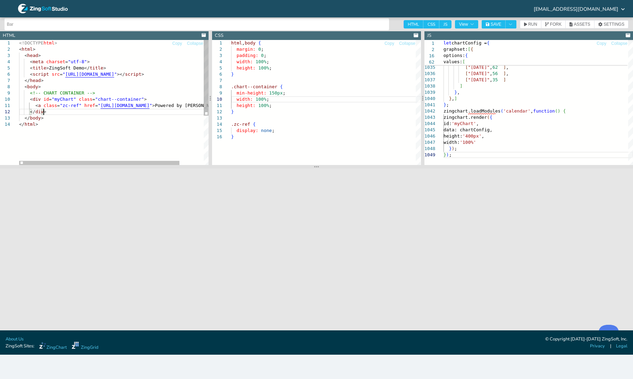
click at [165, 113] on div "<!DOCTYPE html > < html > < head > < meta charset = "utf-8" > < title > ZingSof…" at bounding box center [128, 143] width 218 height 206
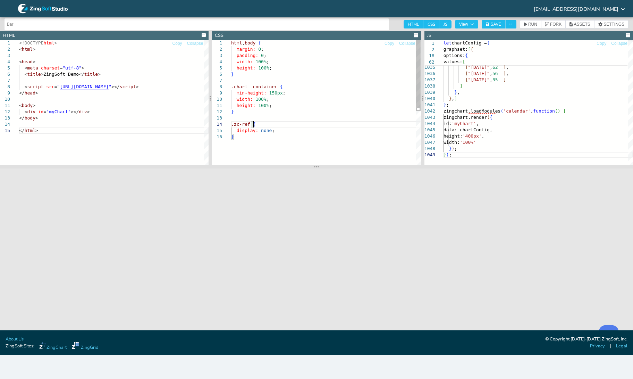
click at [305, 123] on div "html , body { margin: 0 ; padding: 0 ; width: 100% ; height: 100% ; } .chart--c…" at bounding box center [326, 149] width 190 height 219
click at [311, 15] on section "[EMAIL_ADDRESS][DOMAIN_NAME]" at bounding box center [316, 8] width 633 height 17
click at [359, 77] on div "body , #myChart { height: 100% ; width: 100% ; } html ," at bounding box center [326, 118] width 190 height 156
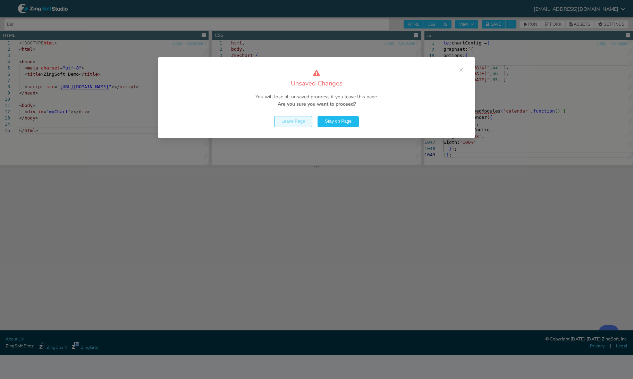
click at [295, 123] on span "Leave Page" at bounding box center [293, 121] width 24 height 5
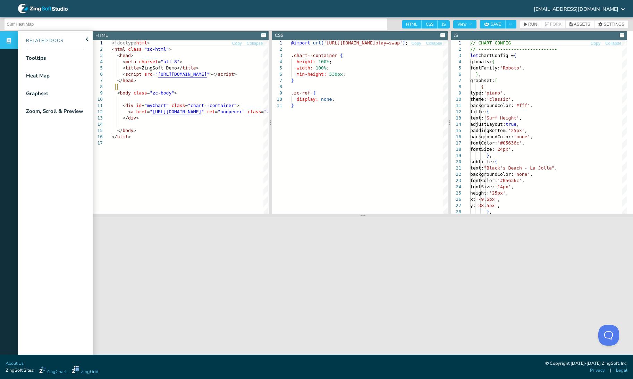
click at [609, 29] on header "Surf Heat Map HTML CSS JS View SAVE RUN FORK ASSETS SETTINGS" at bounding box center [316, 24] width 633 height 14
click at [615, 24] on span "SETTINGS" at bounding box center [614, 24] width 21 height 4
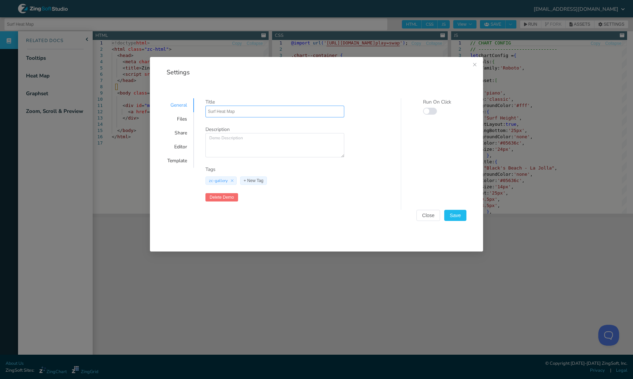
click at [260, 113] on input "Surf Heat Map" at bounding box center [275, 111] width 134 height 11
type input "H"
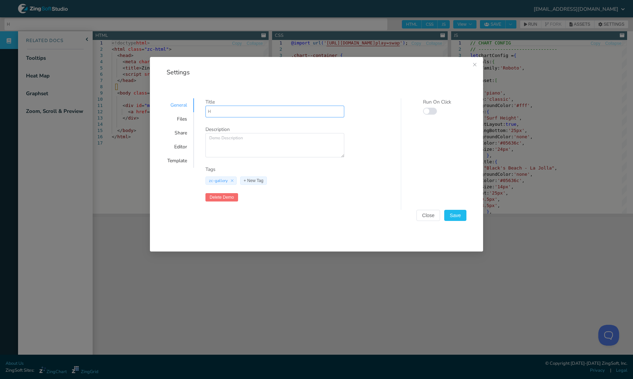
type input "Ho"
type input "Hou"
type input "Hour"
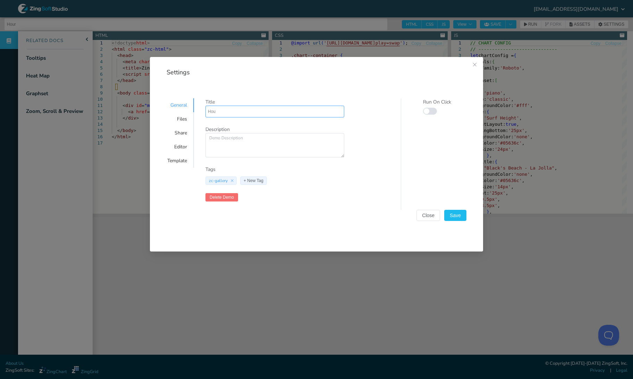
type input "Hour"
type input "Hourl"
type input "Hourly"
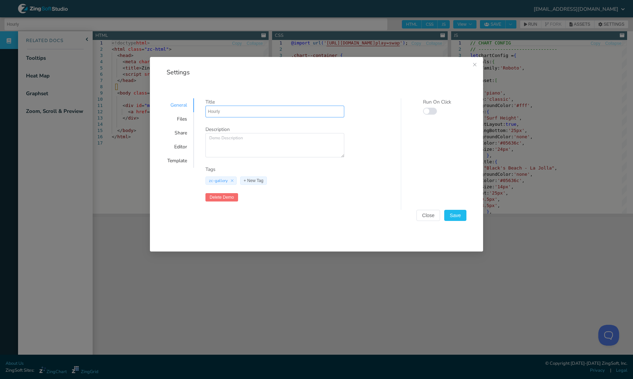
type input "Hourly/"
type input "Hourly/D"
type input "Hourly/Da"
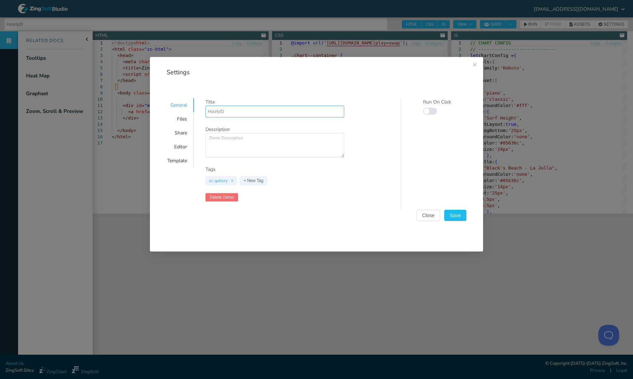
type input "Hourly/Da"
type input "Hourly/Dai"
type input "Hourly/Dail"
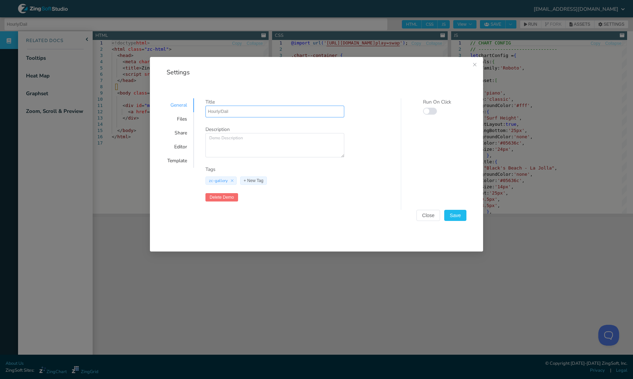
type input "Hourly/Daily"
type input "Hourly/Daily H"
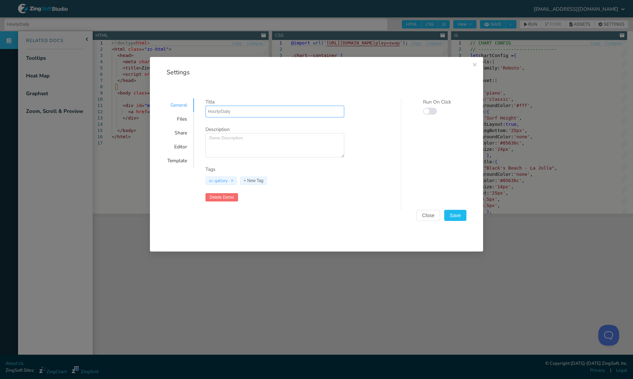
type input "Hourly/Daily H"
type input "Hourly/Daily He"
type input "Hourly/Daily Hea"
type input "Hourly/Daily Heat"
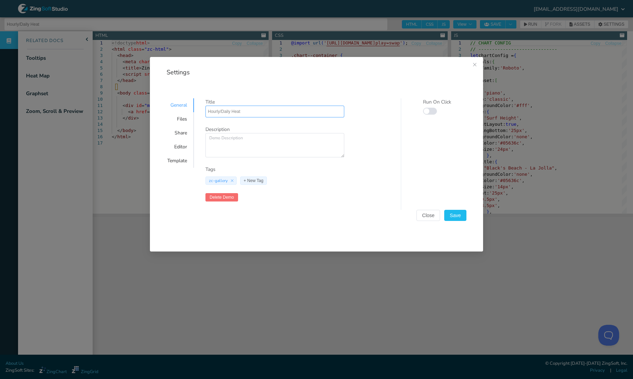
type input "Hourly/Daily Heat"
type input "Hourly/Daily Heat M"
type input "Hourly/Daily Heat Ma"
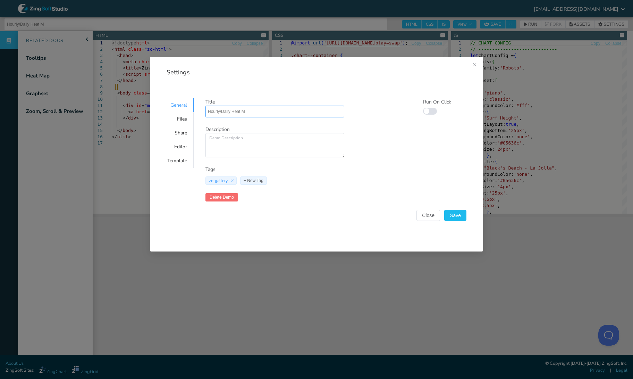
type input "Hourly/Daily Heat Ma"
type input "Hourly/Daily Heat Map"
click at [460, 217] on span "Save" at bounding box center [455, 215] width 11 height 5
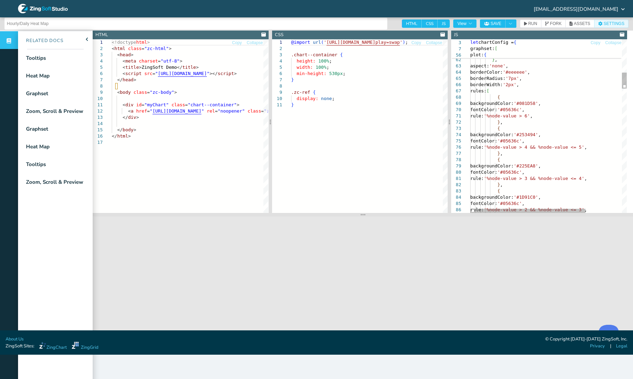
scroll to position [1, 0]
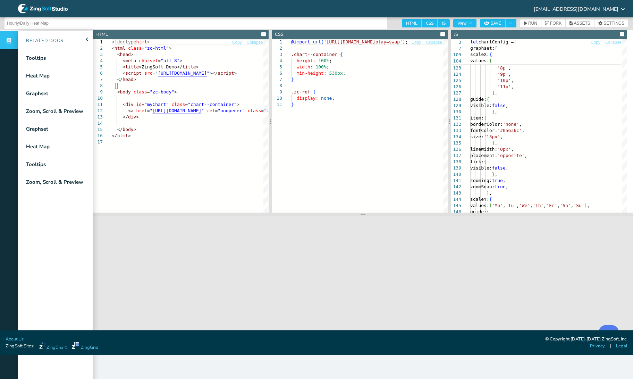
click at [622, 34] on icon at bounding box center [622, 34] width 5 height 4
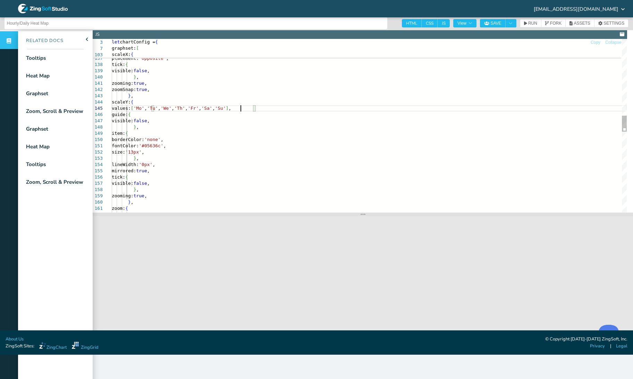
click at [241, 108] on div "size: '13px' , } , lineWidth: '0px' , placement: 'opposite' , tick: { visible: …" at bounding box center [369, 148] width 515 height 1885
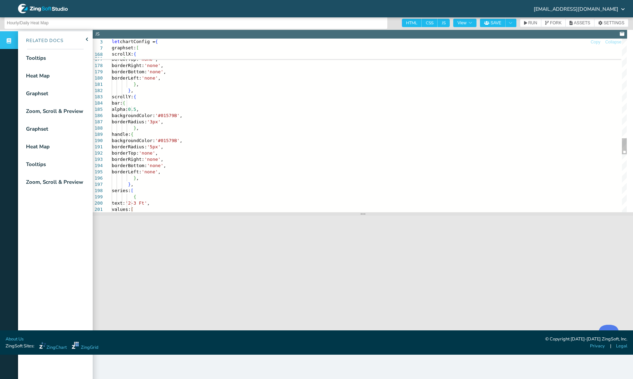
scroll to position [0, 0]
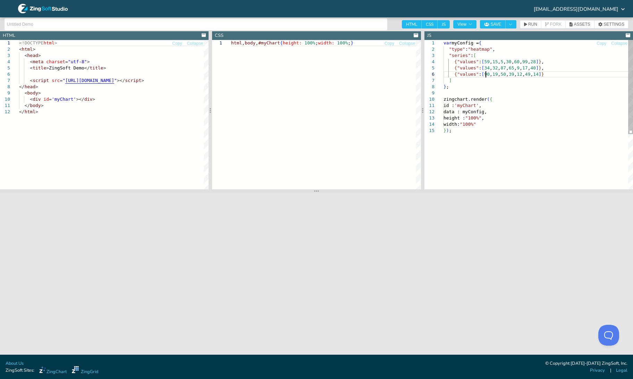
click at [487, 73] on div "var myConfig = { "type" : "heatmap" , "series" : [ { "values" : [ 59 , 15 , 5 ,…" at bounding box center [539, 158] width 190 height 237
click at [505, 20] on button "SAVE" at bounding box center [492, 24] width 25 height 8
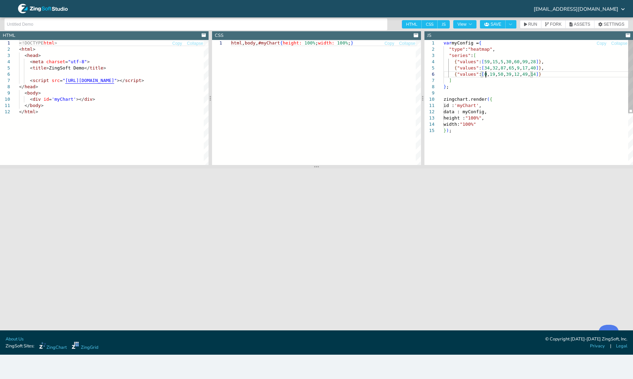
click at [485, 75] on div "var myConfig = { "type" : "heatmap" , "series" : [ { "values" : [ 59 , 15 , 5 ,…" at bounding box center [539, 146] width 190 height 212
click at [498, 21] on button "SAVE" at bounding box center [492, 24] width 25 height 8
